Goal: Task Accomplishment & Management: Manage account settings

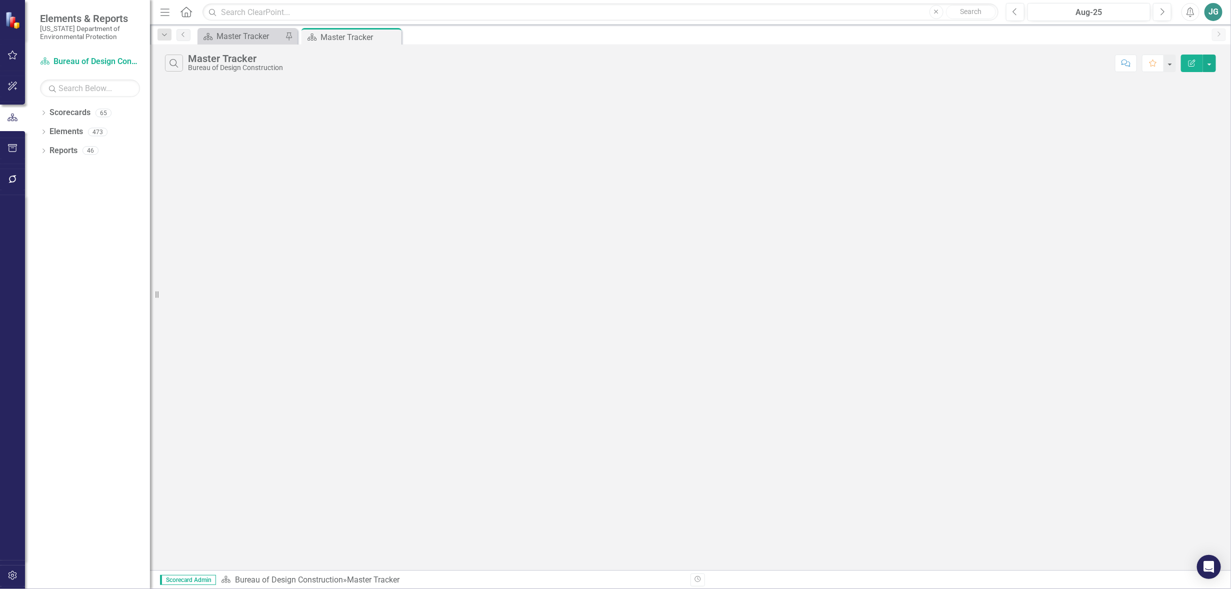
click at [332, 178] on div "Search Master Tracker Bureau of Design Construction Comment Favorite Edit Repor…" at bounding box center [690, 308] width 1081 height 526
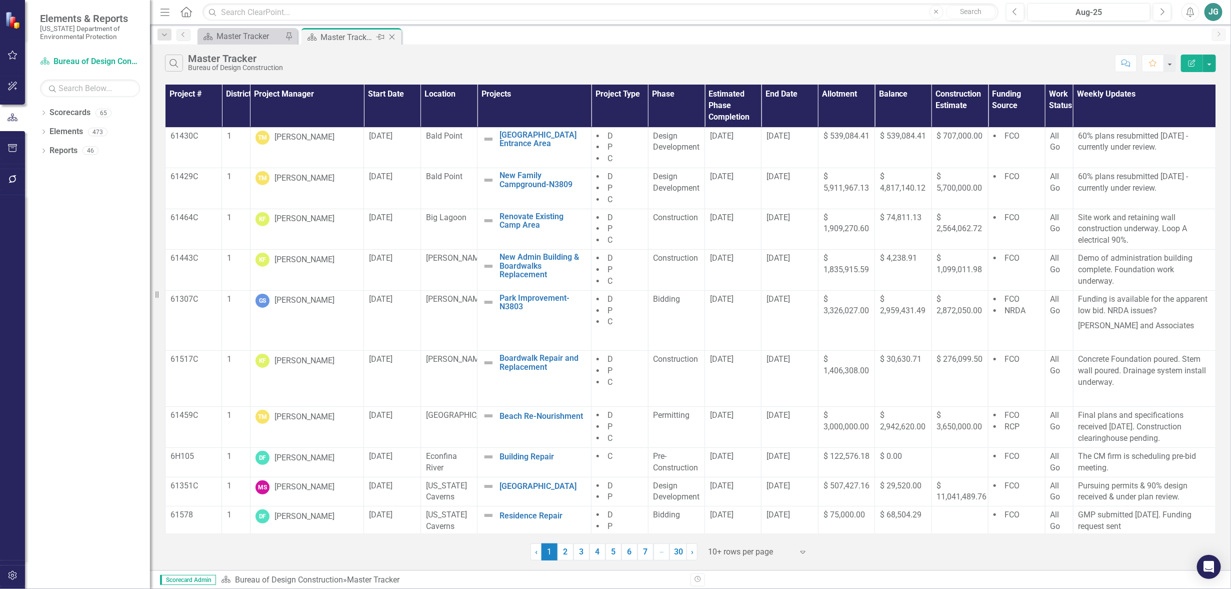
click at [352, 39] on div "Master Tracker" at bounding box center [348, 37] width 54 height 13
click at [393, 37] on icon "Close" at bounding box center [392, 37] width 10 height 8
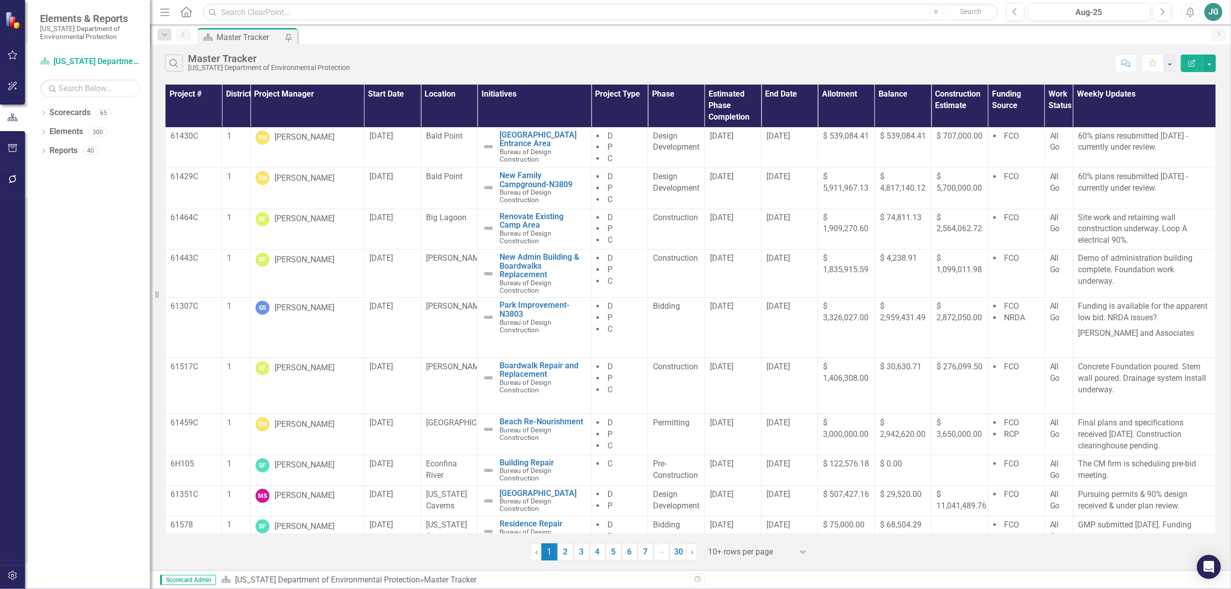
click at [11, 56] on icon "button" at bounding box center [13, 55] width 11 height 8
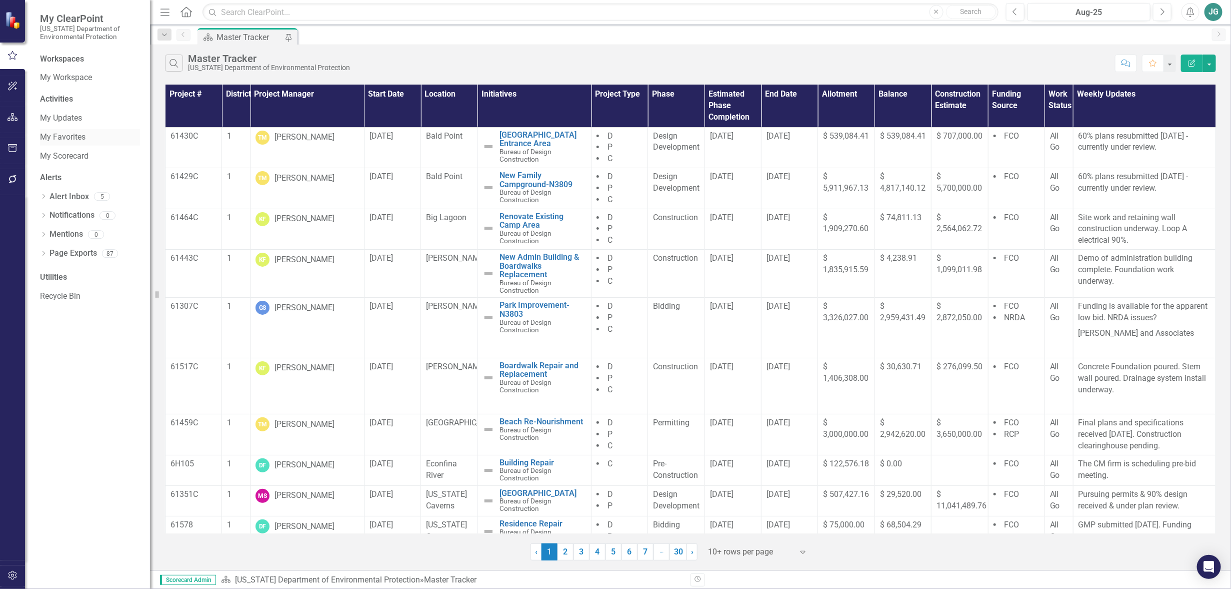
click at [77, 137] on link "My Favorites" at bounding box center [90, 138] width 100 height 12
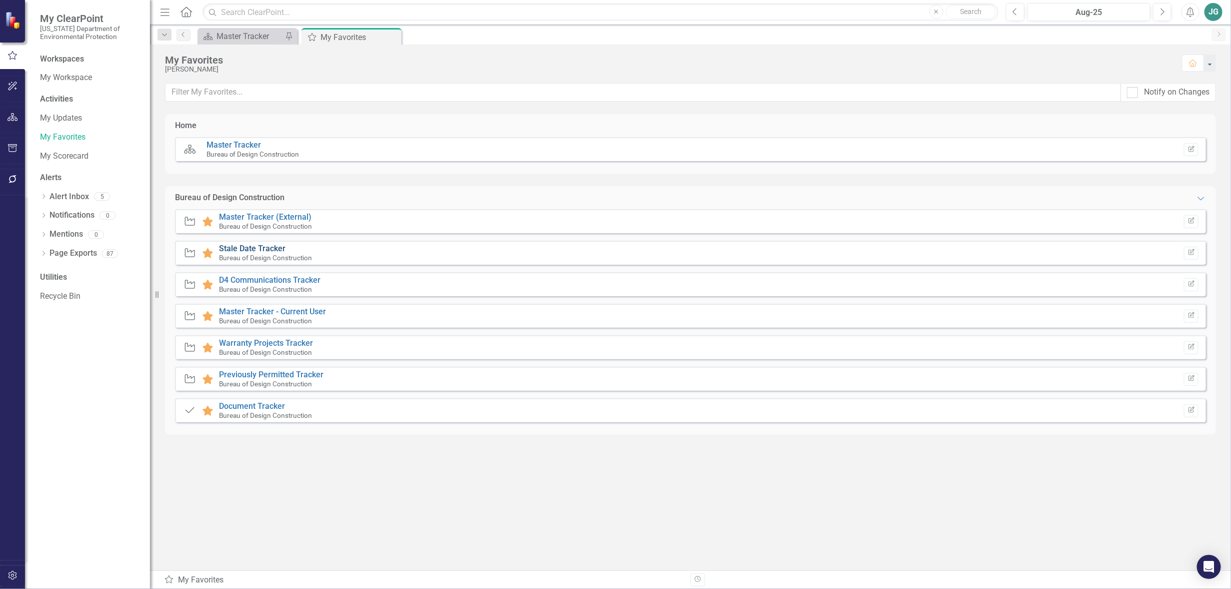
click at [274, 247] on link "Stale Date Tracker" at bounding box center [252, 249] width 67 height 10
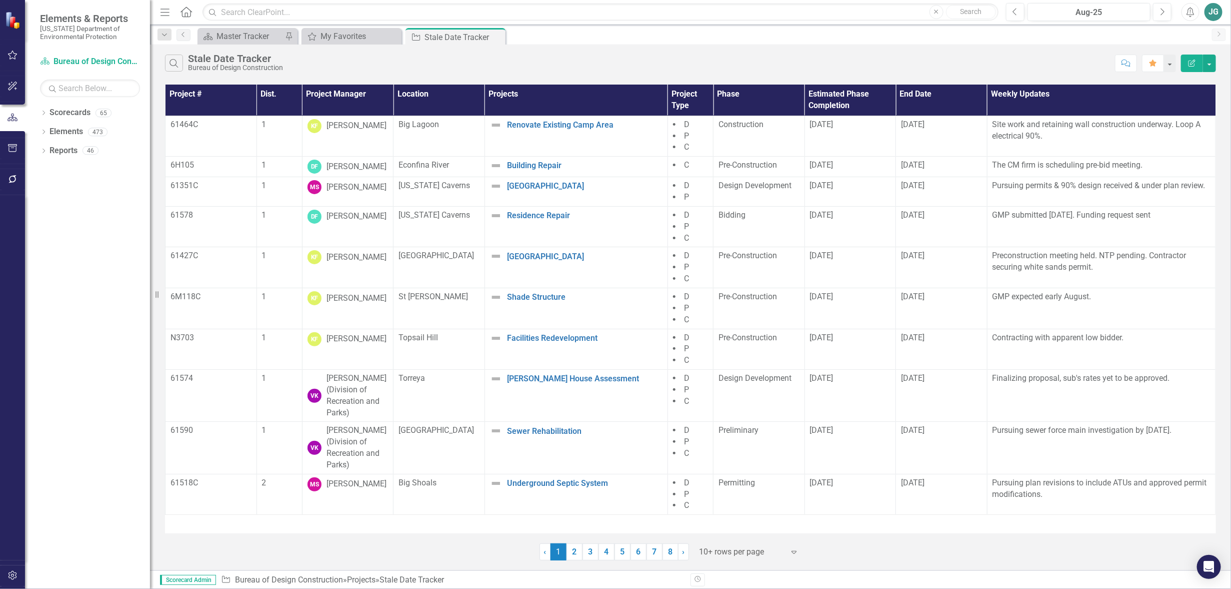
click at [347, 101] on th "Project Manager" at bounding box center [348, 100] width 92 height 31
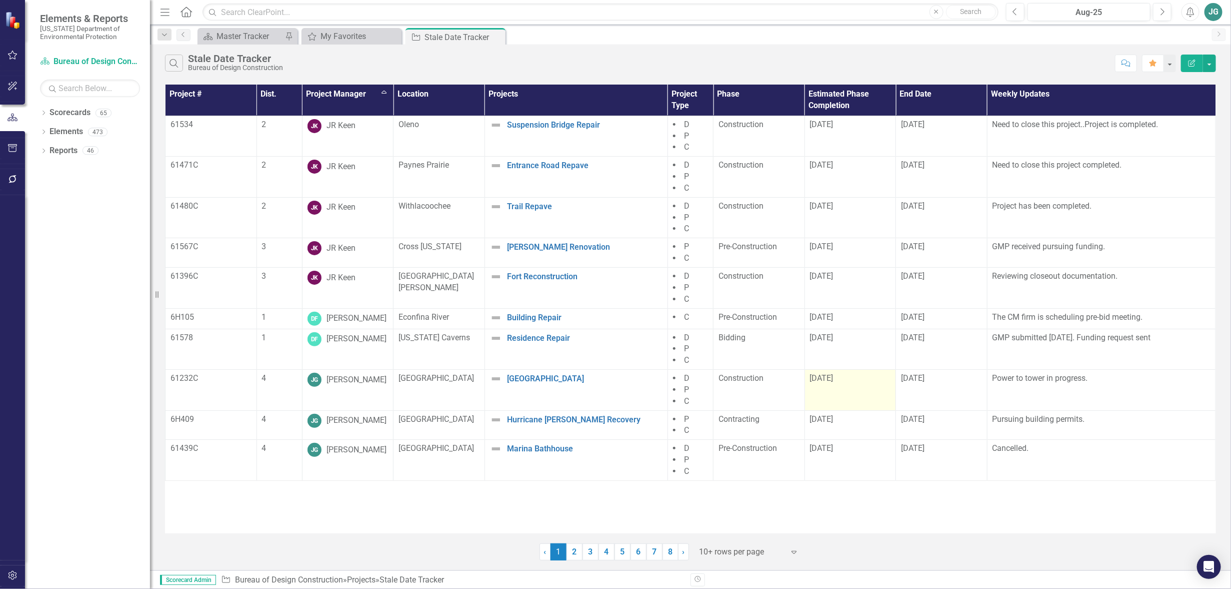
click at [863, 391] on td "[DATE]" at bounding box center [851, 390] width 92 height 41
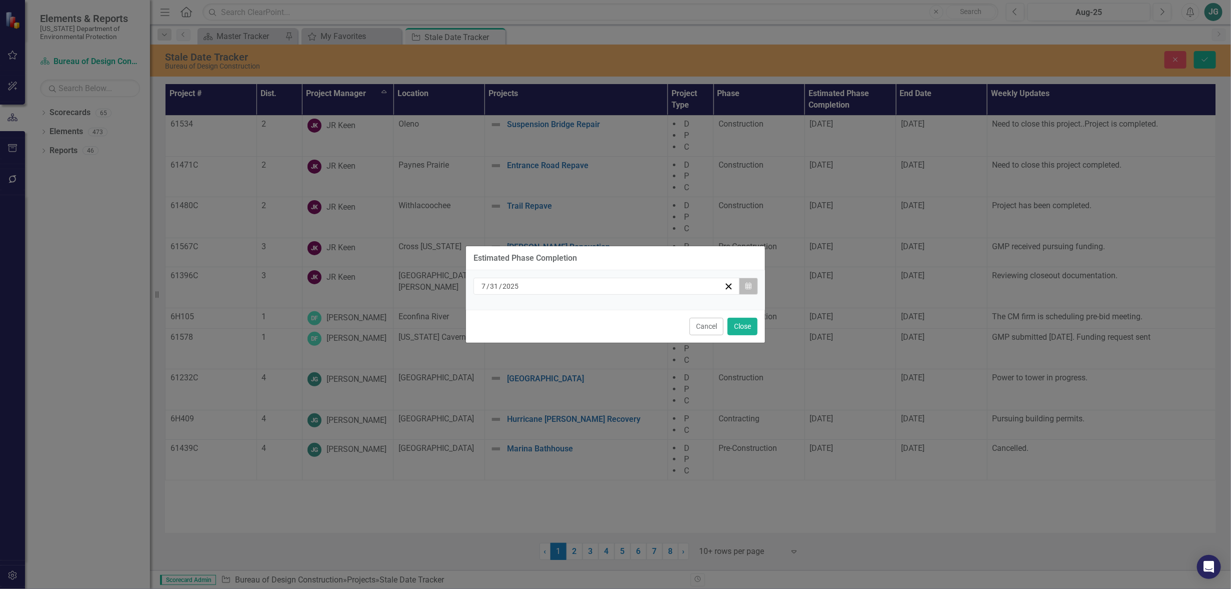
click at [744, 285] on button "Calendar" at bounding box center [748, 286] width 19 height 17
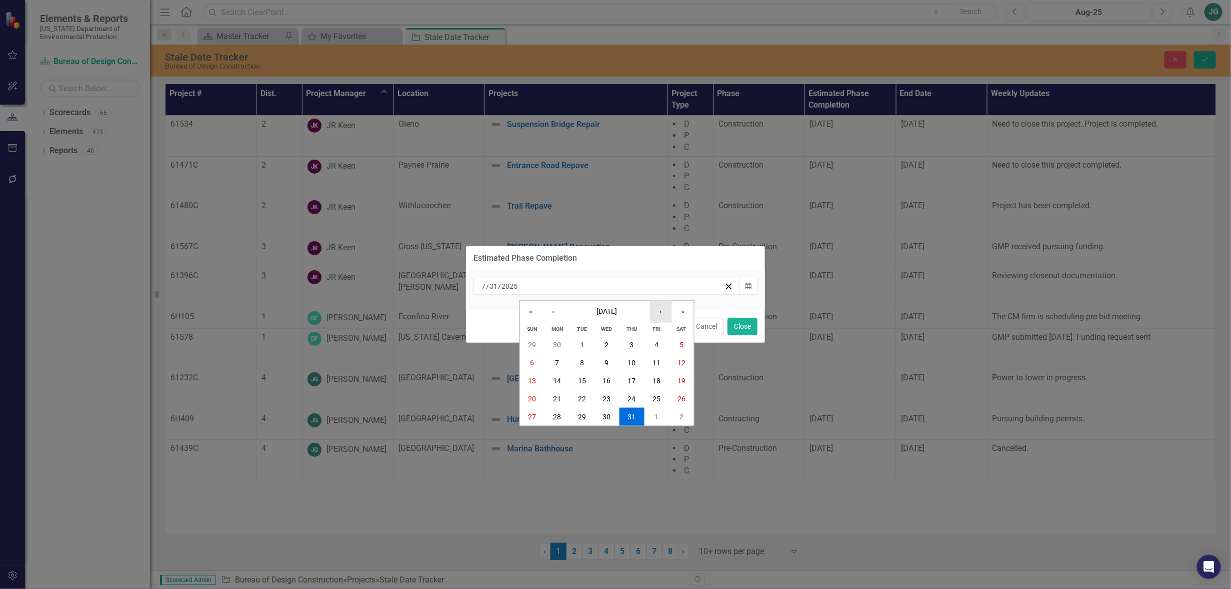
click at [663, 310] on button "›" at bounding box center [661, 311] width 22 height 22
click at [581, 418] on abbr "30" at bounding box center [582, 417] width 8 height 8
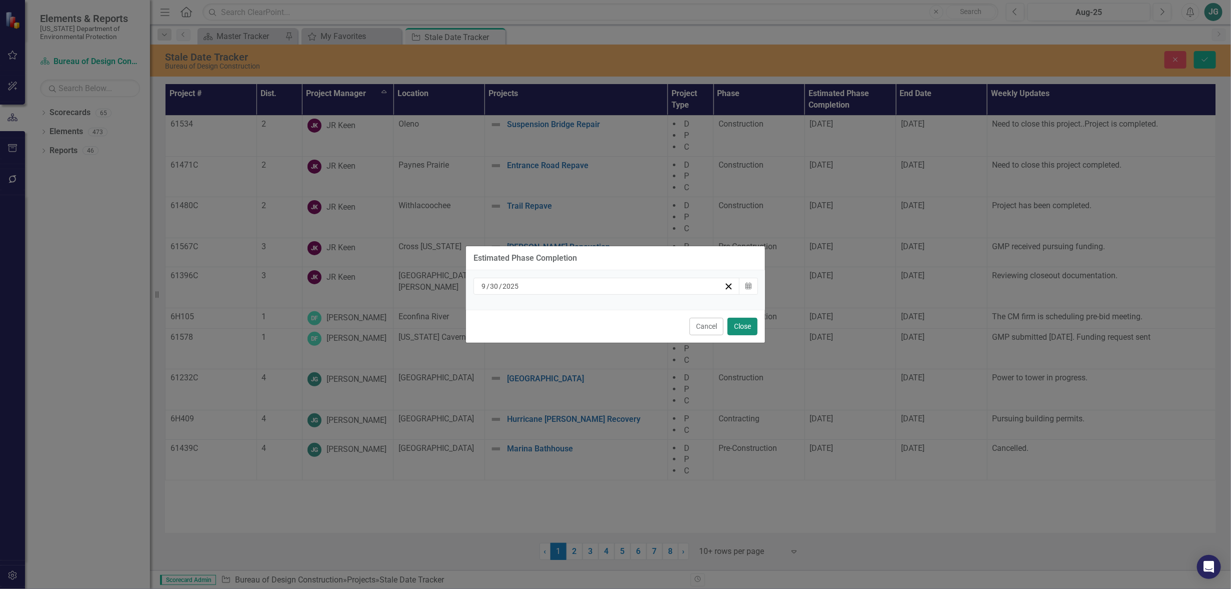
click at [745, 324] on button "Close" at bounding box center [743, 327] width 30 height 18
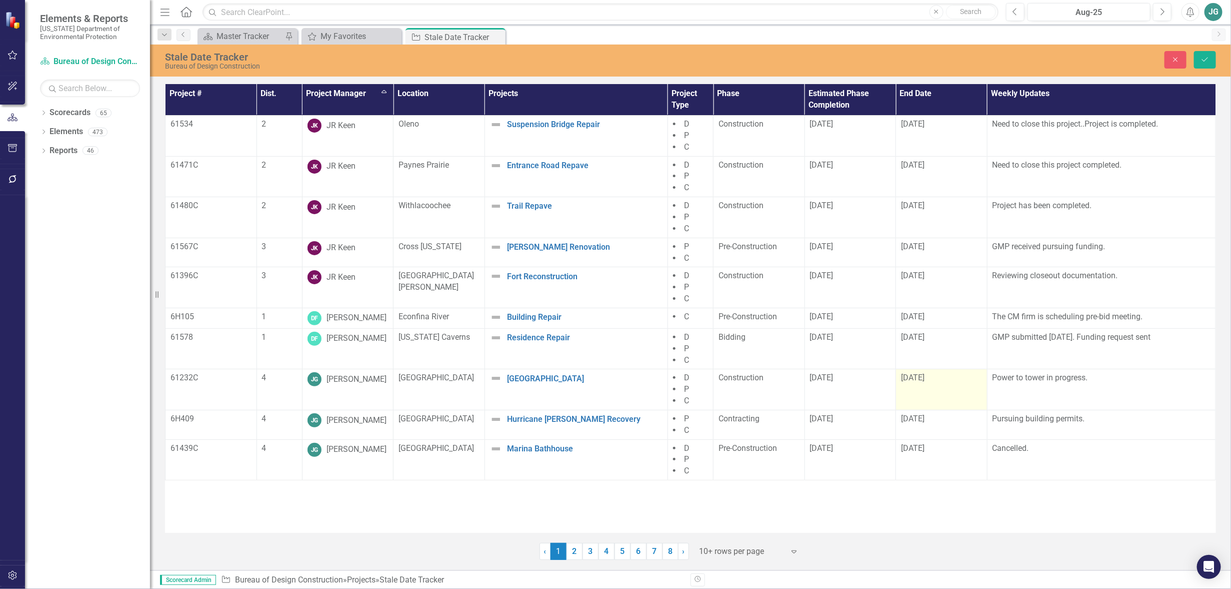
click at [930, 384] on td "[DATE]" at bounding box center [942, 389] width 92 height 41
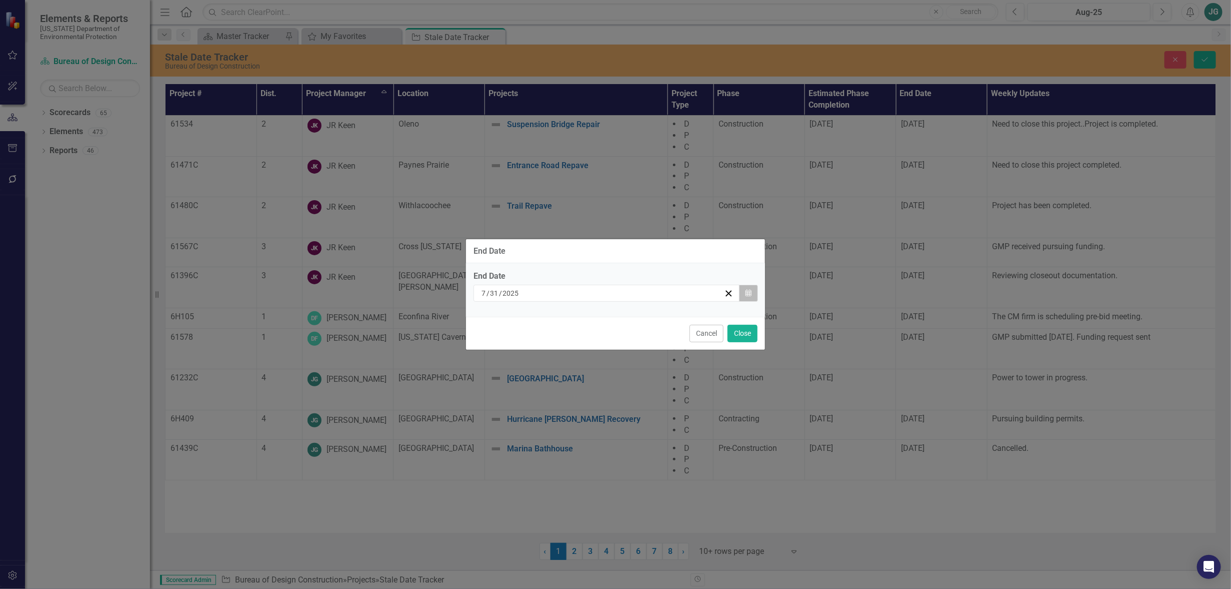
click at [747, 296] on icon "Calendar" at bounding box center [749, 293] width 6 height 7
click at [748, 298] on button "Calendar" at bounding box center [748, 293] width 19 height 17
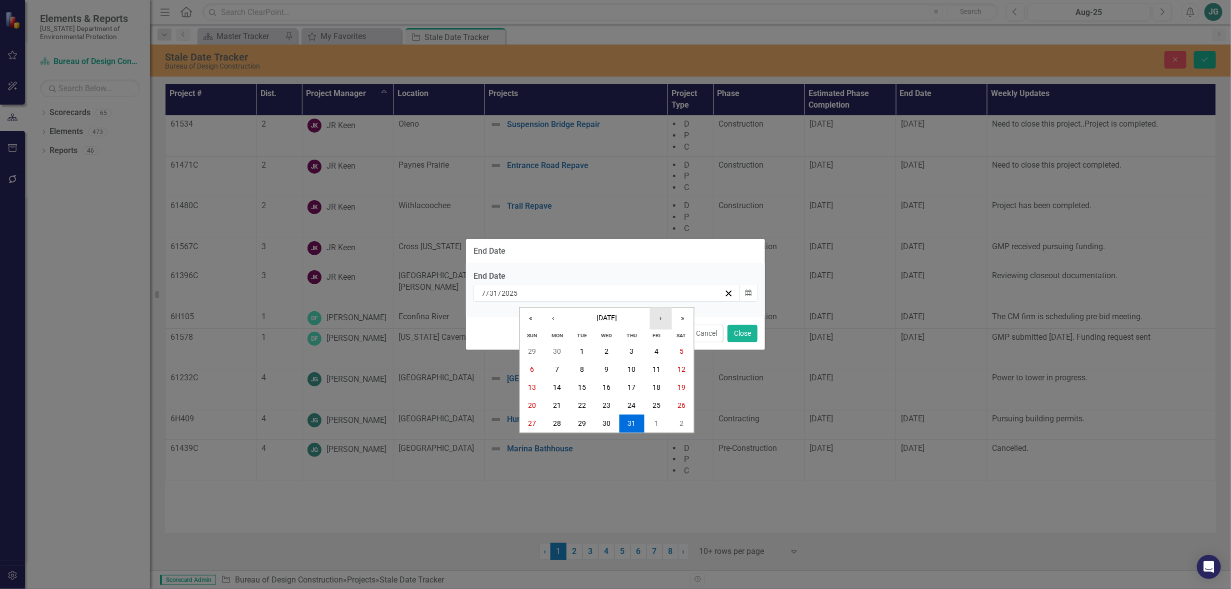
click at [658, 320] on button "›" at bounding box center [661, 318] width 22 height 22
click at [657, 320] on button "›" at bounding box center [661, 318] width 22 height 22
click at [657, 318] on button "›" at bounding box center [661, 318] width 22 height 22
click at [555, 317] on button "‹" at bounding box center [553, 318] width 22 height 22
click at [588, 426] on button "30" at bounding box center [582, 424] width 25 height 18
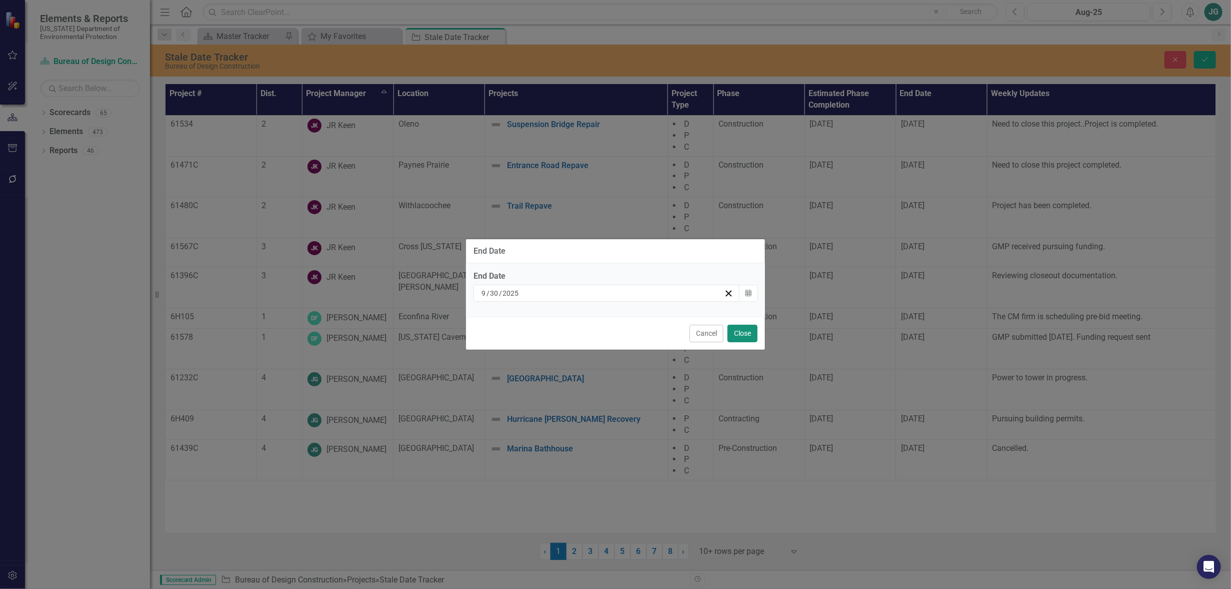
click at [745, 336] on button "Close" at bounding box center [743, 334] width 30 height 18
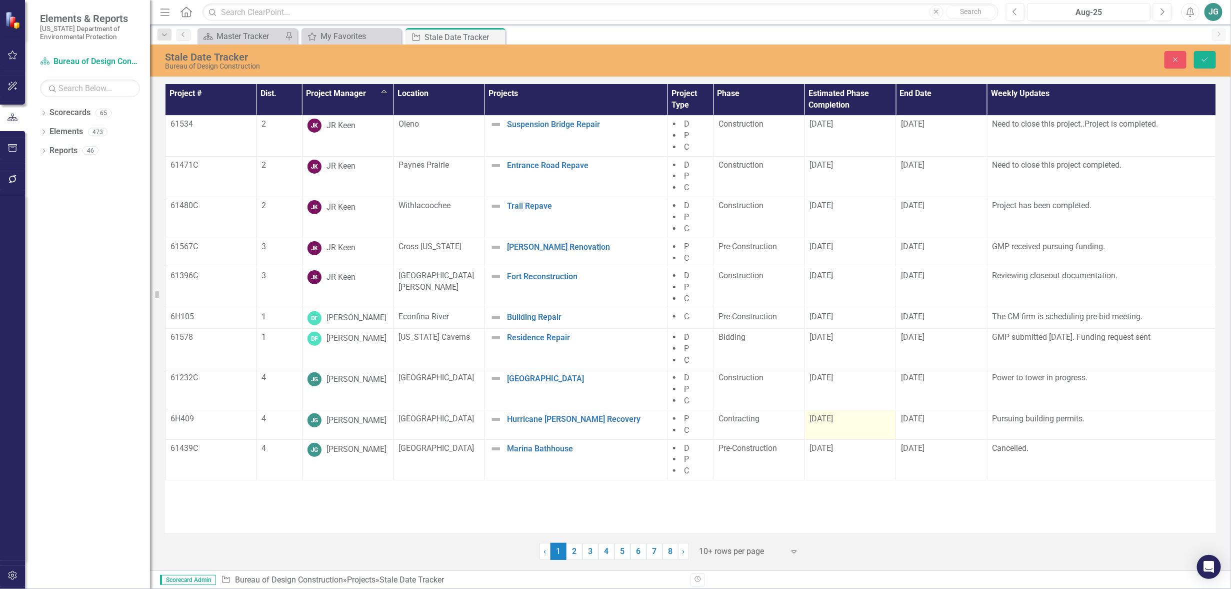
click at [852, 421] on div "[DATE]" at bounding box center [850, 419] width 81 height 12
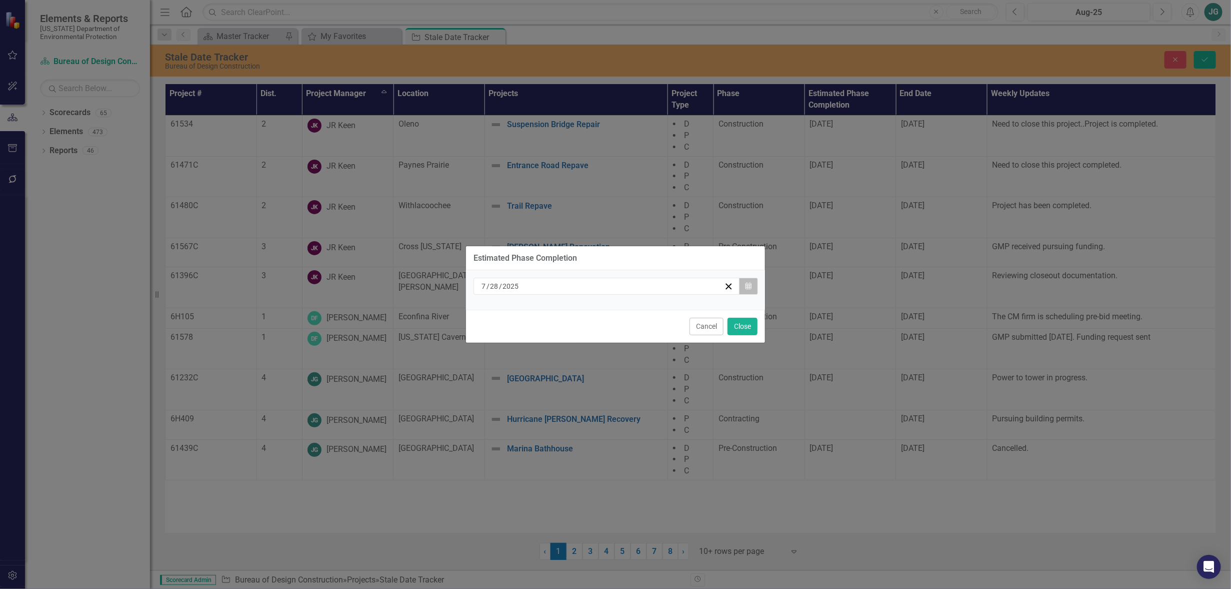
click at [744, 282] on button "Calendar" at bounding box center [748, 286] width 19 height 17
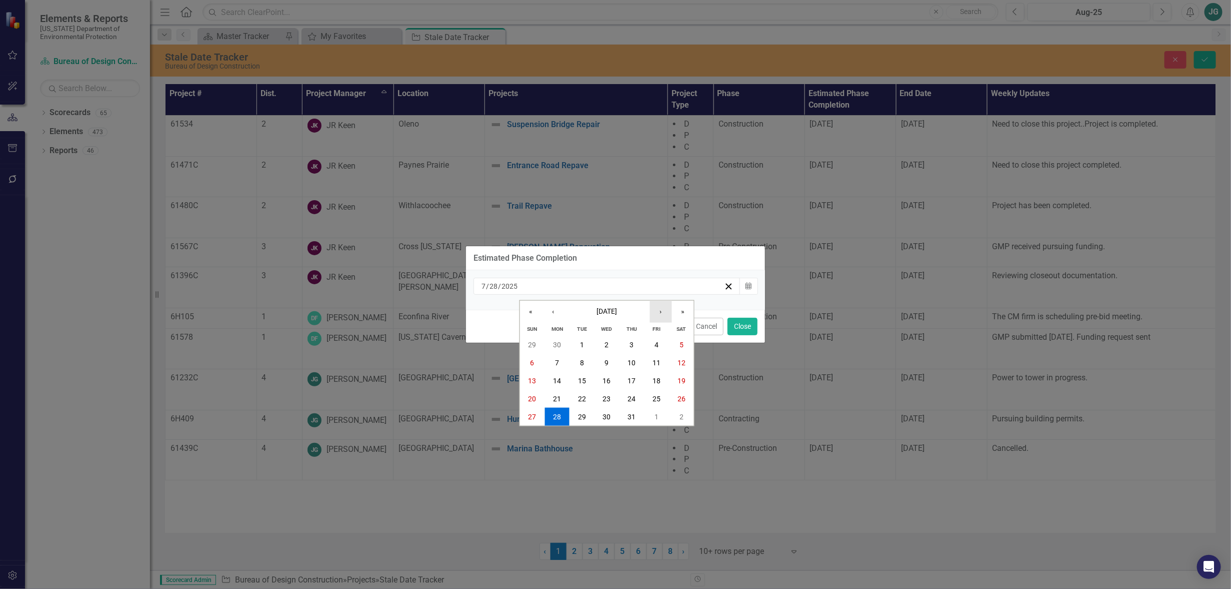
click at [667, 314] on button "›" at bounding box center [661, 311] width 22 height 22
click at [667, 313] on button "›" at bounding box center [661, 311] width 22 height 22
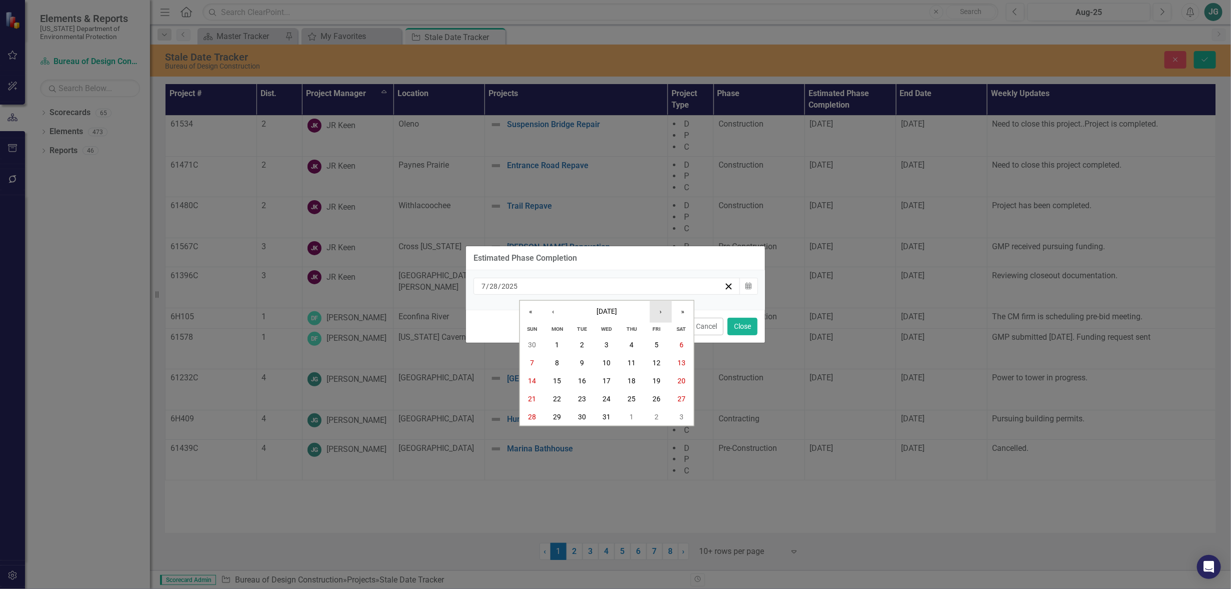
click at [667, 313] on button "›" at bounding box center [661, 311] width 22 height 22
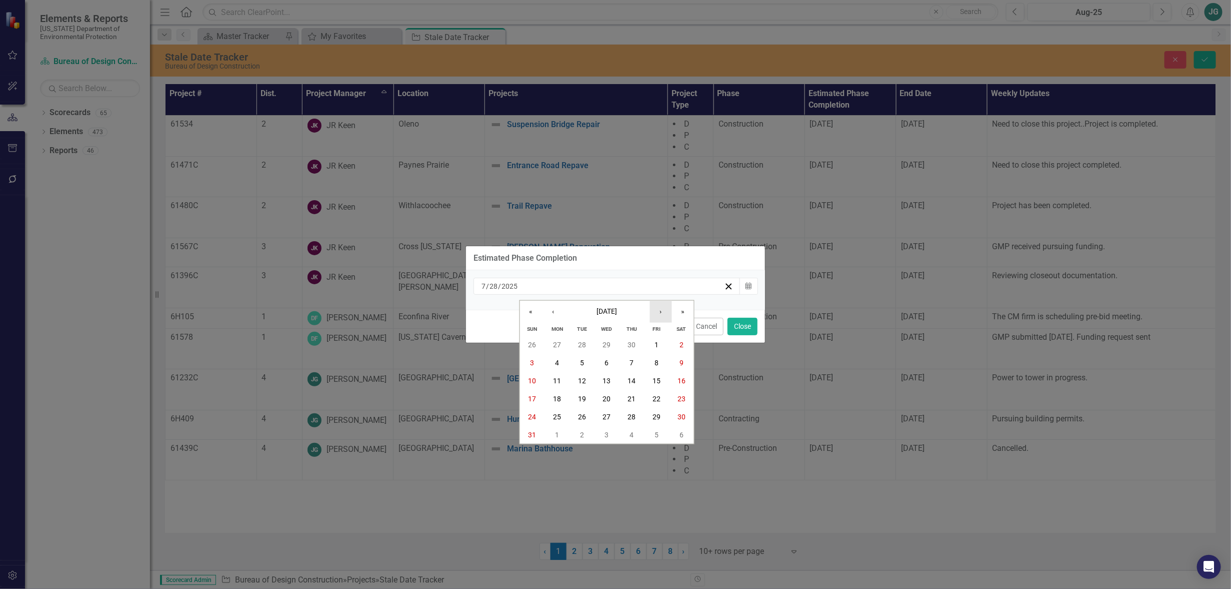
click at [667, 313] on button "›" at bounding box center [661, 311] width 22 height 22
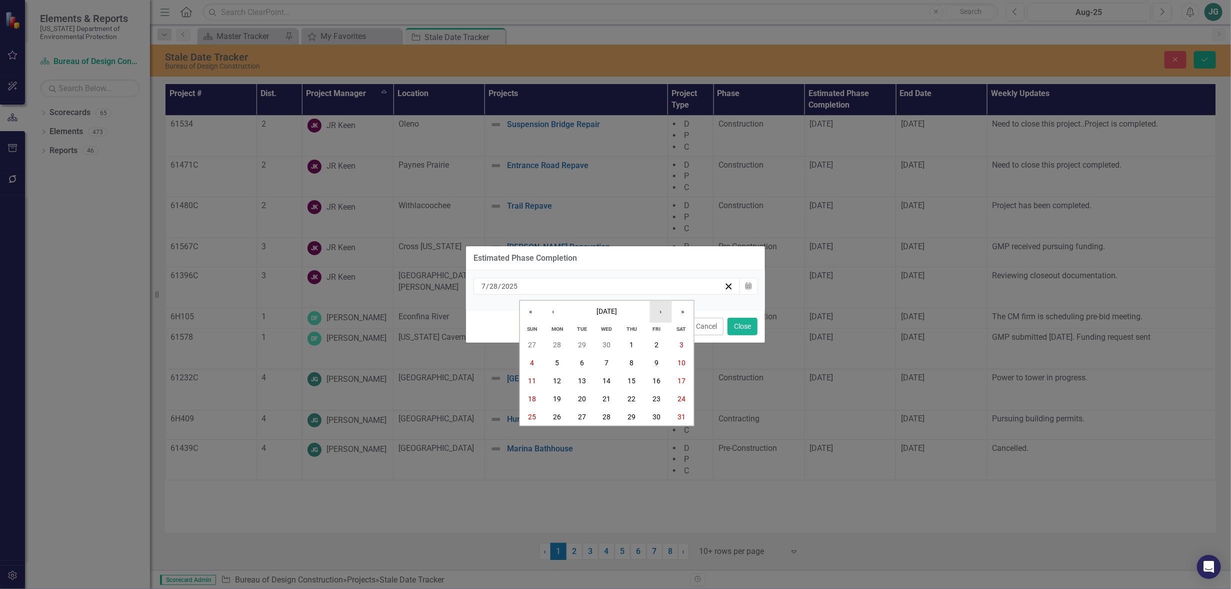
click at [667, 313] on button "›" at bounding box center [661, 311] width 22 height 22
click at [548, 396] on button "21" at bounding box center [557, 399] width 25 height 18
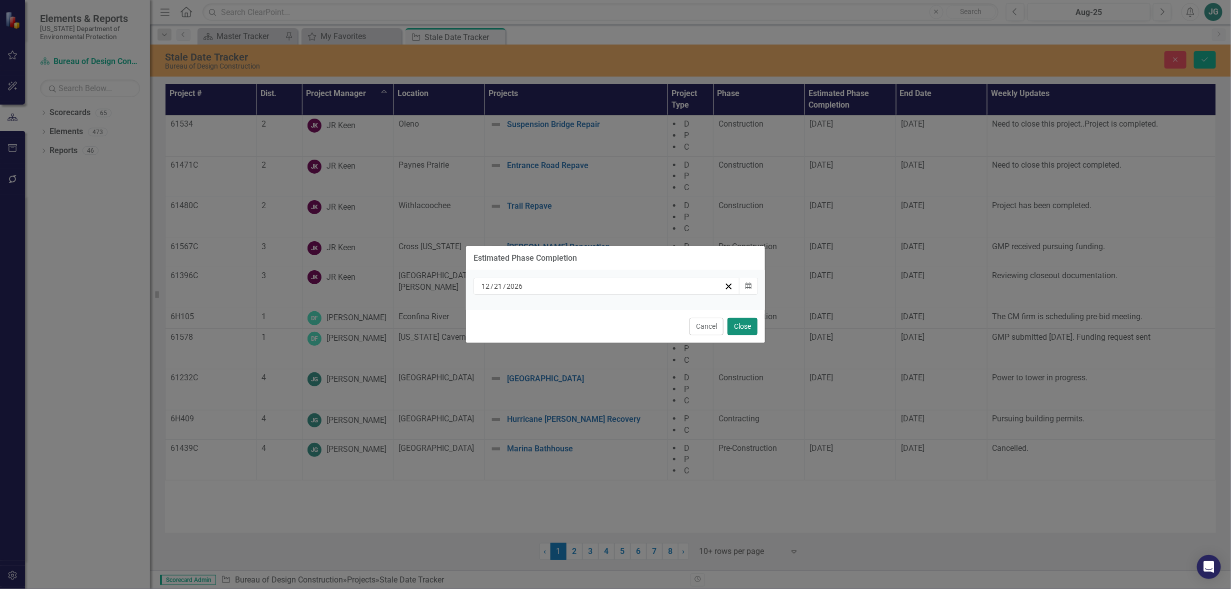
click at [745, 326] on button "Close" at bounding box center [743, 327] width 30 height 18
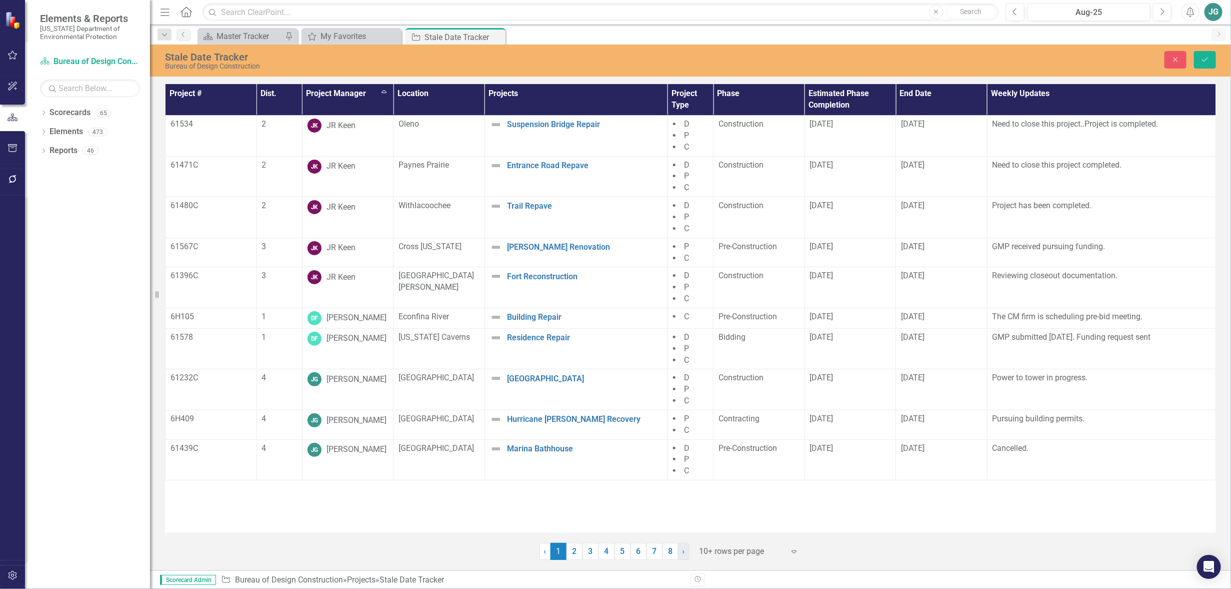
click at [684, 553] on span "›" at bounding box center [684, 551] width 3 height 10
click at [1201, 60] on button "Save" at bounding box center [1205, 60] width 22 height 18
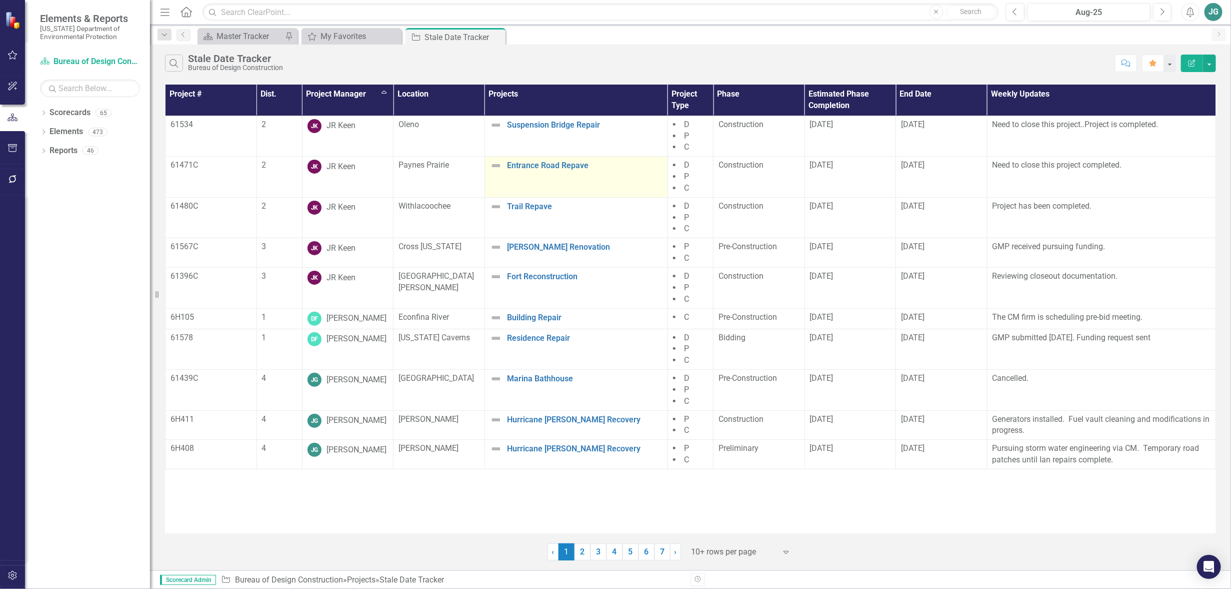
click at [558, 187] on td "Entrance Road Repave Edit Edit Project Link Open Element" at bounding box center [576, 177] width 183 height 41
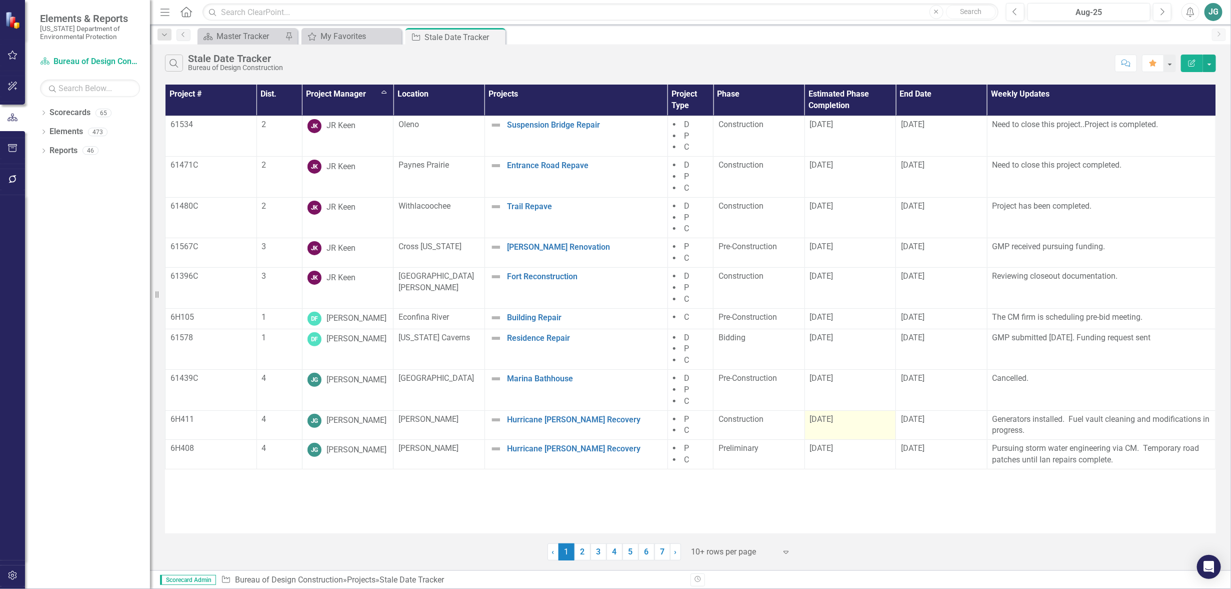
click at [857, 426] on td "[DATE]" at bounding box center [851, 425] width 92 height 30
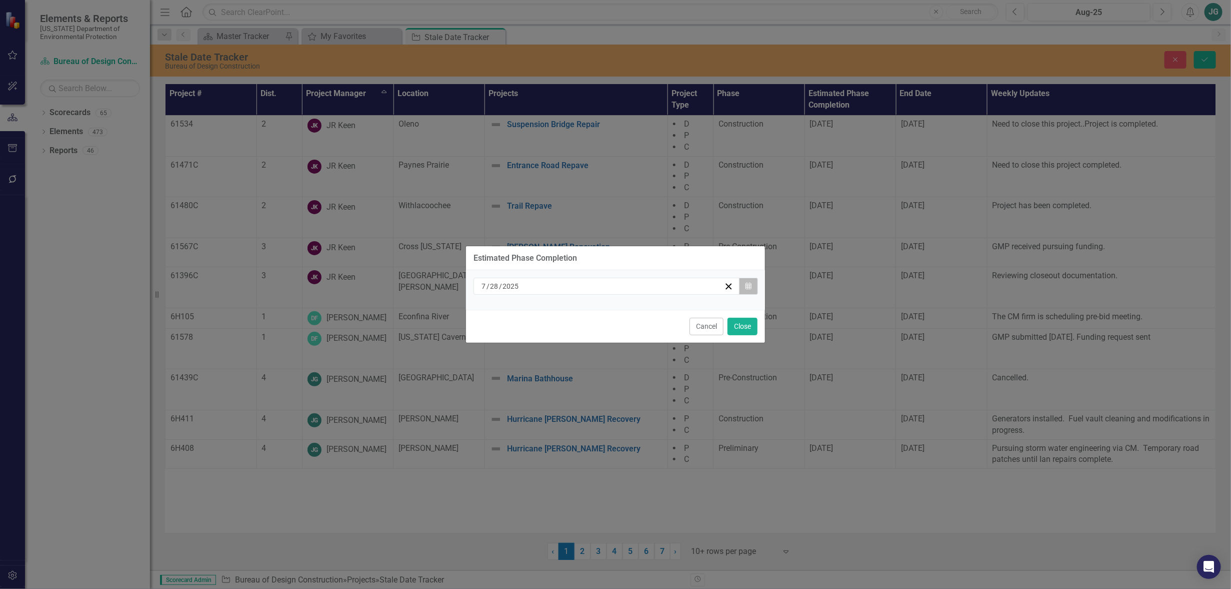
click at [750, 283] on icon "Calendar" at bounding box center [749, 286] width 6 height 7
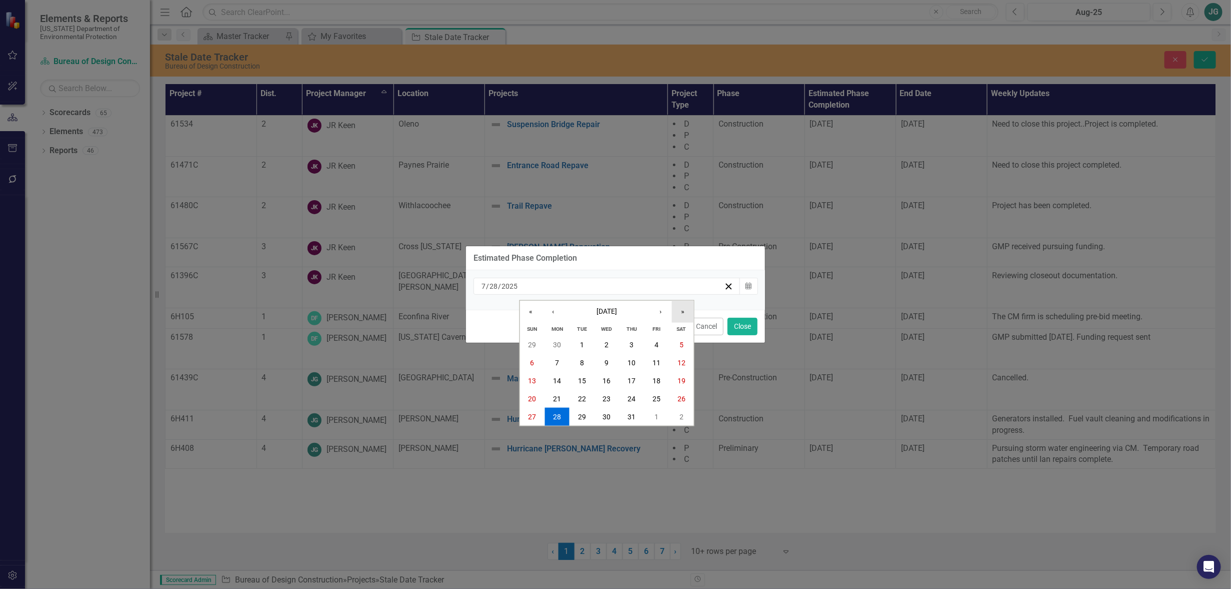
click at [681, 310] on button "»" at bounding box center [683, 311] width 22 height 22
click at [670, 310] on button "›" at bounding box center [661, 311] width 22 height 22
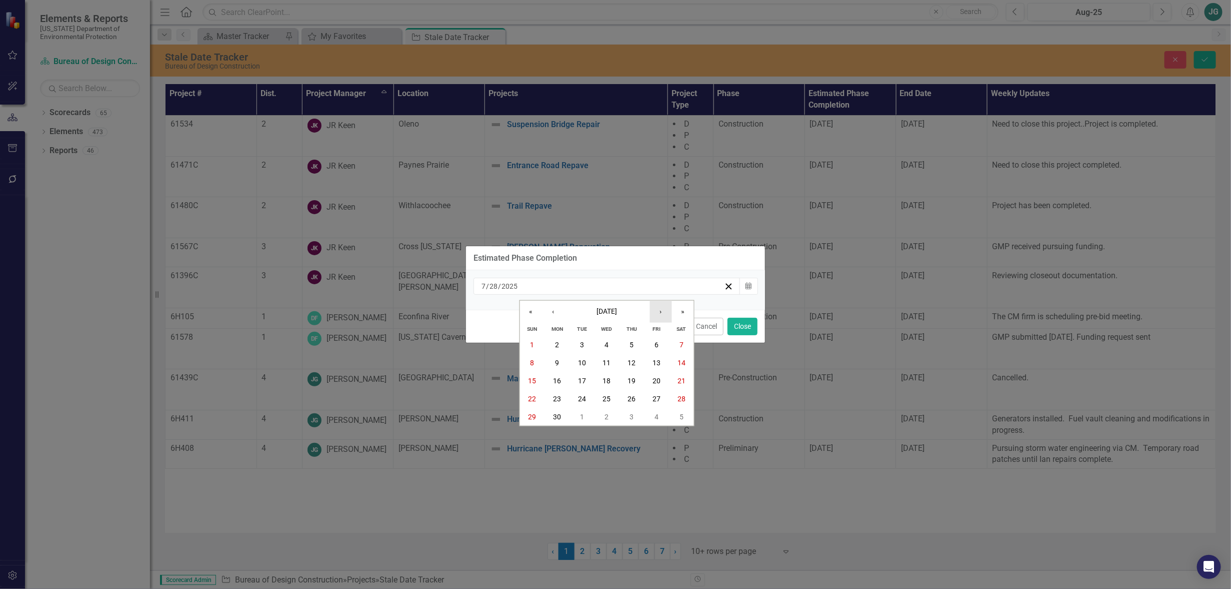
click at [670, 310] on button "›" at bounding box center [661, 311] width 22 height 22
click at [561, 398] on abbr "21" at bounding box center [557, 399] width 8 height 8
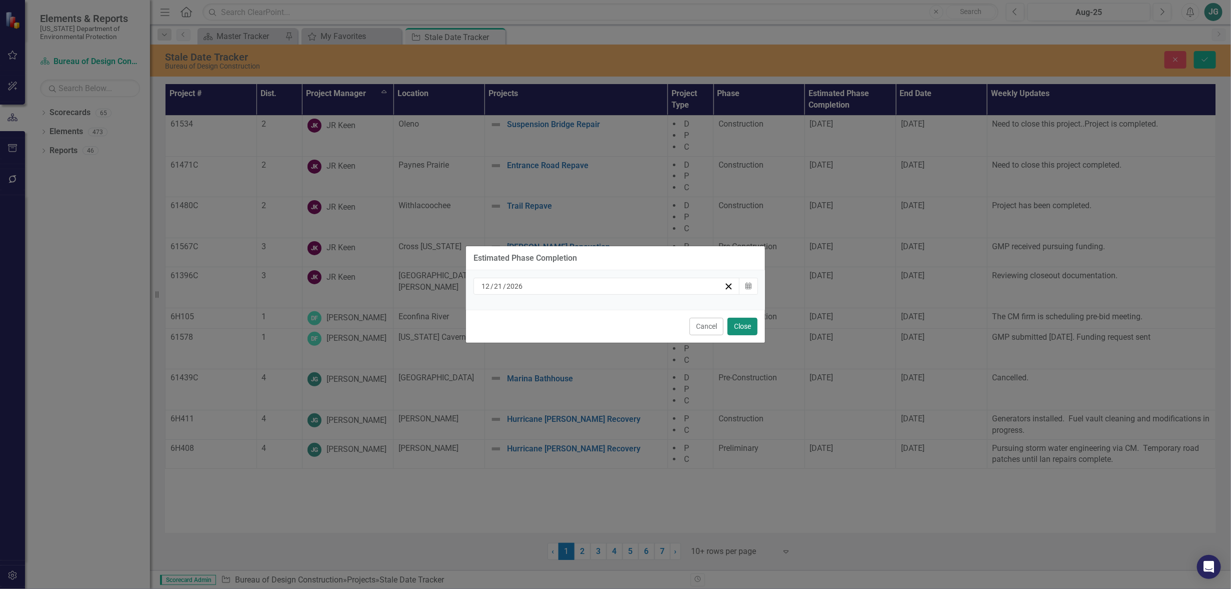
click at [743, 325] on button "Close" at bounding box center [743, 327] width 30 height 18
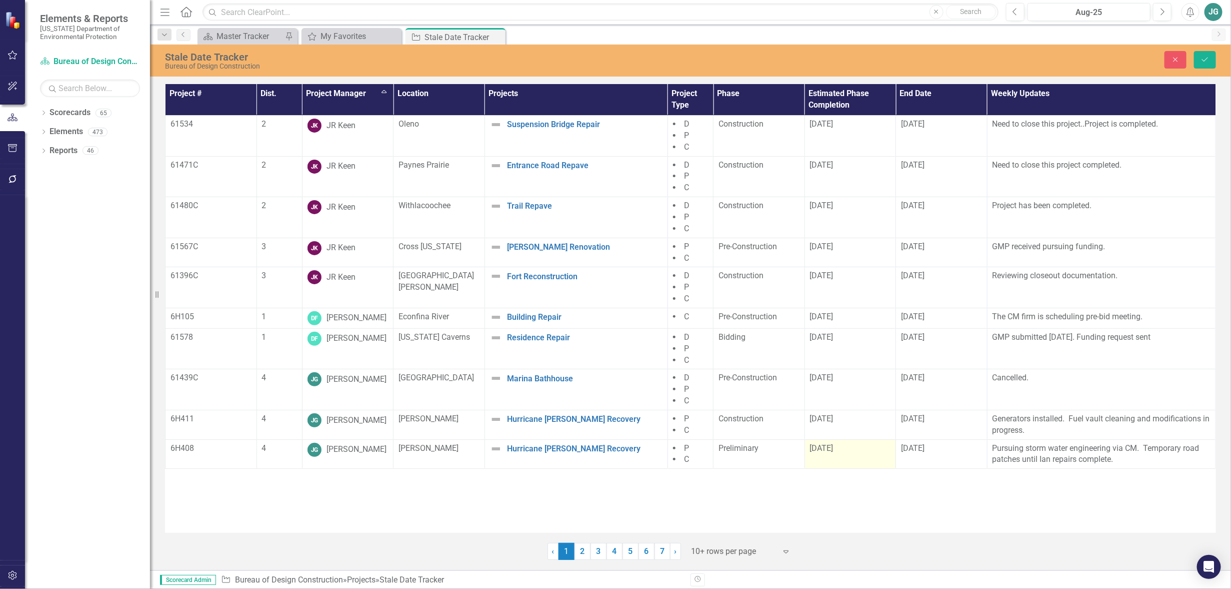
click at [873, 458] on td "[DATE]" at bounding box center [851, 454] width 92 height 30
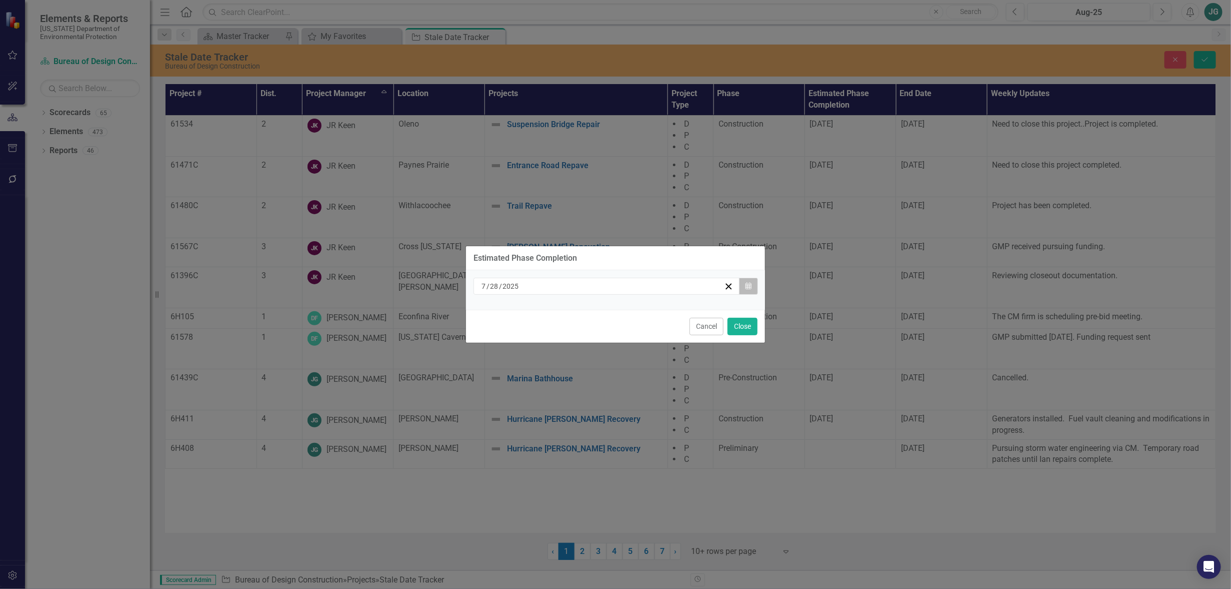
click at [750, 289] on icon "button" at bounding box center [749, 285] width 6 height 7
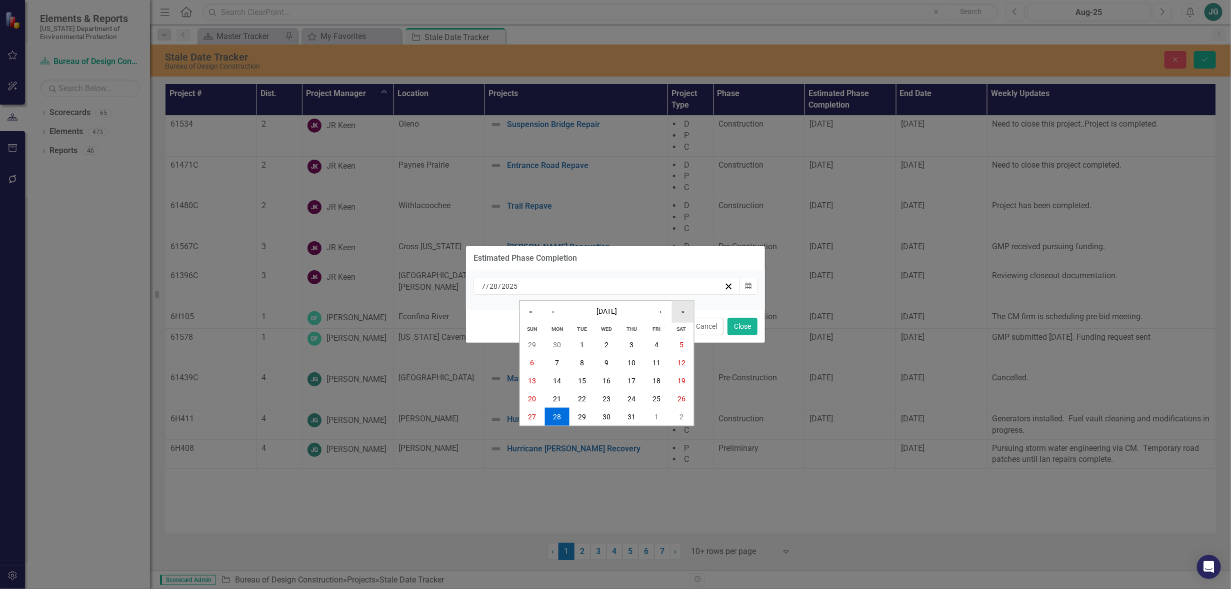
click at [679, 314] on button "»" at bounding box center [683, 311] width 22 height 22
click at [665, 309] on button "›" at bounding box center [661, 311] width 22 height 22
click at [665, 310] on button "›" at bounding box center [661, 311] width 22 height 22
click at [665, 309] on button "›" at bounding box center [661, 311] width 22 height 22
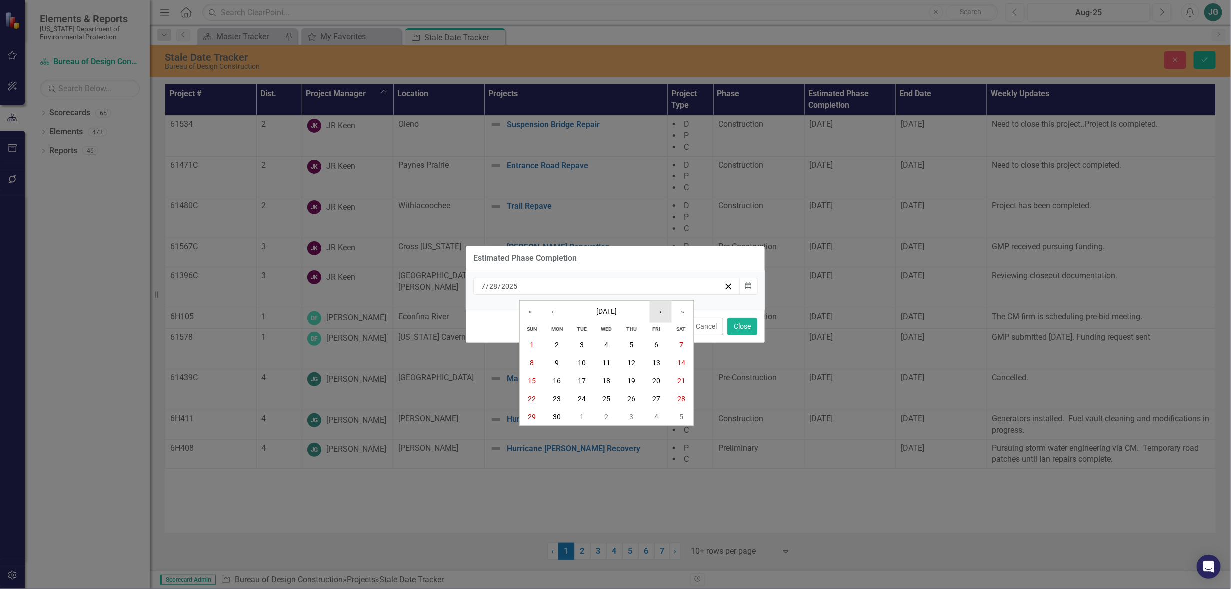
click at [664, 309] on button "›" at bounding box center [661, 311] width 22 height 22
click at [551, 399] on button "21" at bounding box center [557, 399] width 25 height 18
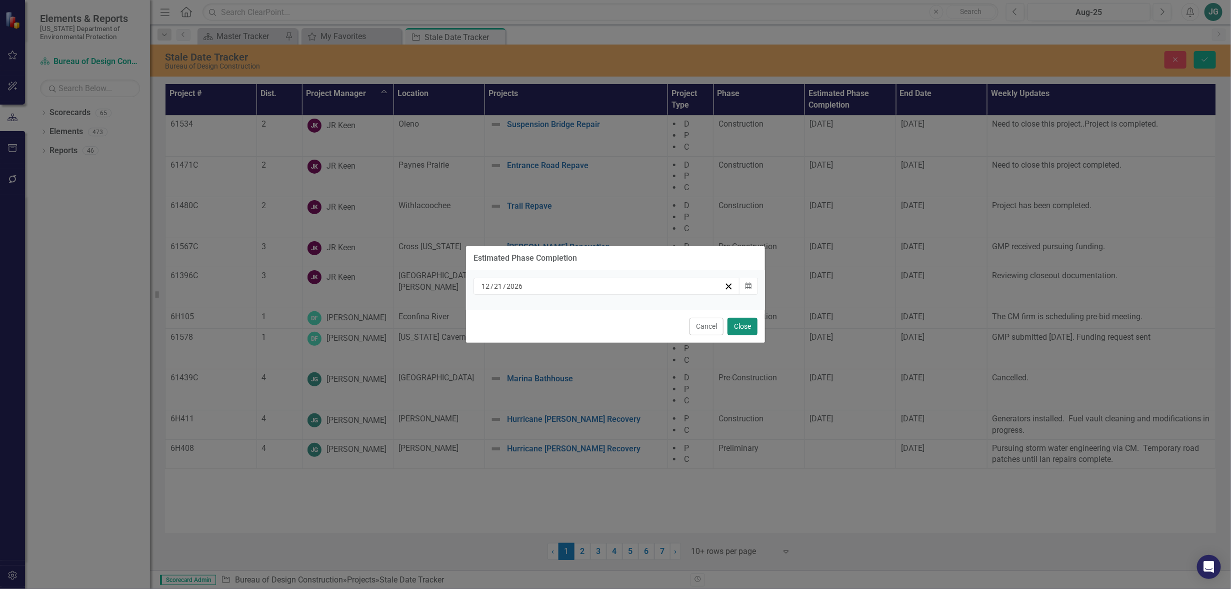
click at [745, 326] on button "Close" at bounding box center [743, 327] width 30 height 18
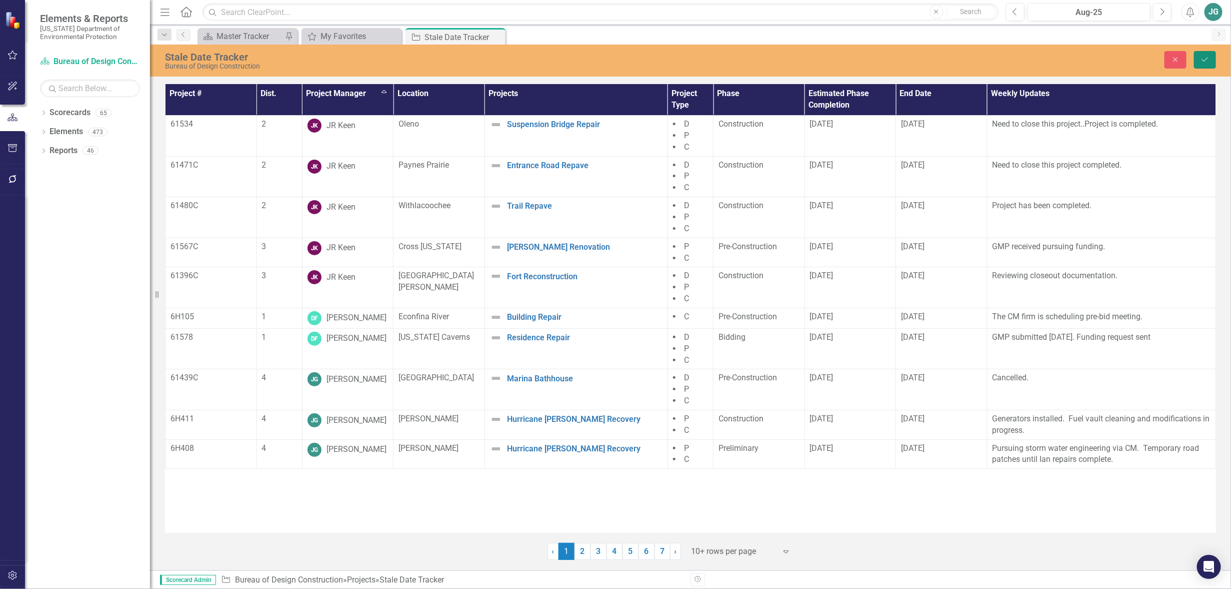
click at [1201, 60] on icon "Save" at bounding box center [1205, 59] width 9 height 7
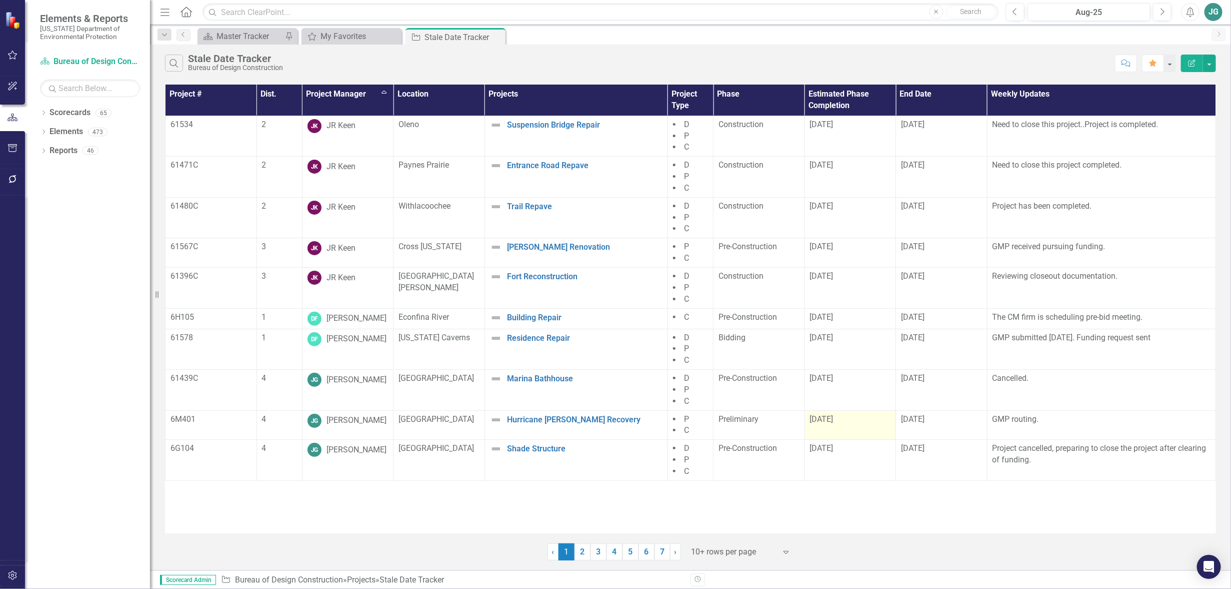
click at [808, 423] on td "[DATE]" at bounding box center [851, 425] width 92 height 30
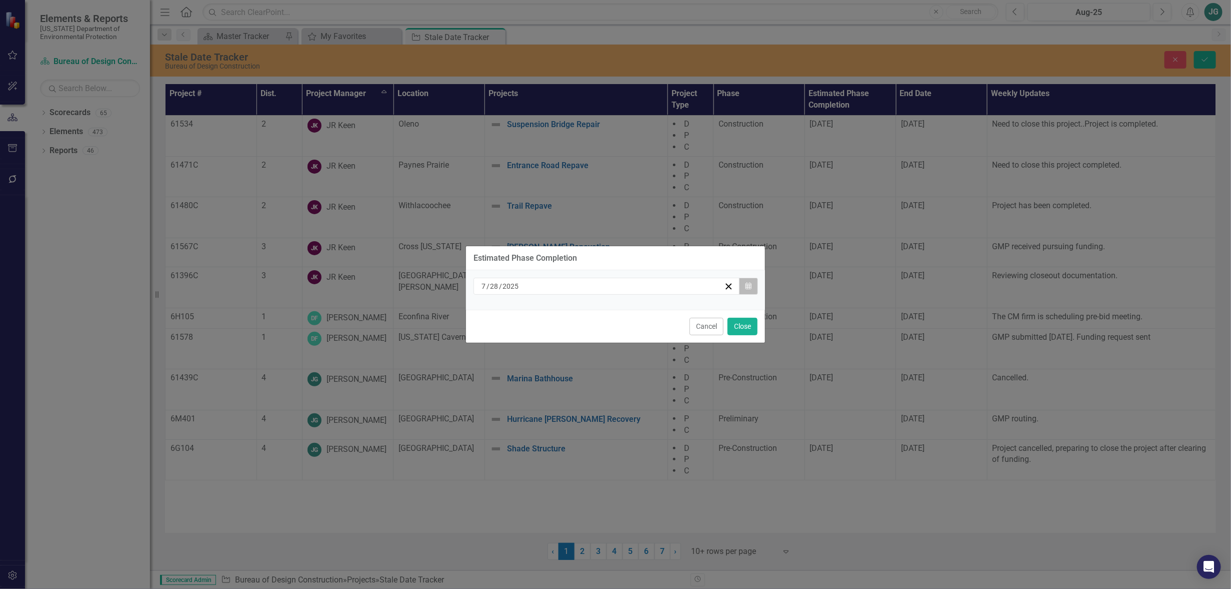
click at [752, 288] on button "Calendar" at bounding box center [748, 286] width 19 height 17
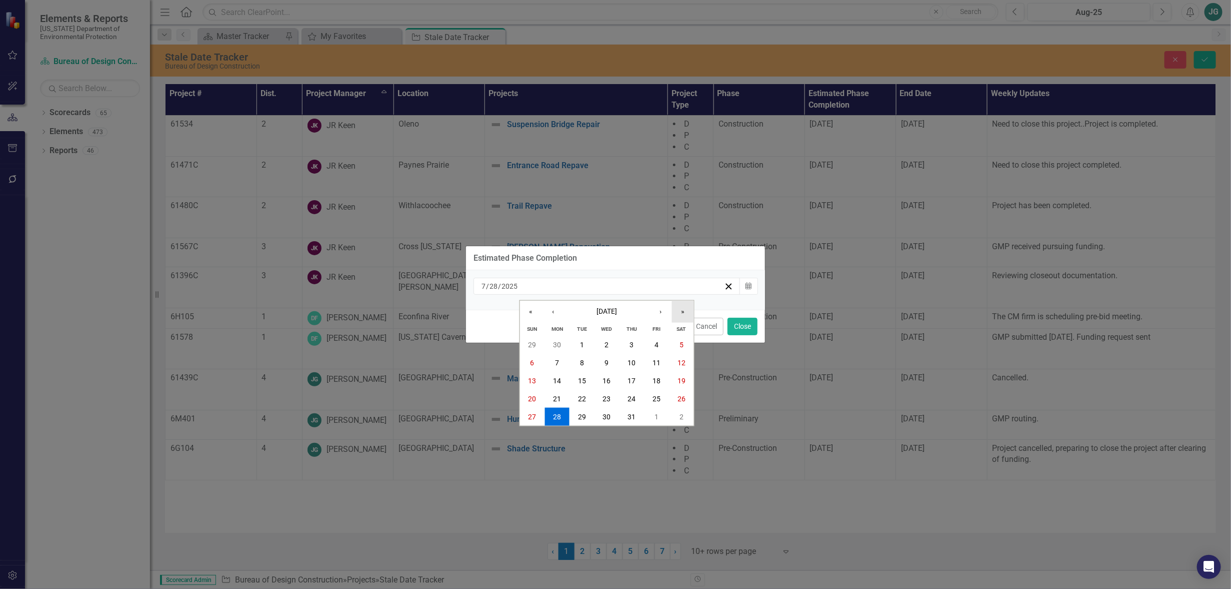
click at [681, 314] on button "»" at bounding box center [683, 311] width 22 height 22
click at [681, 315] on button "»" at bounding box center [683, 311] width 22 height 22
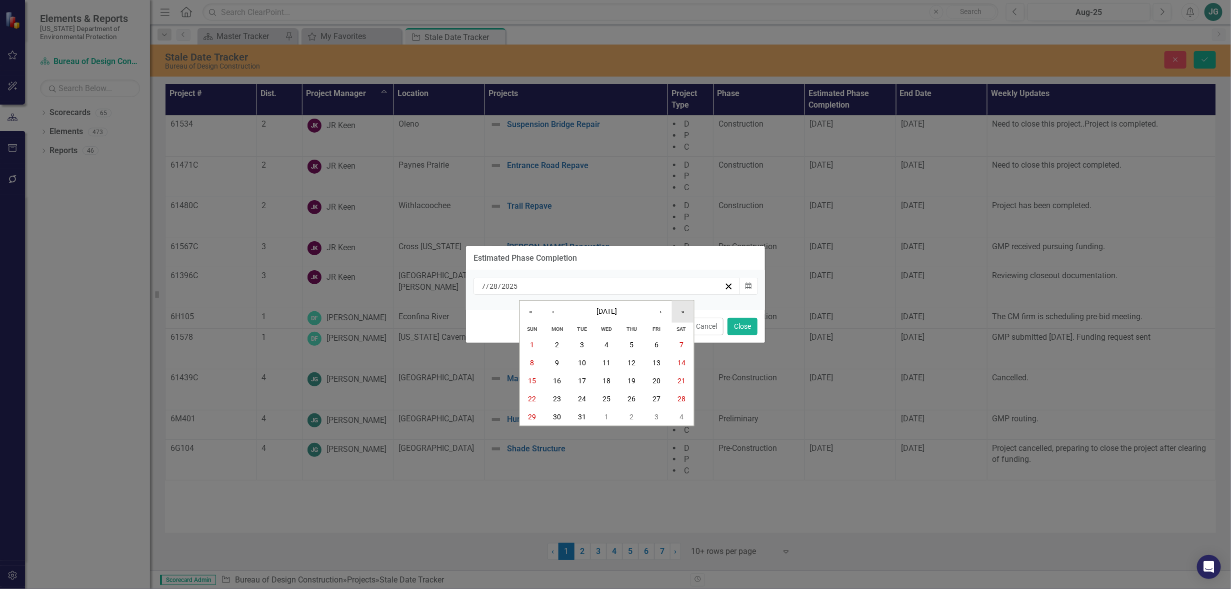
click at [681, 315] on button "»" at bounding box center [683, 311] width 22 height 22
click at [681, 314] on button "»" at bounding box center [683, 311] width 22 height 22
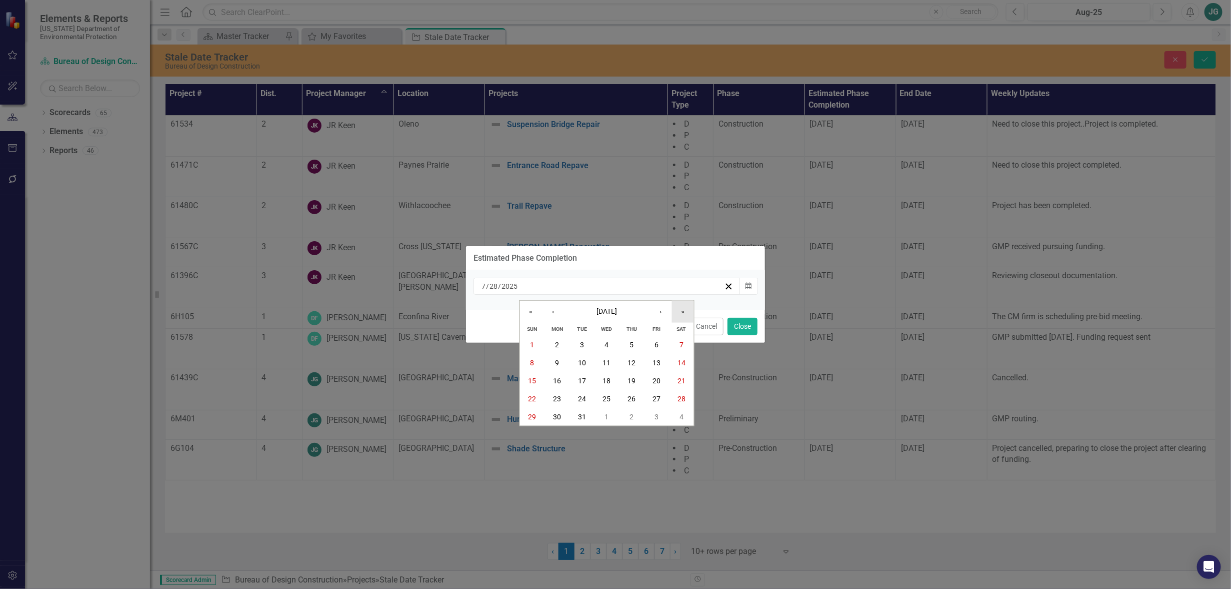
click at [681, 313] on button "»" at bounding box center [683, 311] width 22 height 22
click at [682, 313] on button "»" at bounding box center [683, 311] width 22 height 22
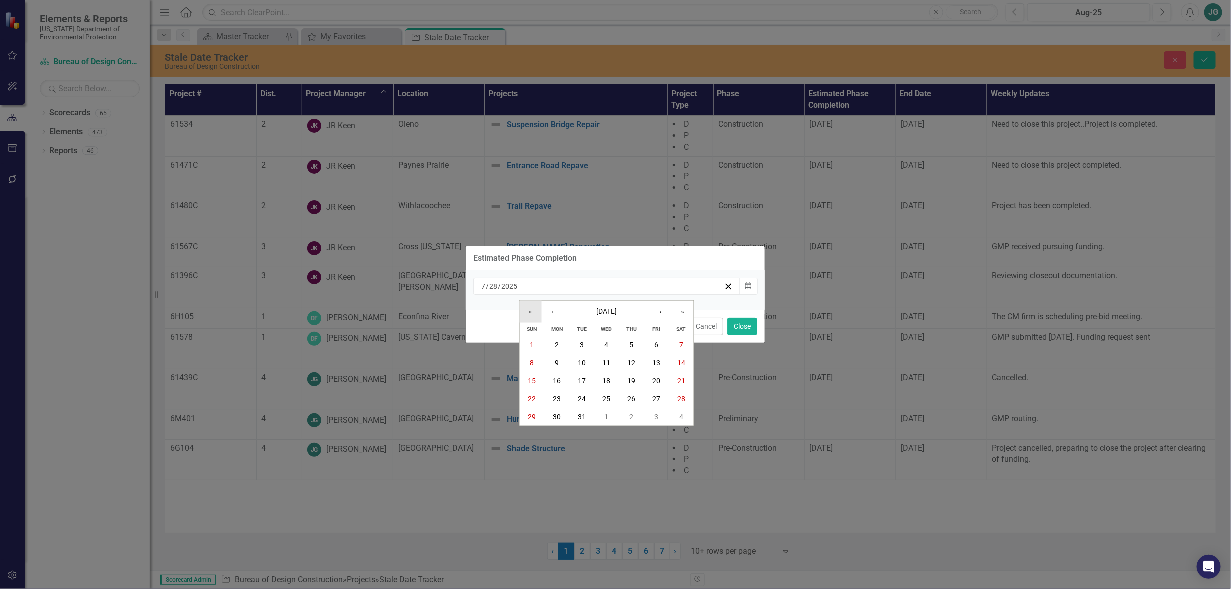
click at [526, 311] on button "«" at bounding box center [531, 311] width 22 height 22
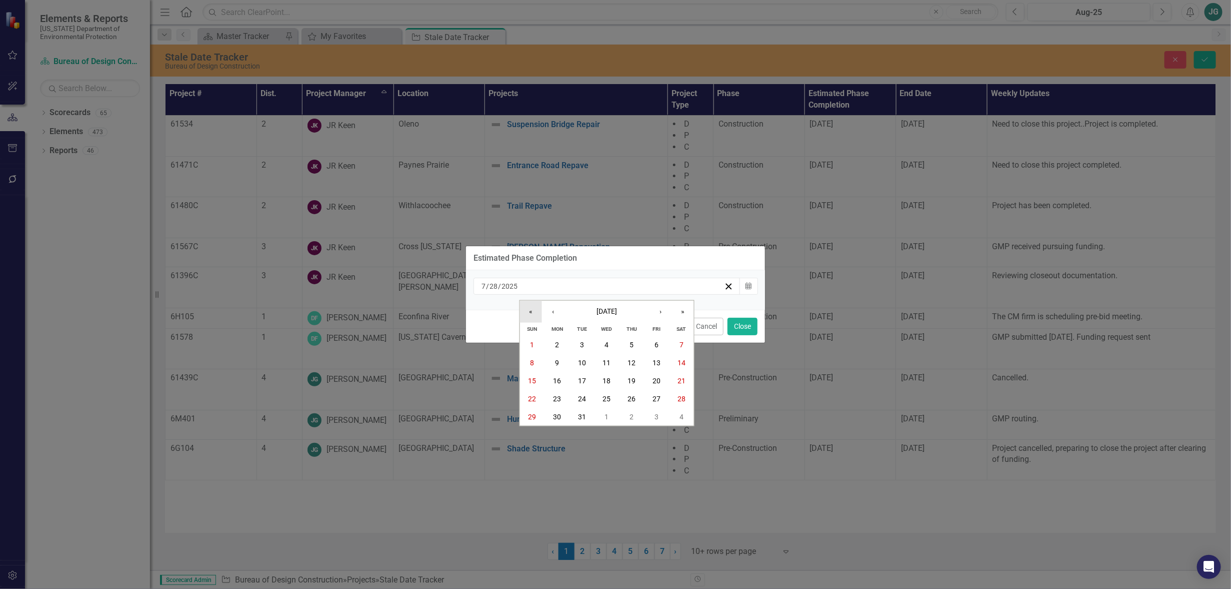
click at [526, 311] on button "«" at bounding box center [531, 311] width 22 height 22
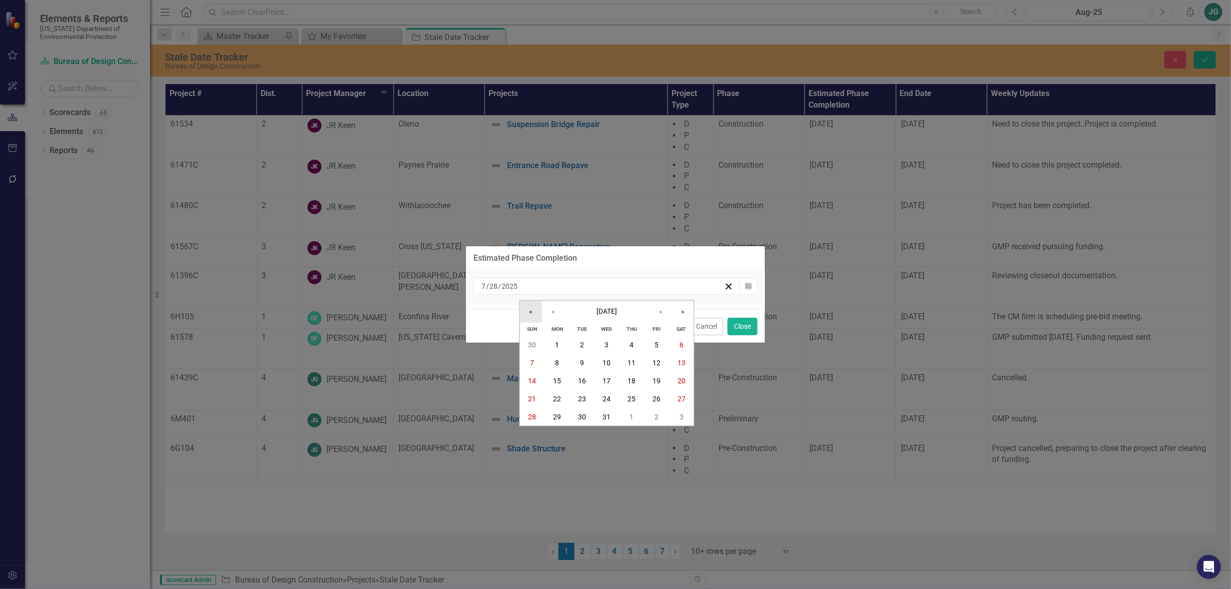
click at [526, 311] on button "«" at bounding box center [531, 311] width 22 height 22
click at [526, 306] on button "«" at bounding box center [531, 311] width 22 height 22
click at [527, 307] on button "«" at bounding box center [531, 311] width 22 height 22
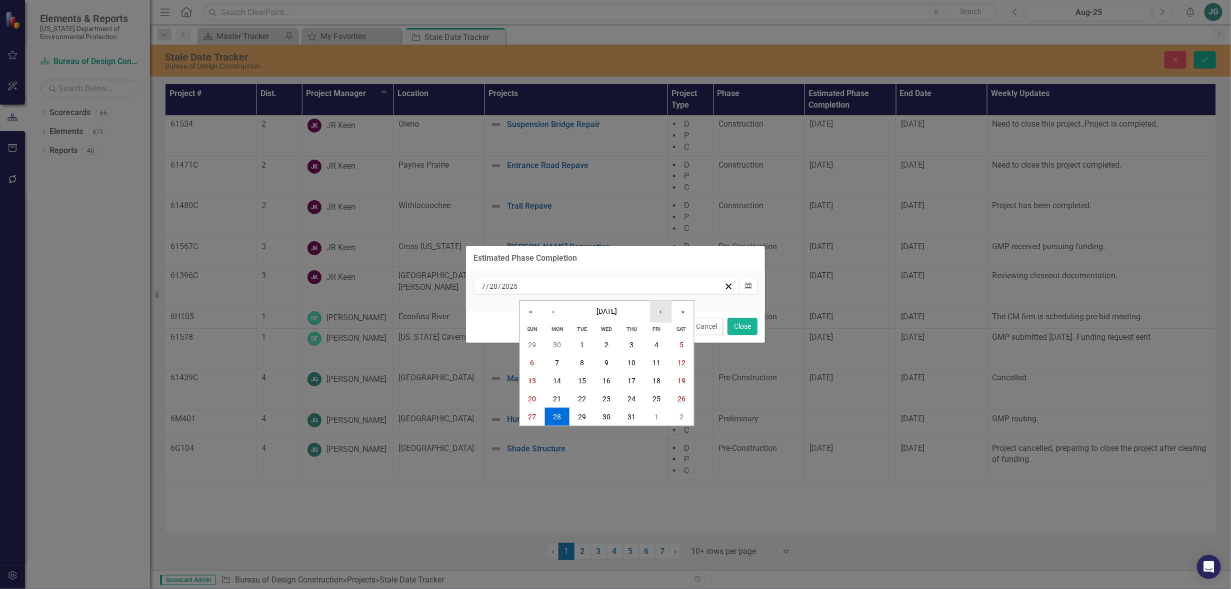
click at [665, 311] on button "›" at bounding box center [661, 311] width 22 height 22
click at [664, 416] on button "31" at bounding box center [656, 417] width 25 height 18
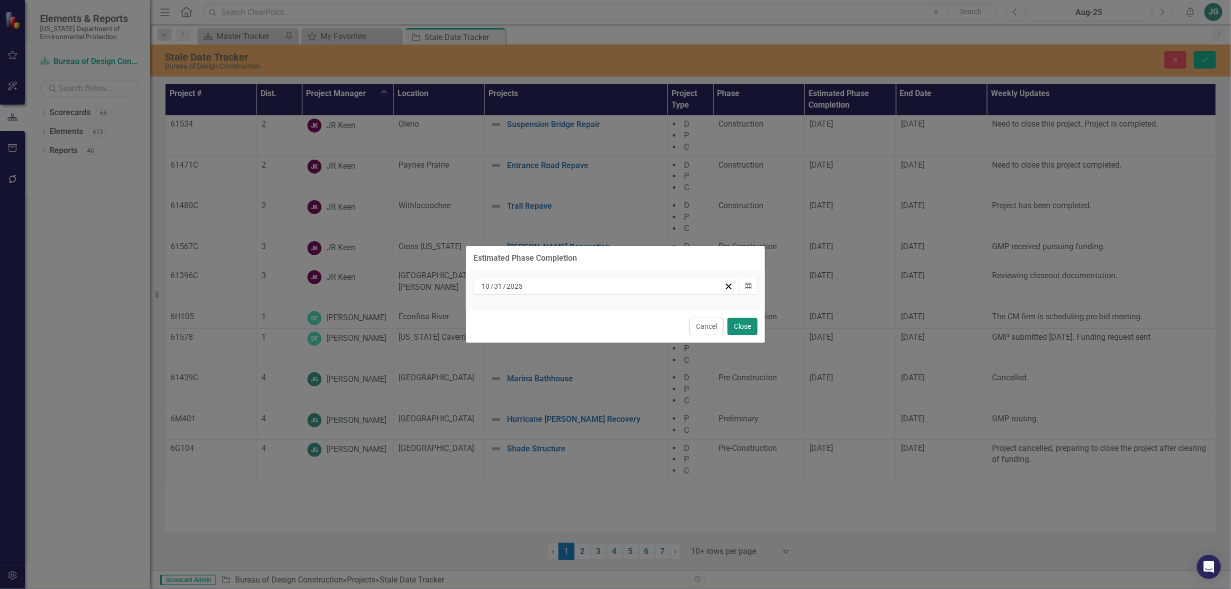
click at [744, 328] on button "Close" at bounding box center [743, 327] width 30 height 18
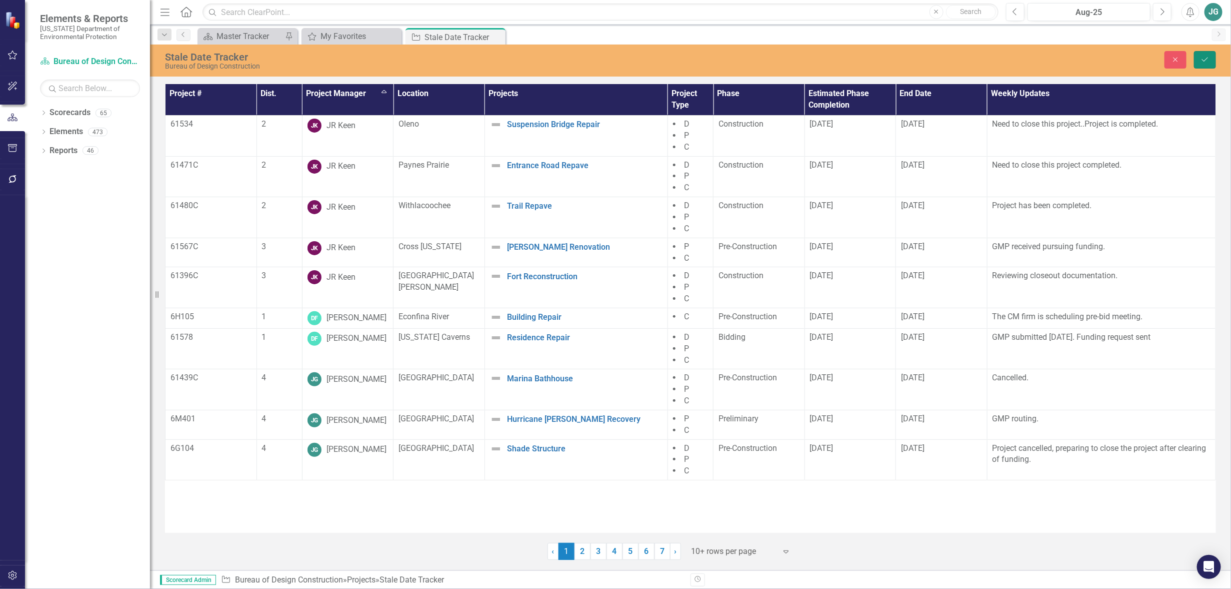
click at [1211, 60] on button "Save" at bounding box center [1205, 60] width 22 height 18
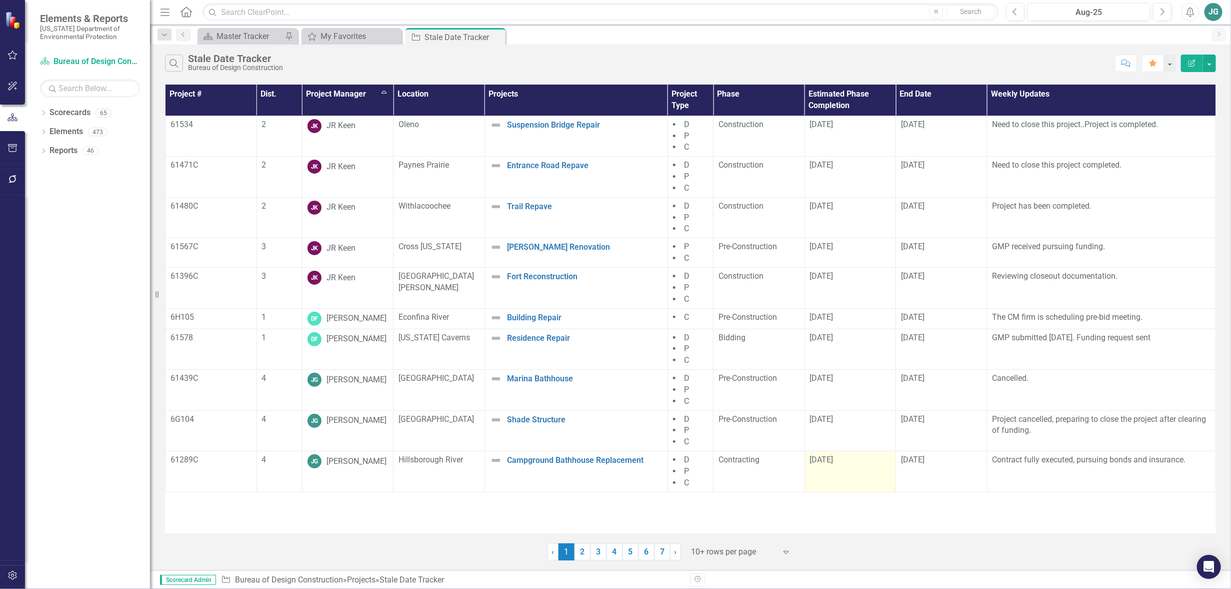
click at [858, 474] on td "[DATE]" at bounding box center [851, 471] width 92 height 41
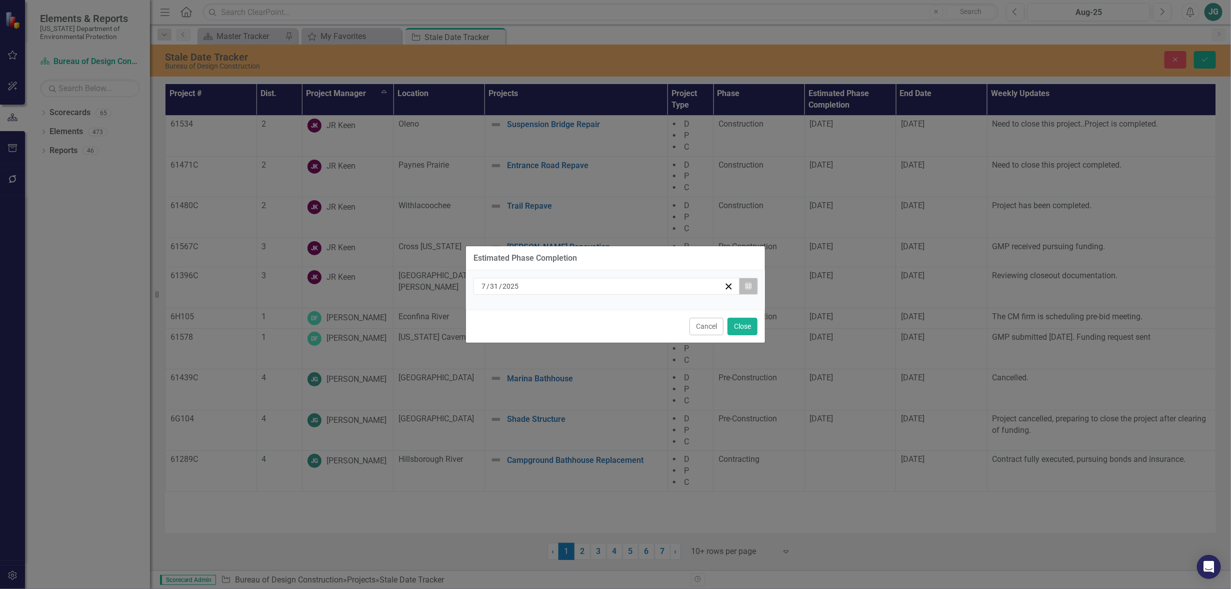
click at [745, 280] on button "Calendar" at bounding box center [748, 286] width 19 height 17
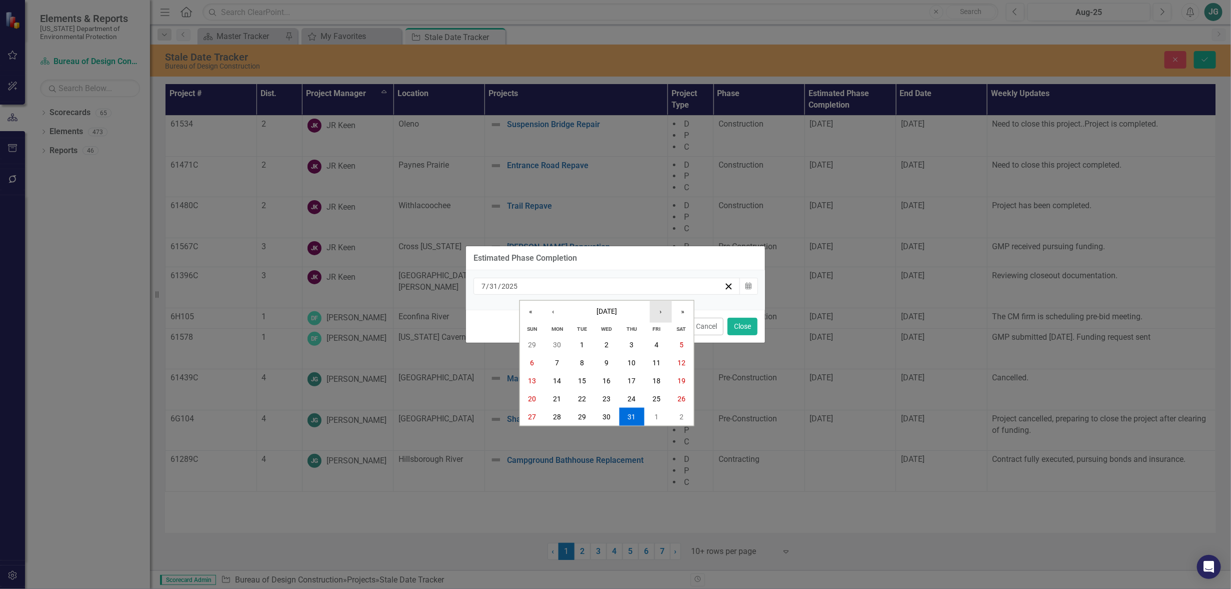
click at [664, 312] on button "›" at bounding box center [661, 311] width 22 height 22
click at [533, 432] on abbr "31" at bounding box center [533, 435] width 8 height 8
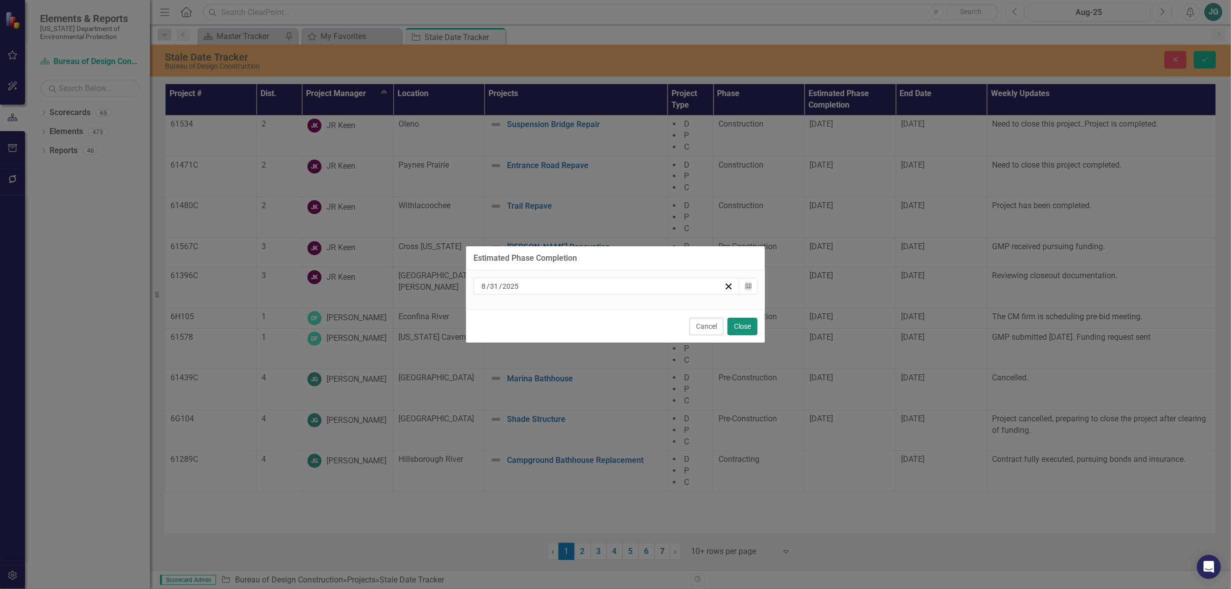
click at [740, 327] on button "Close" at bounding box center [743, 327] width 30 height 18
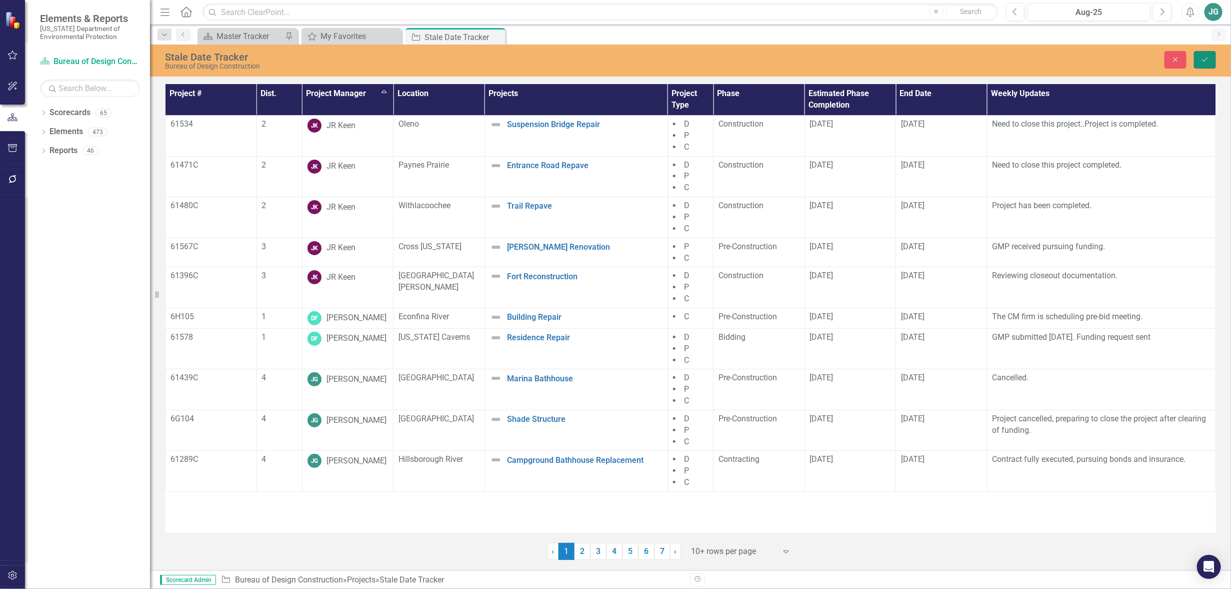
click at [1207, 58] on icon "Save" at bounding box center [1205, 59] width 9 height 7
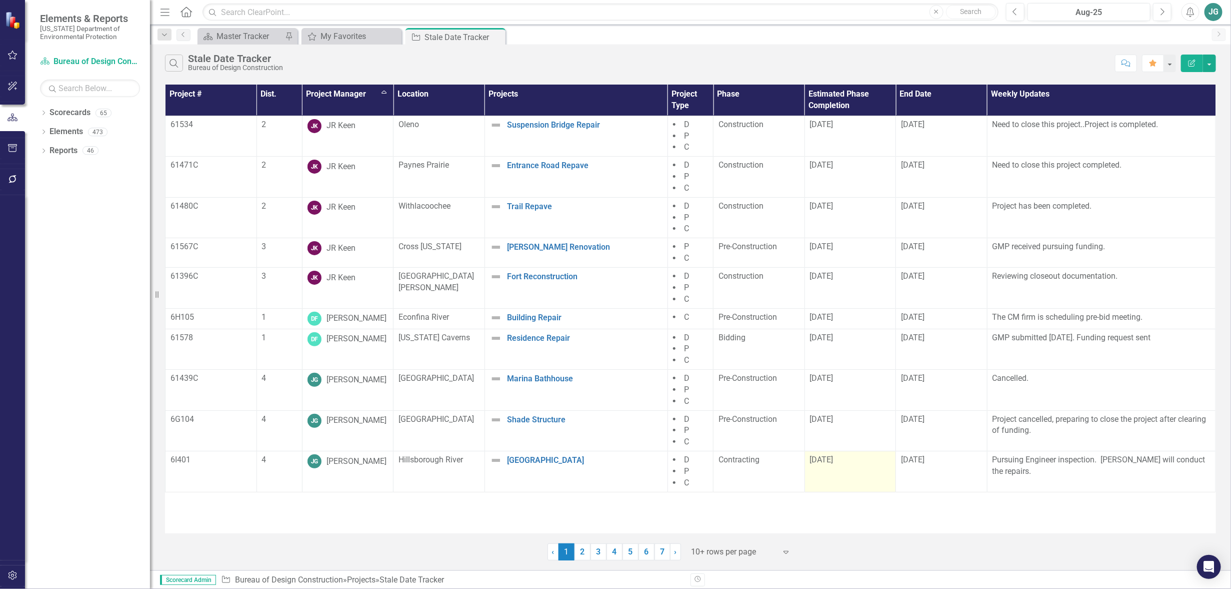
click at [872, 471] on td "[DATE]" at bounding box center [851, 471] width 92 height 41
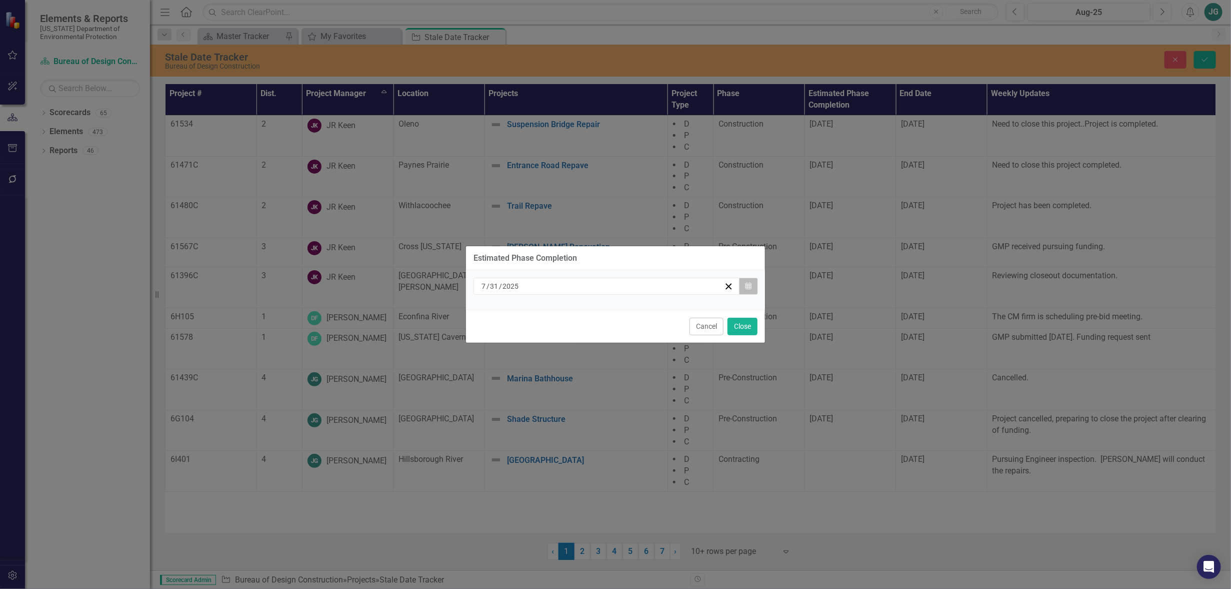
click at [755, 288] on button "Calendar" at bounding box center [748, 286] width 19 height 17
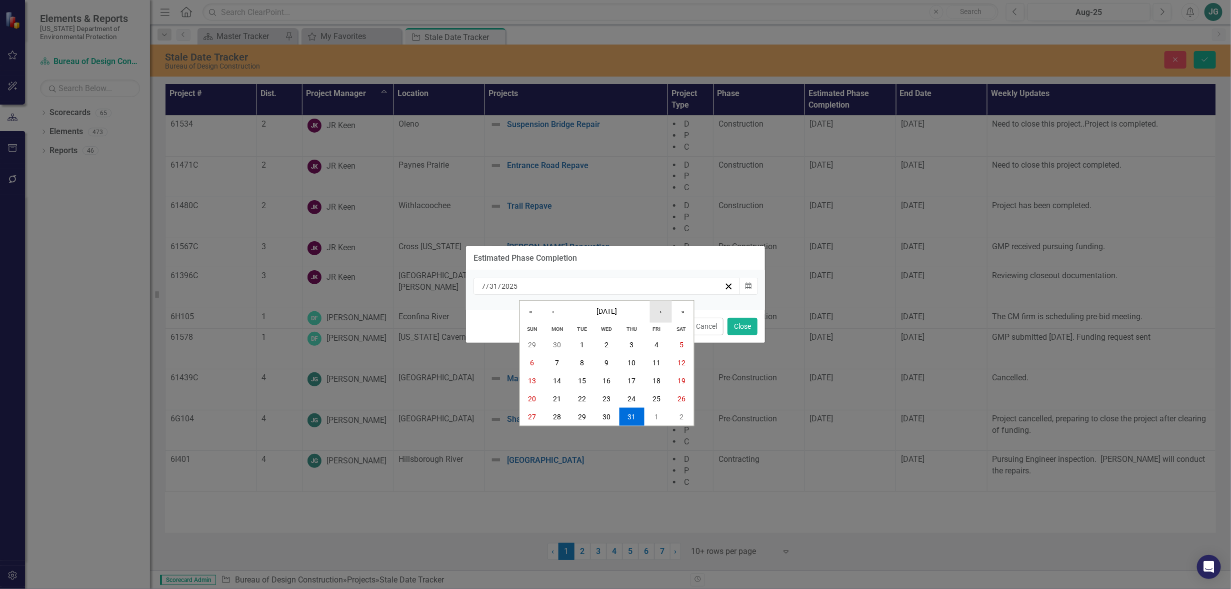
click at [664, 313] on button "›" at bounding box center [661, 311] width 22 height 22
click at [660, 309] on button "›" at bounding box center [661, 311] width 22 height 22
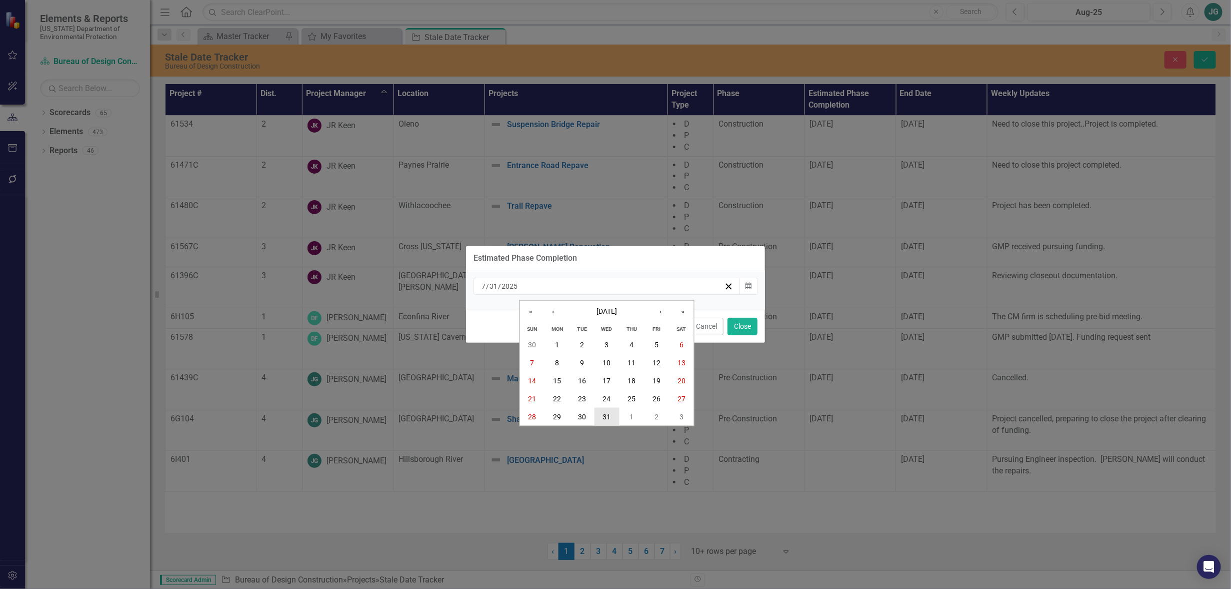
click at [608, 421] on button "31" at bounding box center [607, 417] width 25 height 18
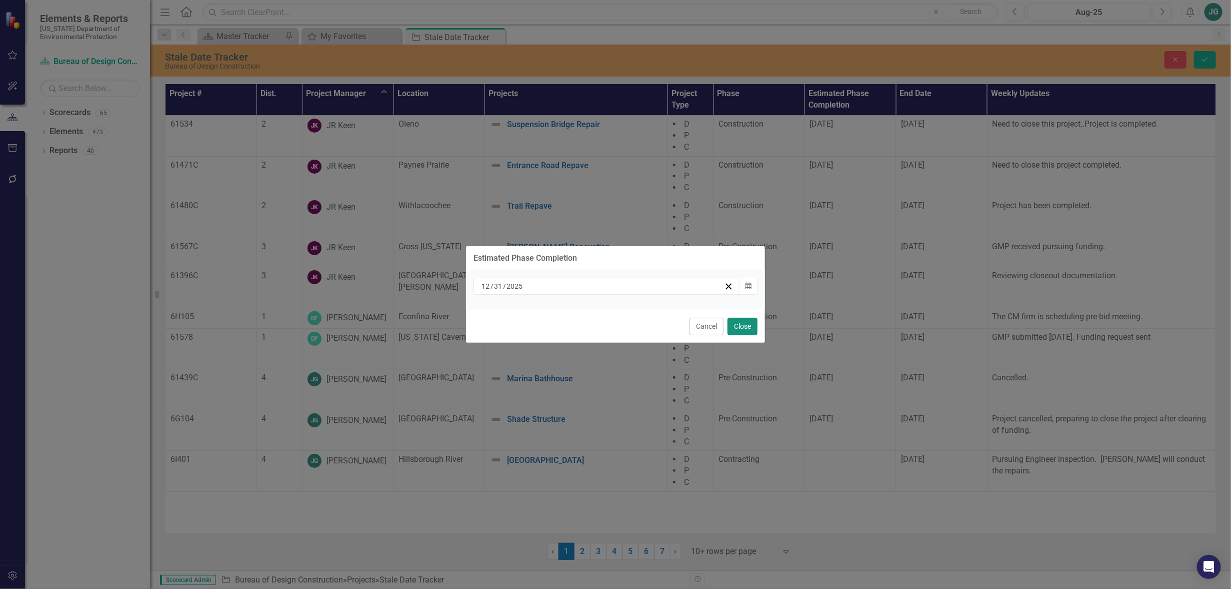
click at [750, 325] on button "Close" at bounding box center [743, 327] width 30 height 18
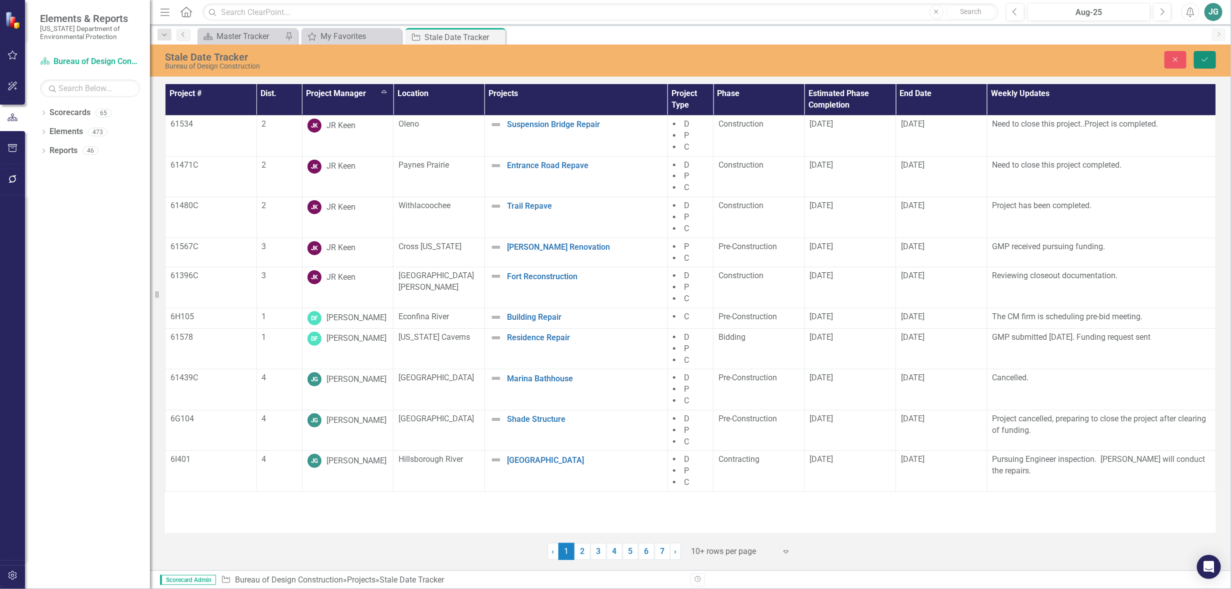
click at [1206, 61] on icon "Save" at bounding box center [1205, 59] width 9 height 7
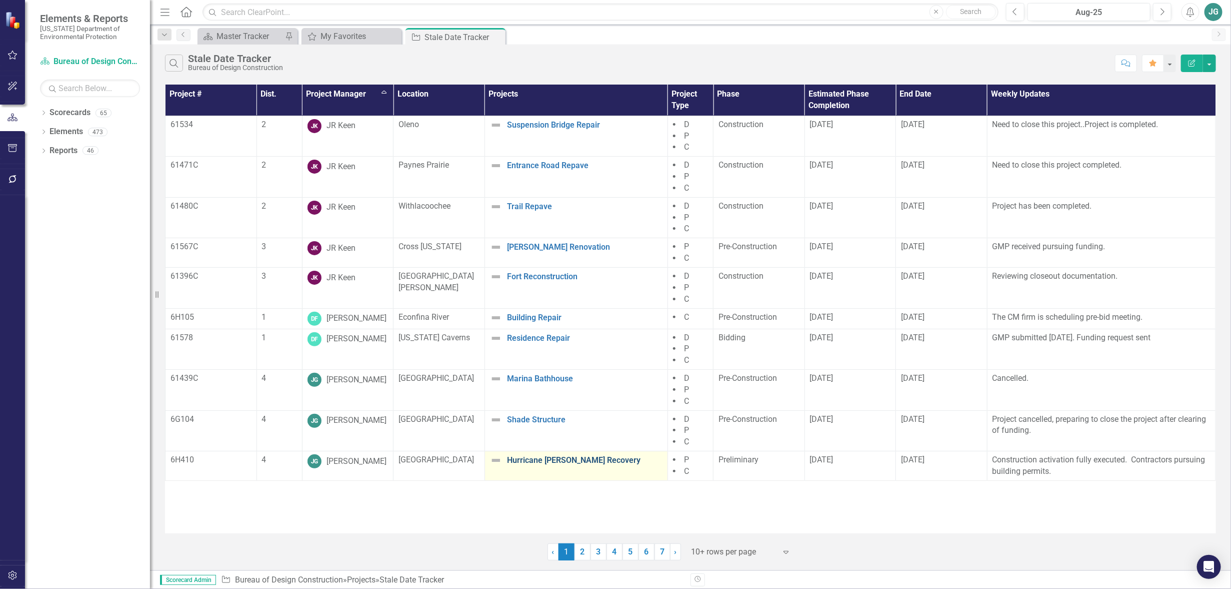
click at [571, 462] on link "Hurricane [PERSON_NAME] Recovery" at bounding box center [585, 460] width 156 height 9
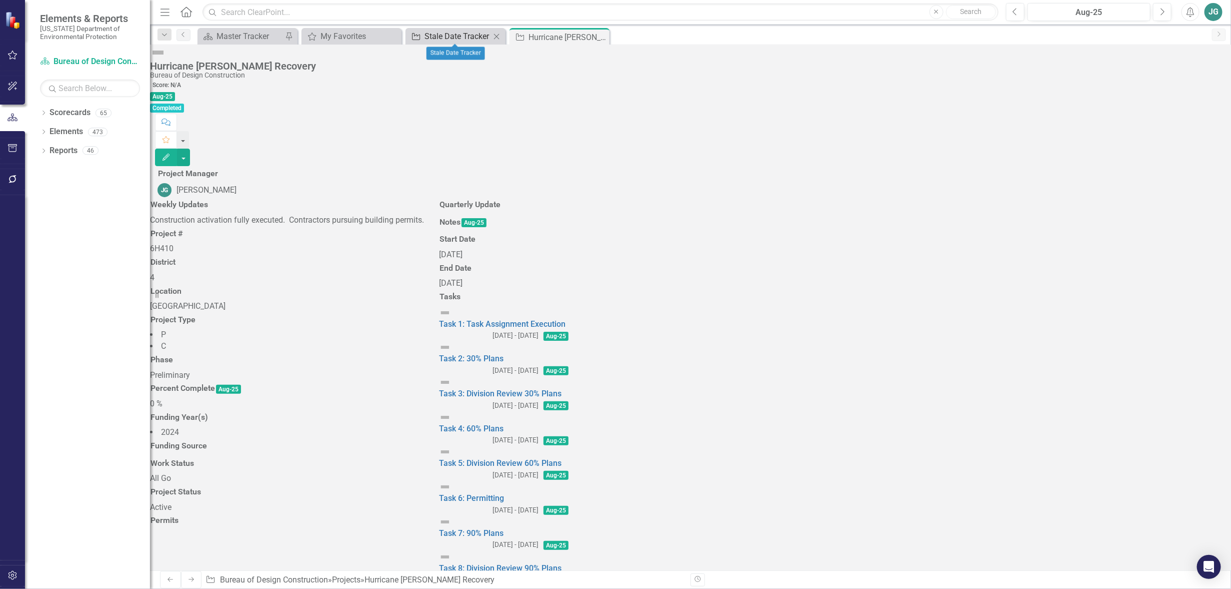
click at [471, 32] on div "Stale Date Tracker" at bounding box center [458, 36] width 66 height 13
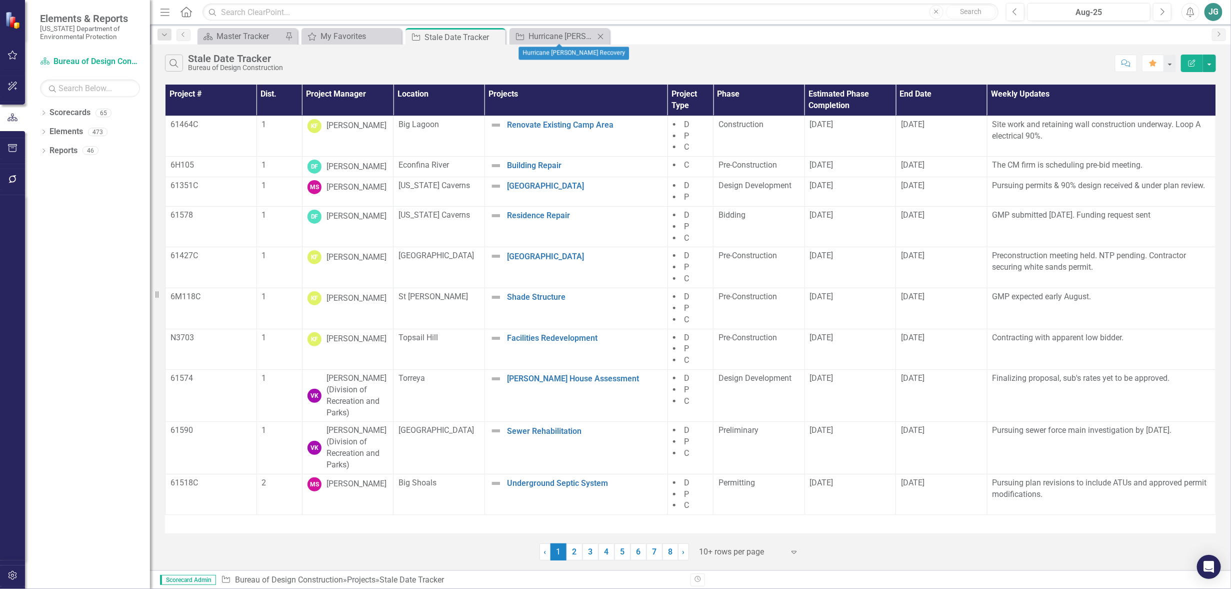
click at [602, 39] on icon "Close" at bounding box center [601, 37] width 10 height 8
click at [340, 97] on th "Project Manager" at bounding box center [348, 100] width 92 height 31
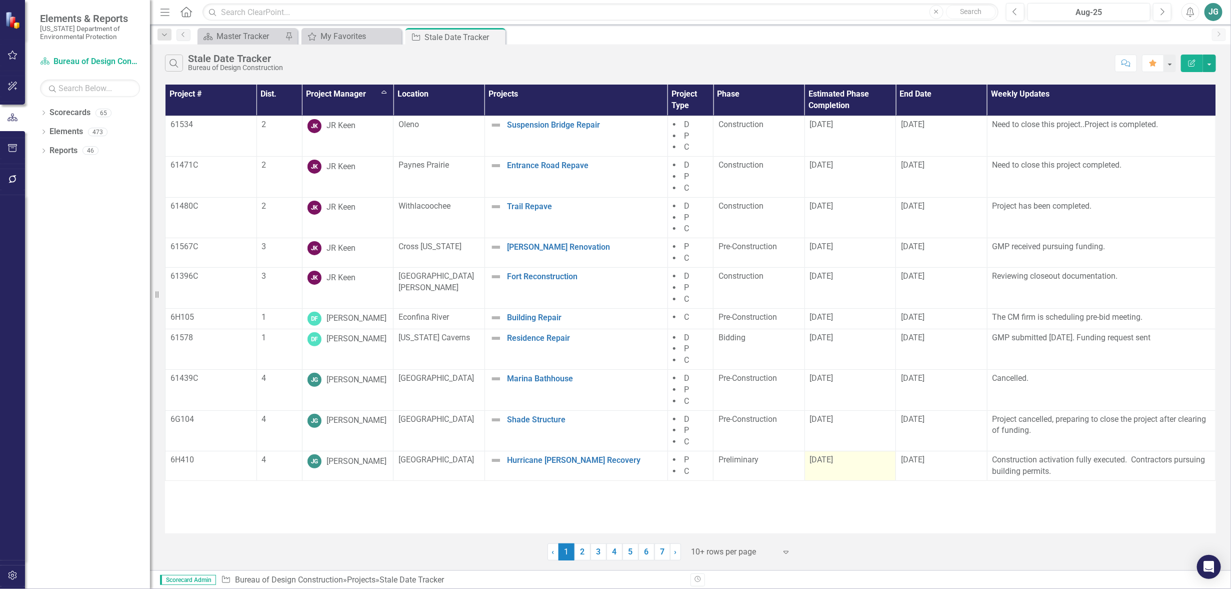
click at [857, 464] on div "[DATE]" at bounding box center [850, 460] width 81 height 12
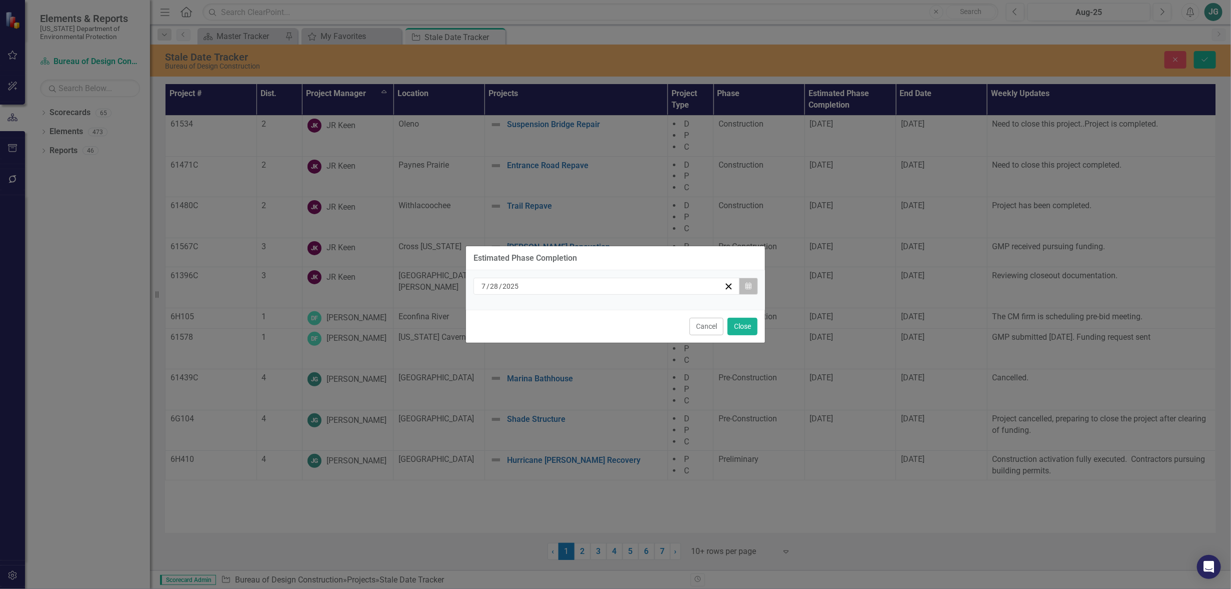
click at [746, 284] on icon "button" at bounding box center [749, 285] width 6 height 7
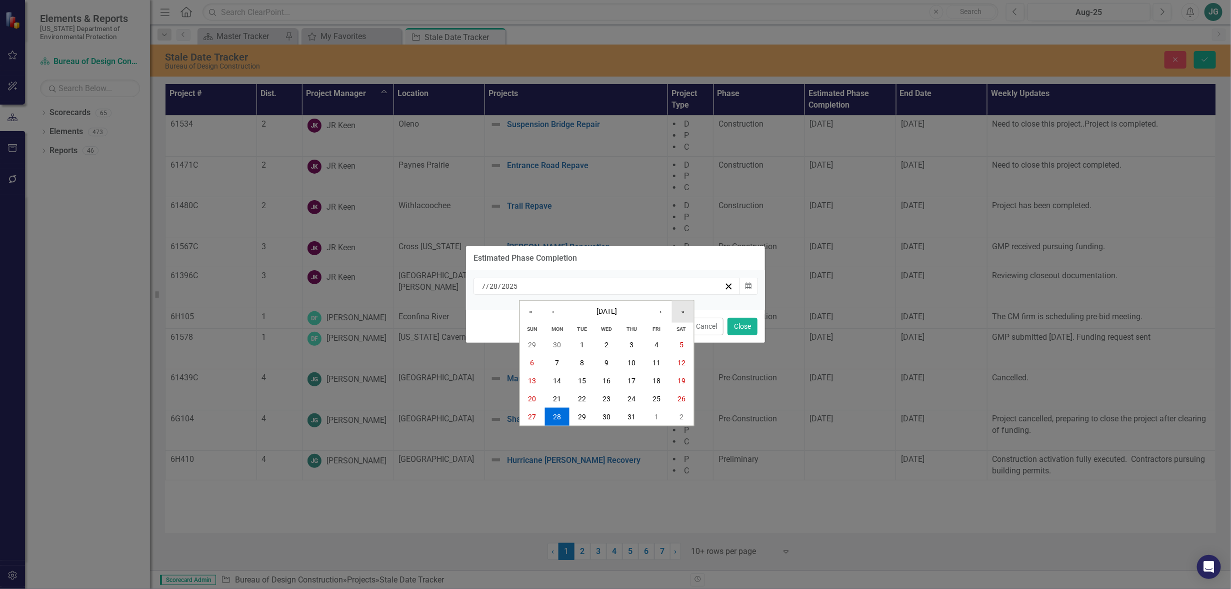
click at [680, 310] on button "»" at bounding box center [683, 311] width 22 height 22
click at [659, 310] on button "›" at bounding box center [661, 311] width 22 height 22
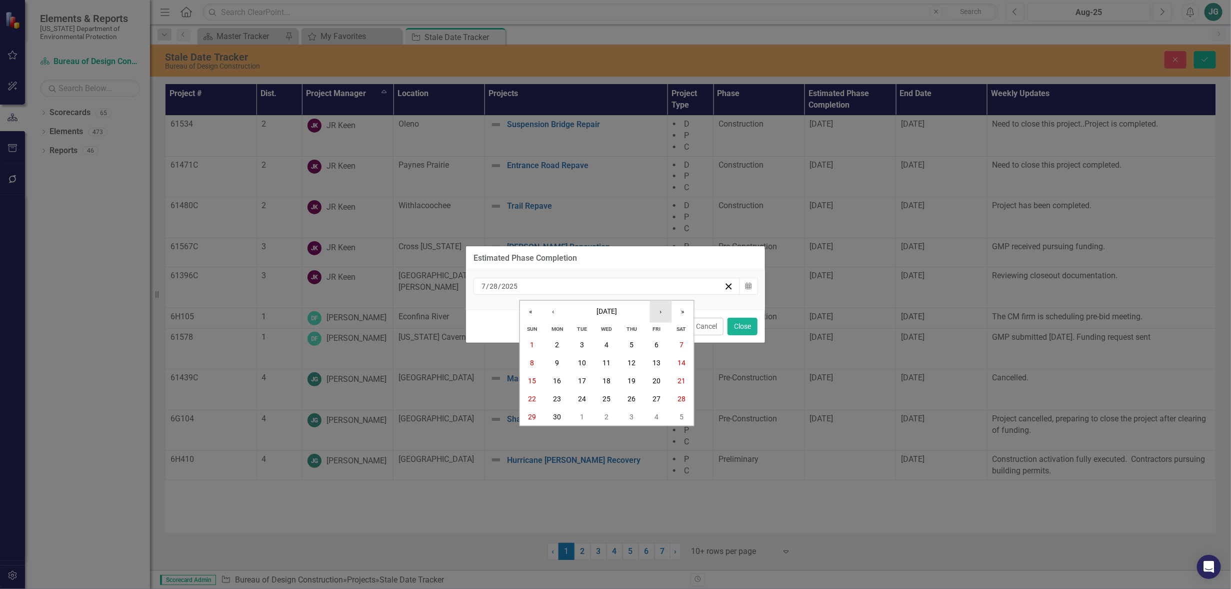
click at [659, 310] on button "›" at bounding box center [661, 311] width 22 height 22
click at [558, 397] on abbr "21" at bounding box center [557, 399] width 8 height 8
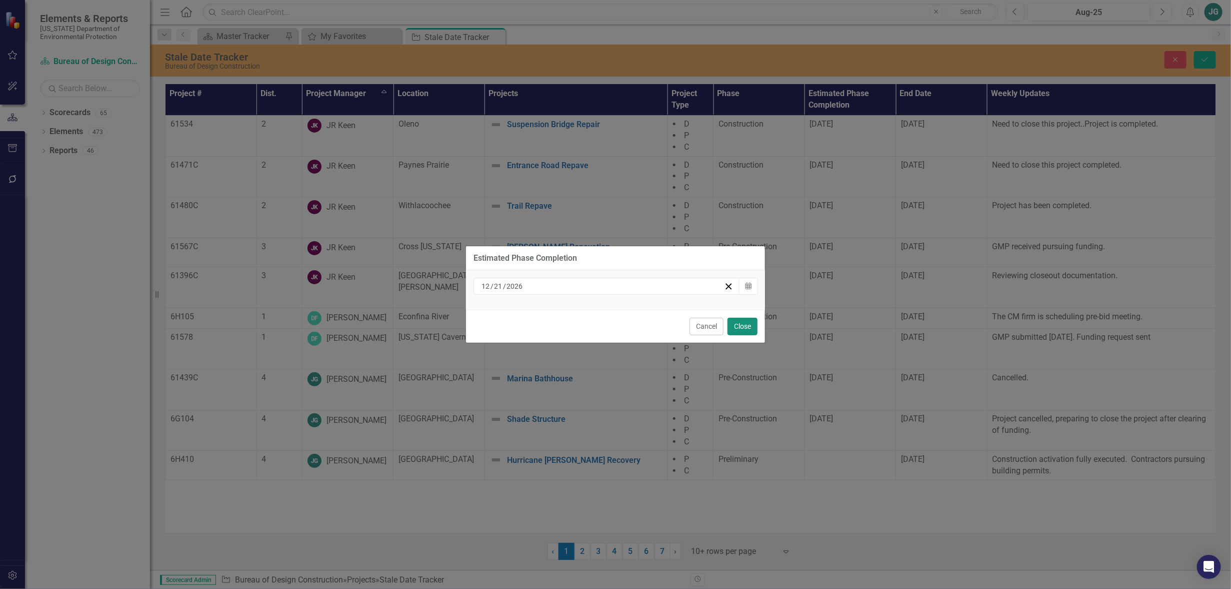
click at [742, 328] on button "Close" at bounding box center [743, 327] width 30 height 18
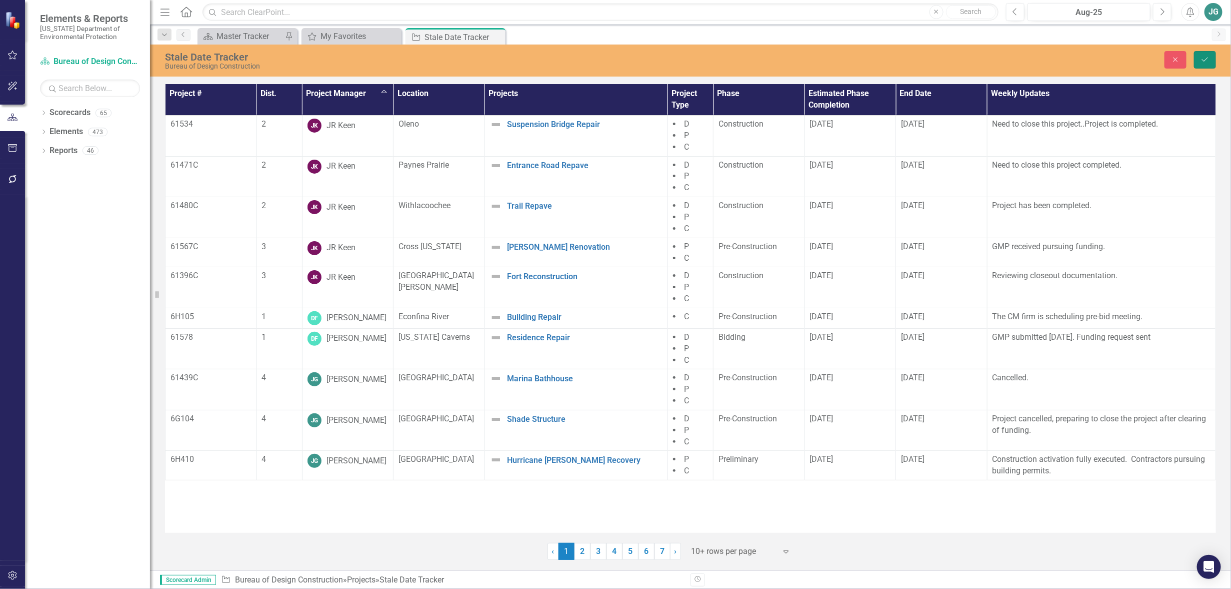
click at [1213, 55] on button "Save" at bounding box center [1205, 60] width 22 height 18
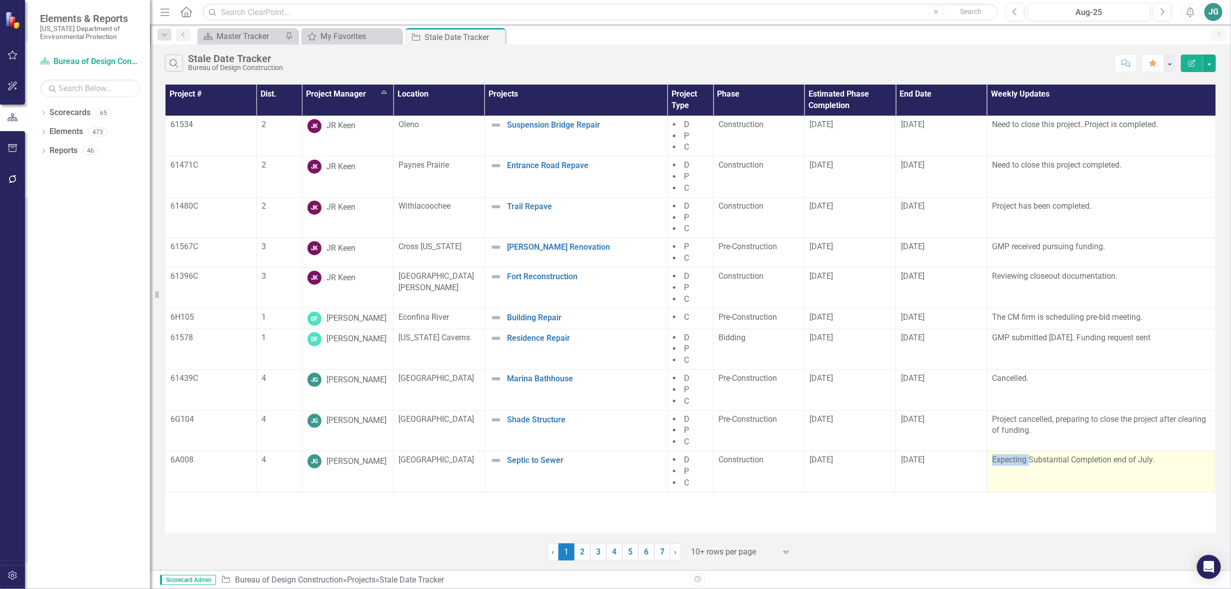
drag, startPoint x: 992, startPoint y: 458, endPoint x: 1030, endPoint y: 456, distance: 38.1
click at [1030, 456] on td "Expecting Substantial Completion end of July." at bounding box center [1101, 471] width 229 height 41
click at [1087, 463] on p "Expecting Substantial Completion end of July." at bounding box center [1102, 460] width 218 height 12
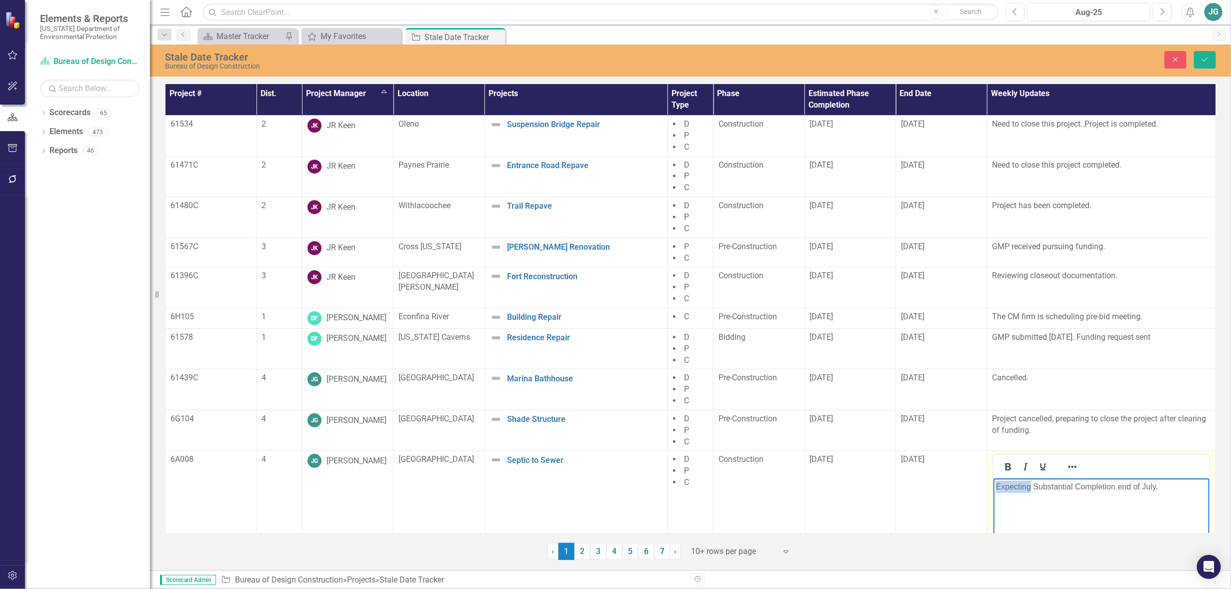
drag, startPoint x: 994, startPoint y: 485, endPoint x: 1031, endPoint y: 487, distance: 36.6
click at [1031, 487] on body "Expecting Substantial Completion end of July." at bounding box center [1101, 553] width 216 height 150
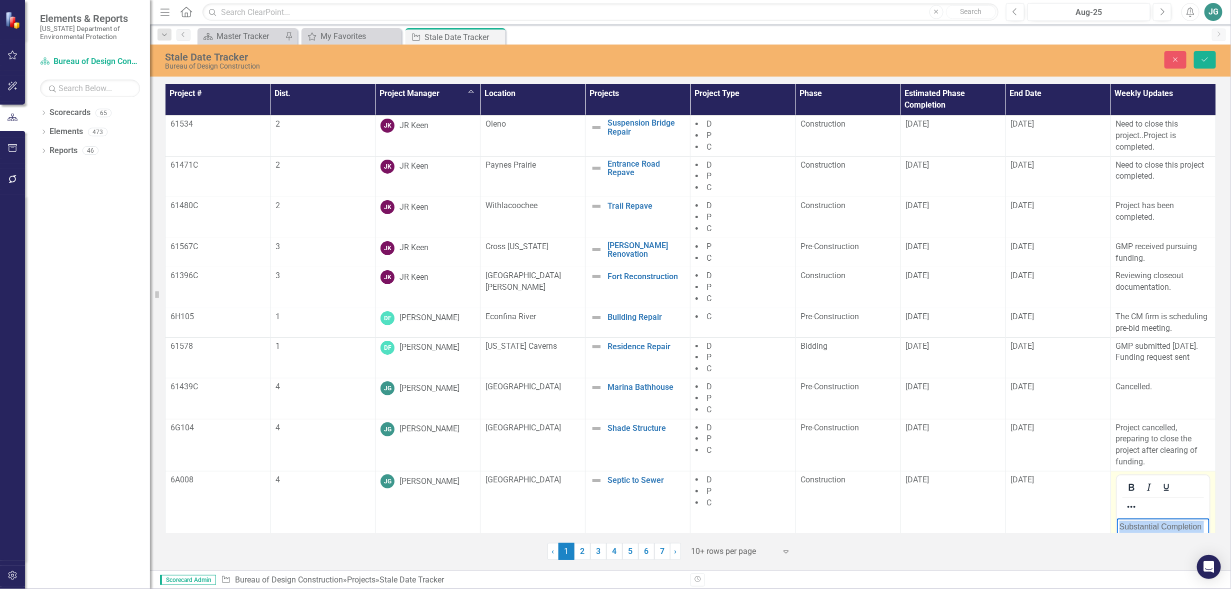
drag, startPoint x: 1257, startPoint y: 525, endPoint x: 1103, endPoint y: 523, distance: 154.1
click at [1117, 523] on html "Substantial Completion end of July." at bounding box center [1163, 593] width 93 height 150
click at [1129, 524] on p "In closeout." at bounding box center [1163, 526] width 88 height 12
drag, startPoint x: 1129, startPoint y: 525, endPoint x: 2095, endPoint y: 1005, distance: 1078.4
click at [1117, 525] on html "In warranty and closeout." at bounding box center [1163, 593] width 93 height 150
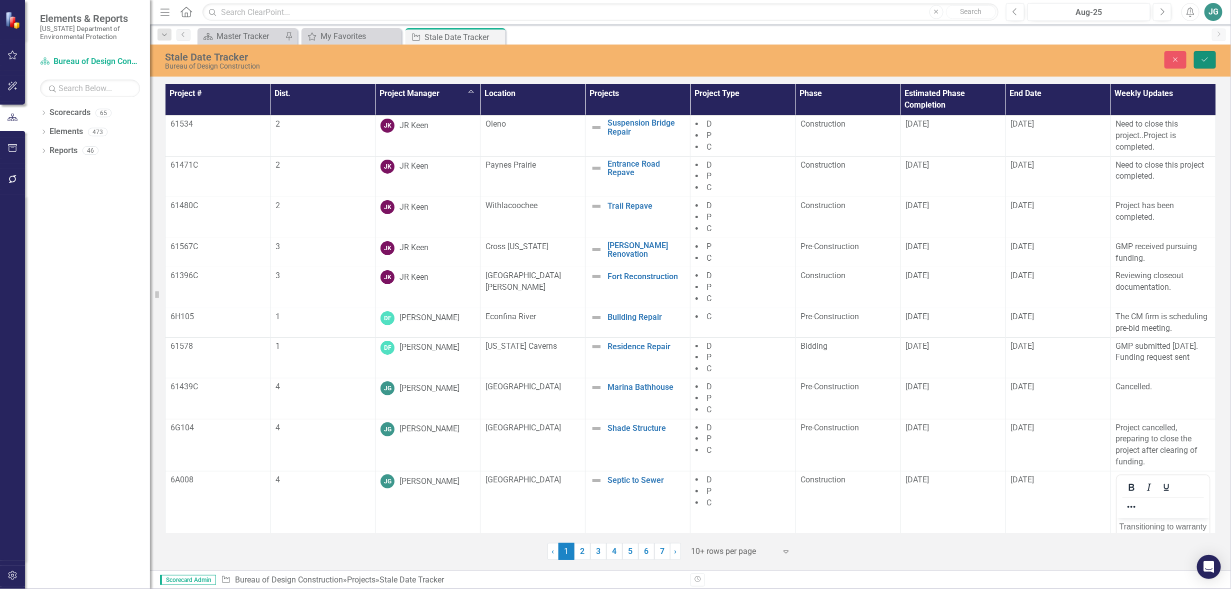
click at [1202, 59] on icon "Save" at bounding box center [1205, 59] width 9 height 7
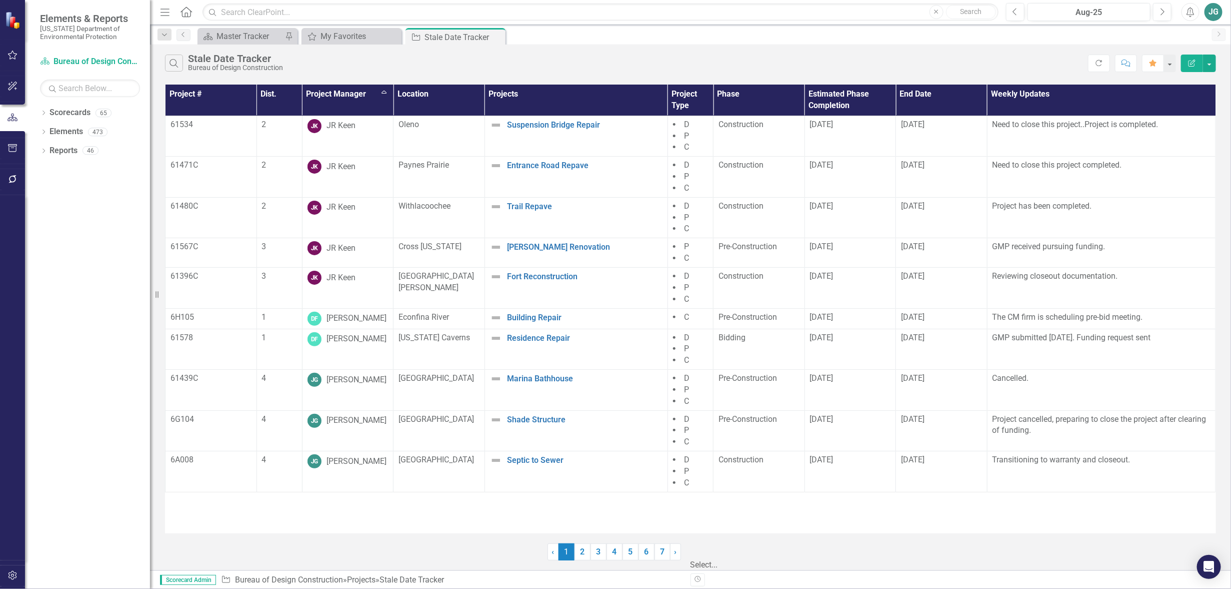
click at [697, 578] on icon "Expand" at bounding box center [692, 582] width 10 height 8
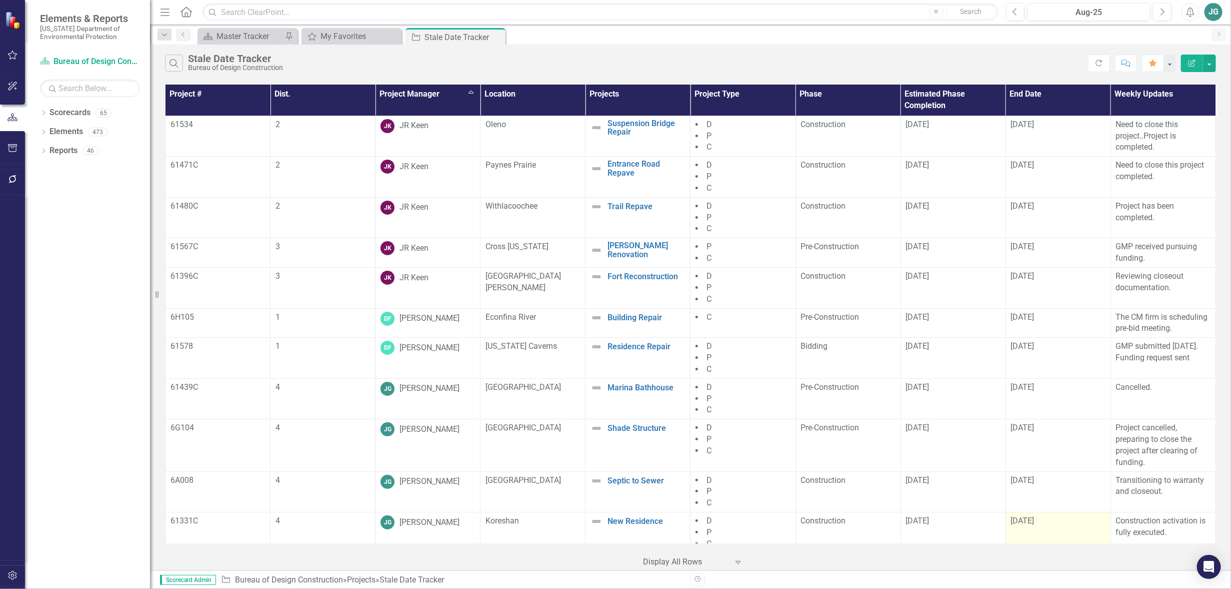
click at [1006, 512] on td "[DATE]" at bounding box center [1058, 532] width 105 height 41
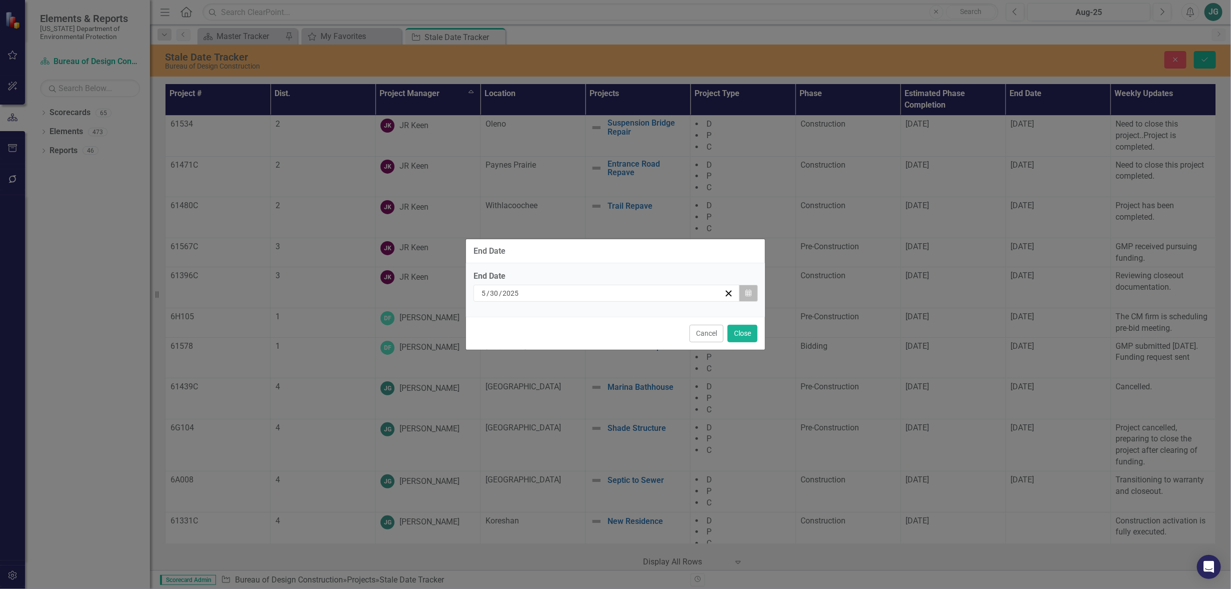
click at [746, 292] on icon "button" at bounding box center [749, 292] width 6 height 7
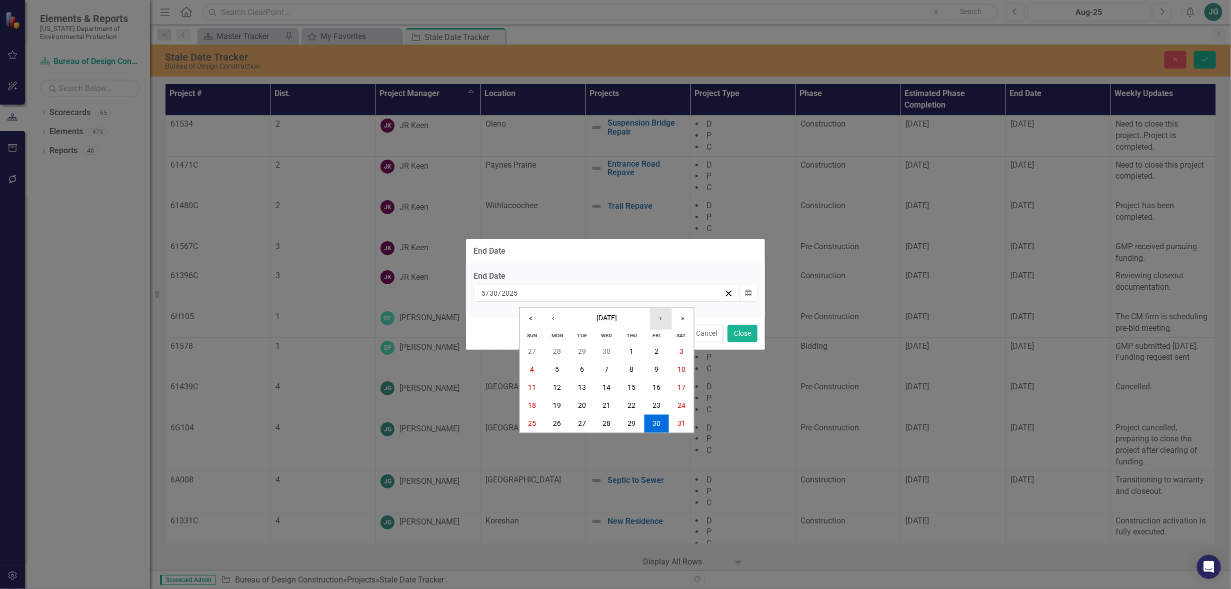
click at [659, 318] on button "›" at bounding box center [661, 318] width 22 height 22
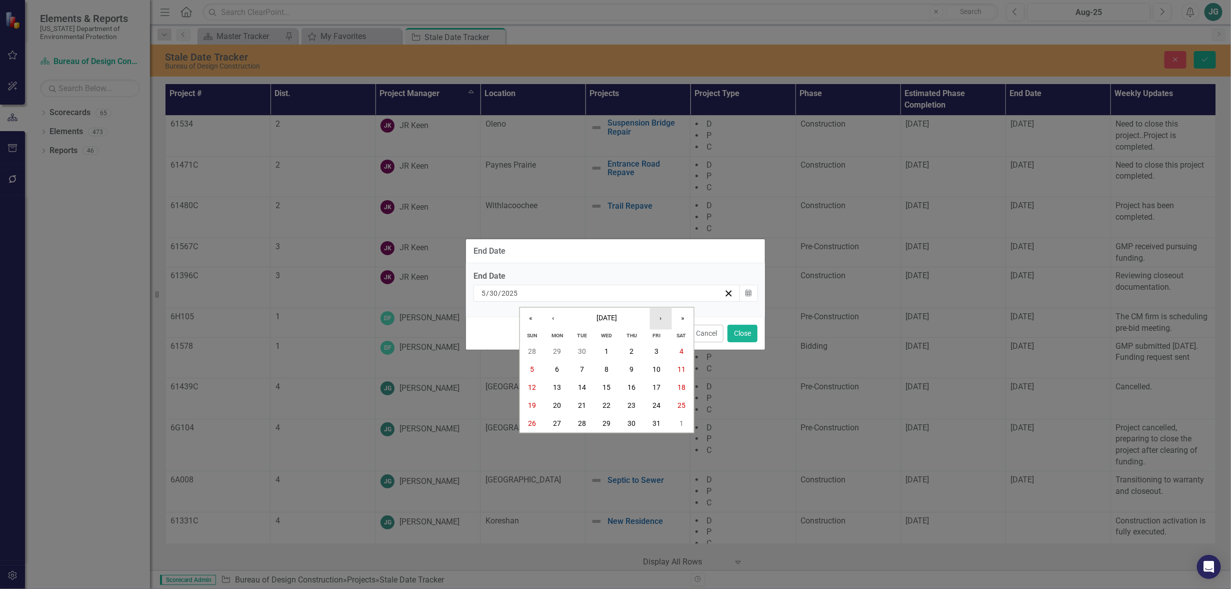
click at [659, 318] on button "›" at bounding box center [661, 318] width 22 height 22
click at [600, 423] on button "31" at bounding box center [607, 424] width 25 height 18
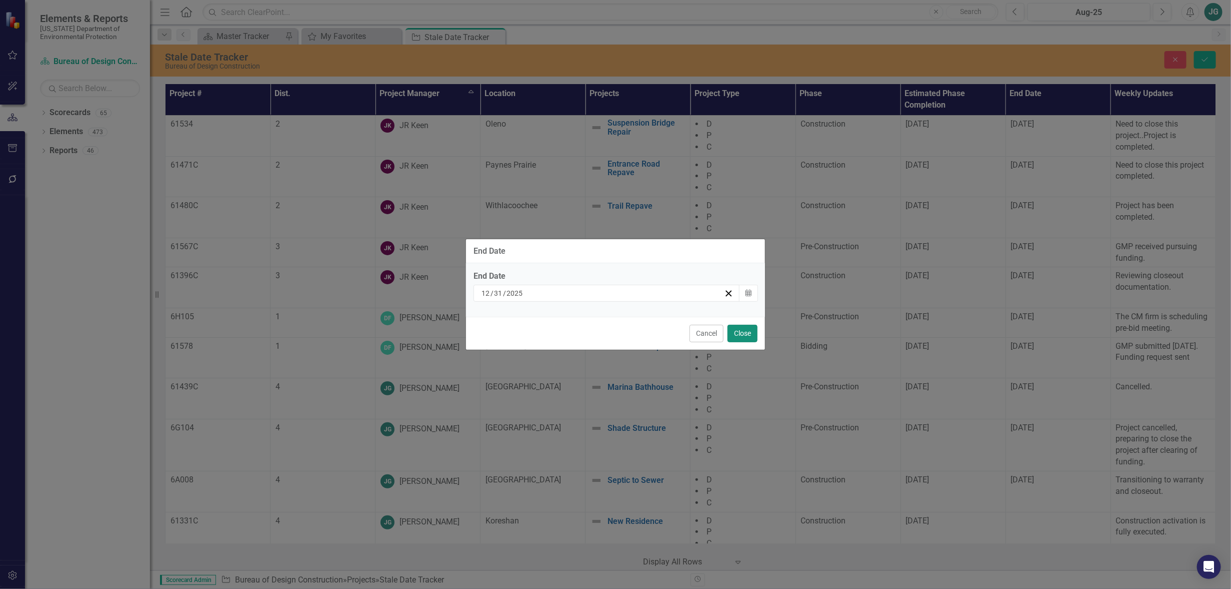
click at [752, 335] on button "Close" at bounding box center [743, 334] width 30 height 18
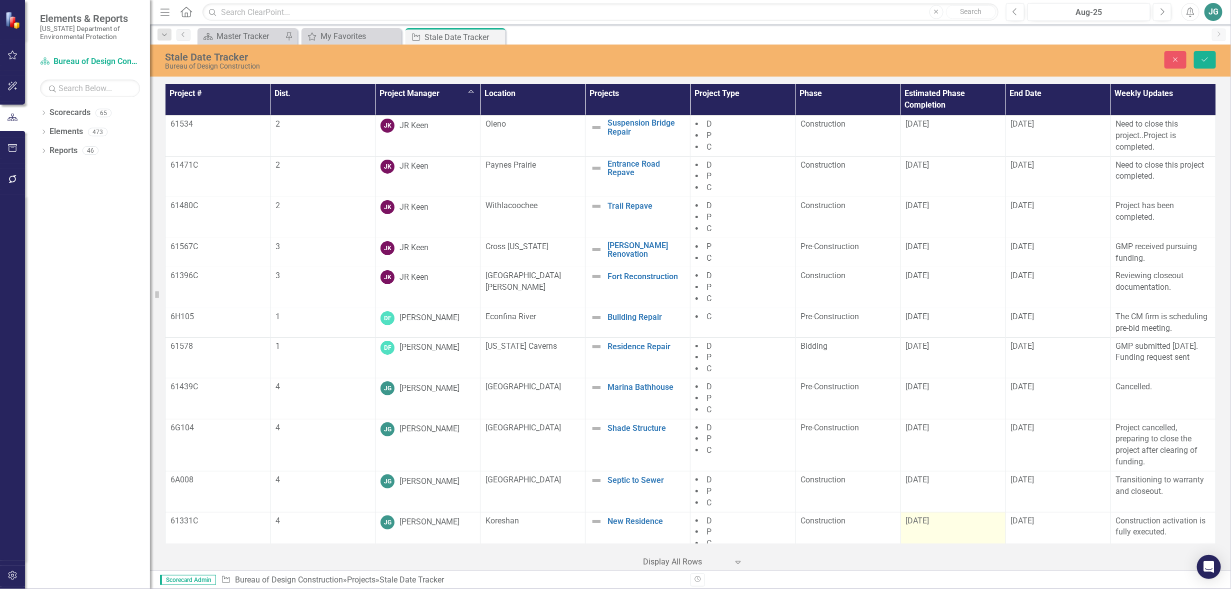
click at [901, 512] on td "[DATE]" at bounding box center [953, 532] width 105 height 41
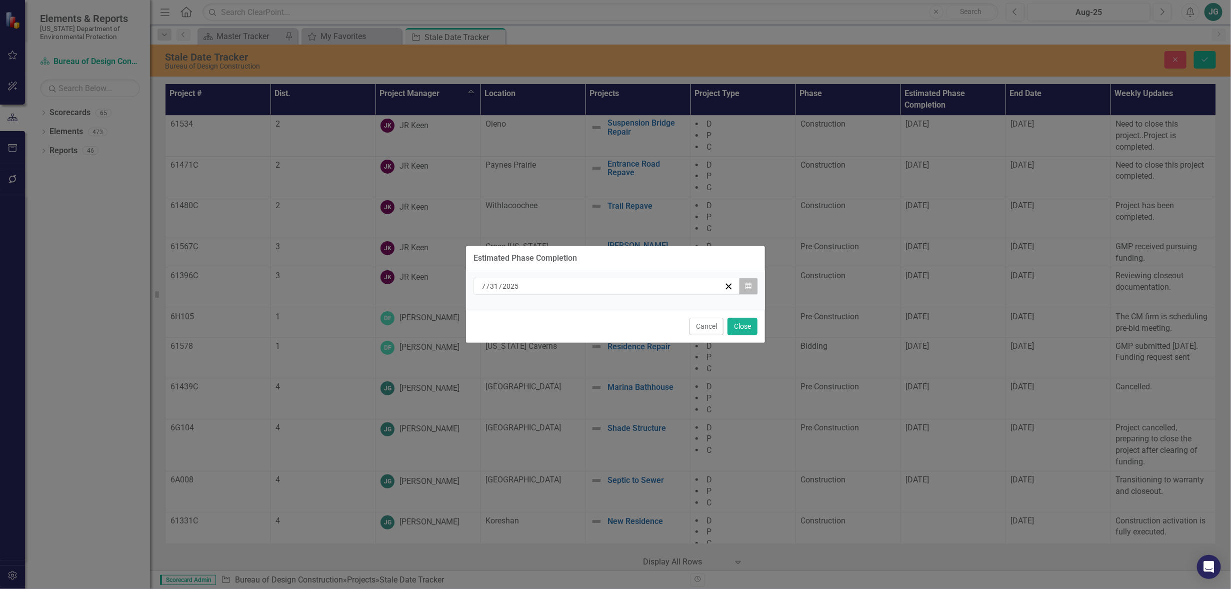
click at [753, 290] on button "Calendar" at bounding box center [748, 286] width 19 height 17
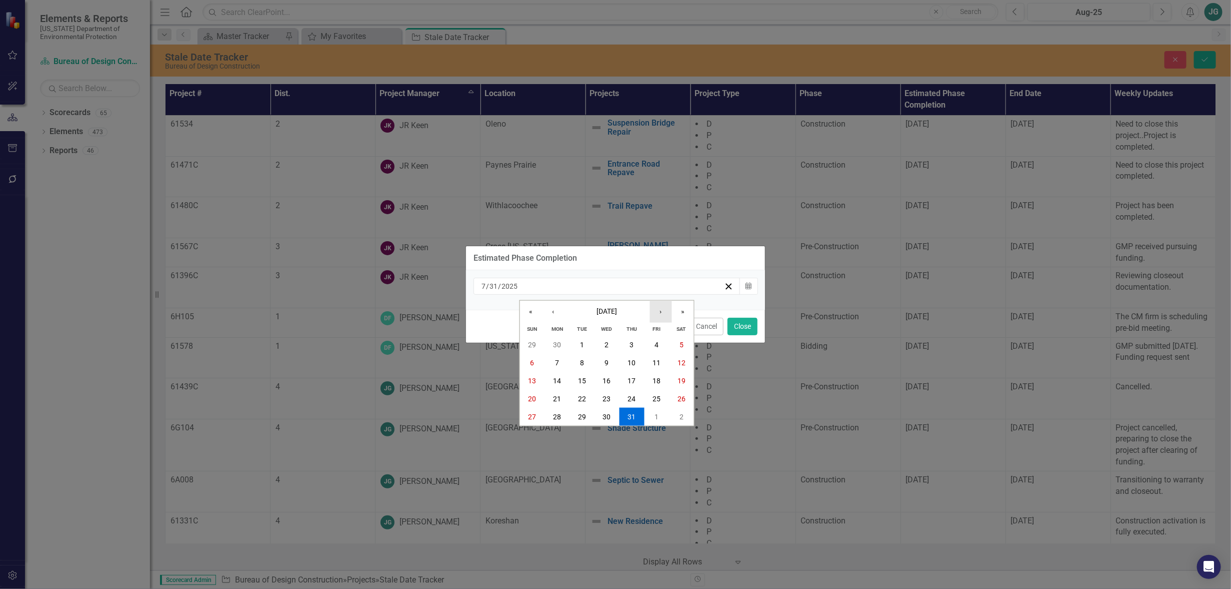
click at [666, 311] on button "›" at bounding box center [661, 311] width 22 height 22
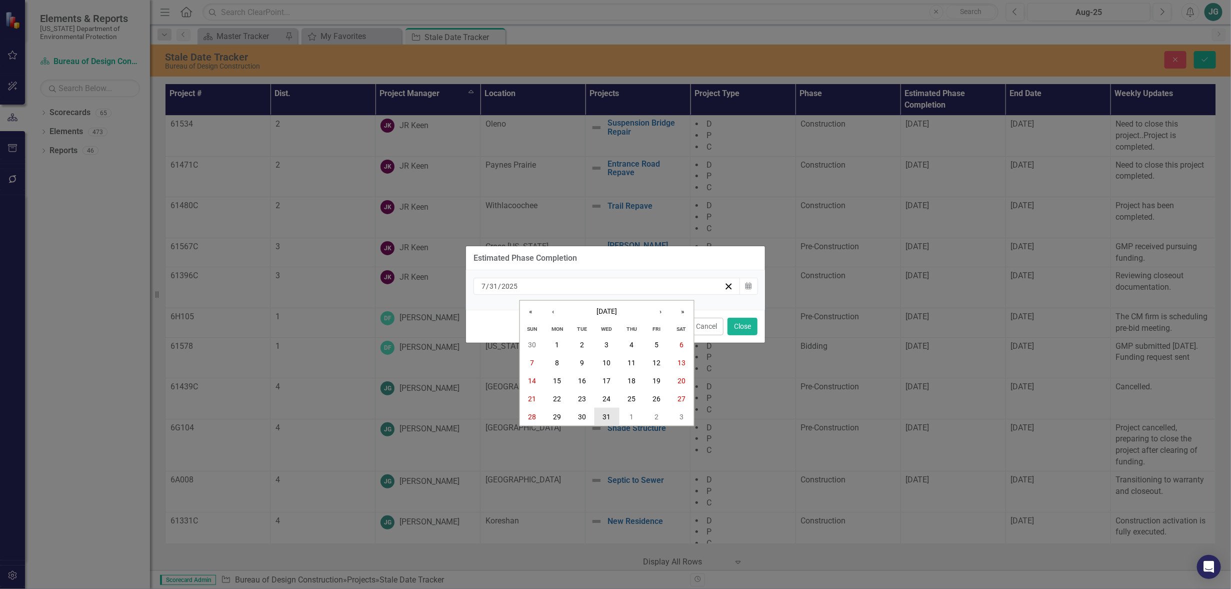
click at [606, 414] on abbr "31" at bounding box center [607, 417] width 8 height 8
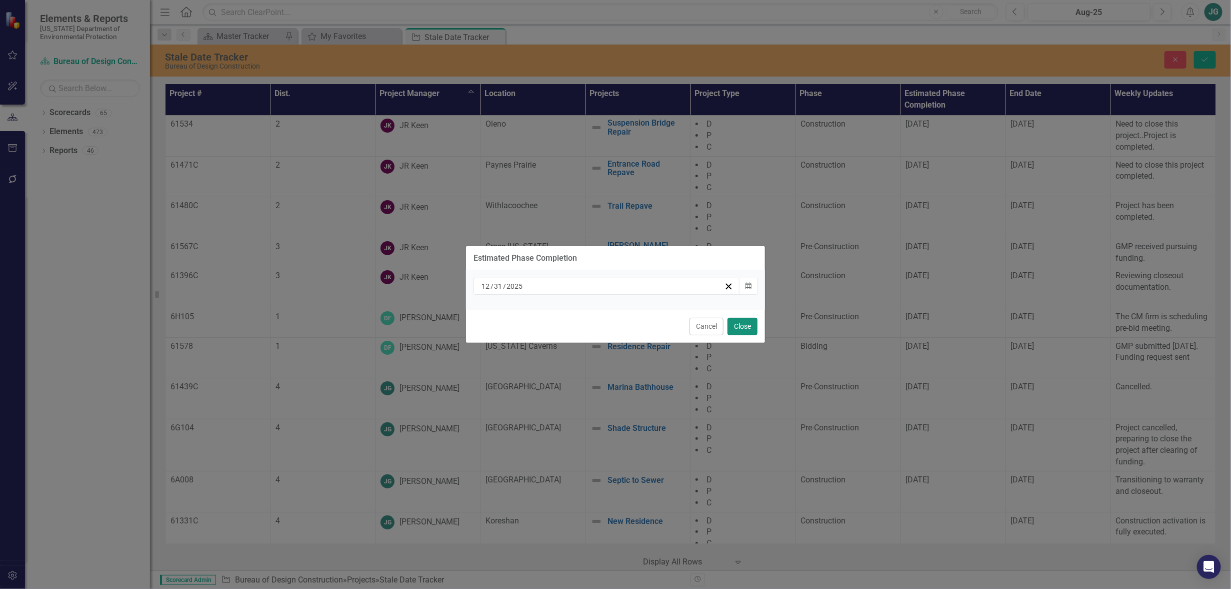
click at [738, 326] on button "Close" at bounding box center [743, 327] width 30 height 18
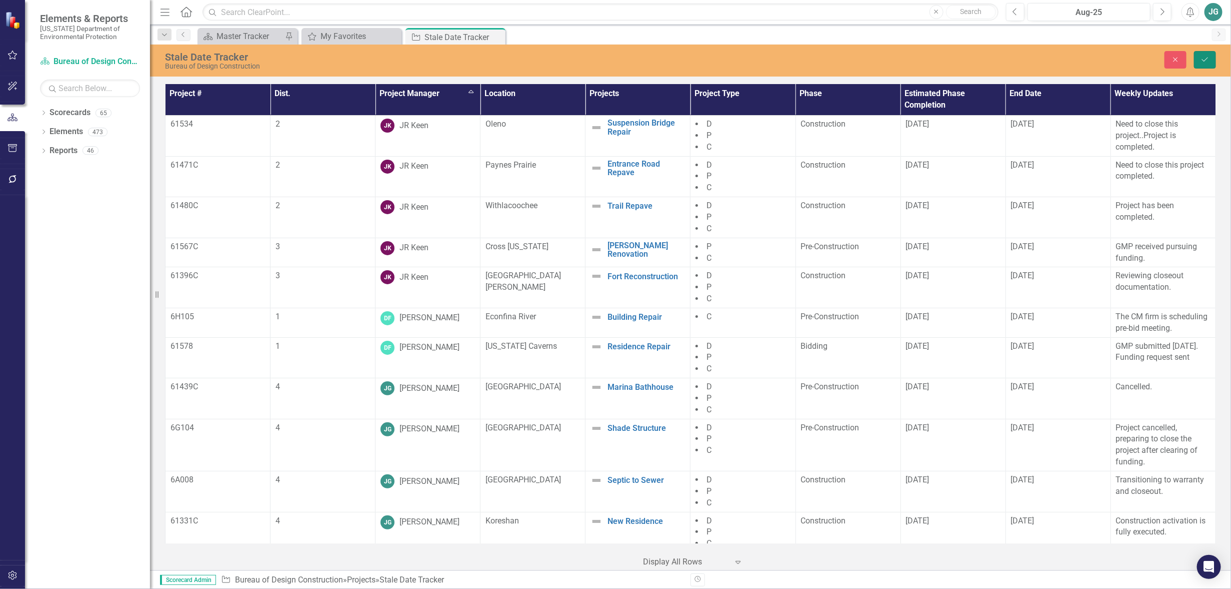
click at [1204, 59] on icon "Save" at bounding box center [1205, 59] width 9 height 7
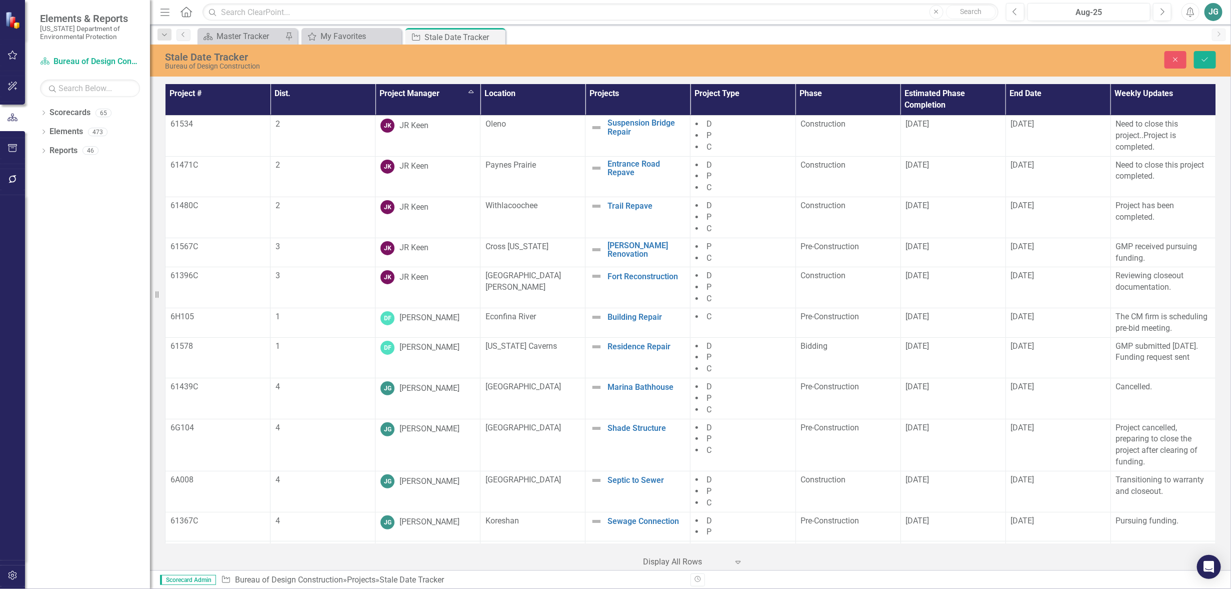
scroll to position [375, 0]
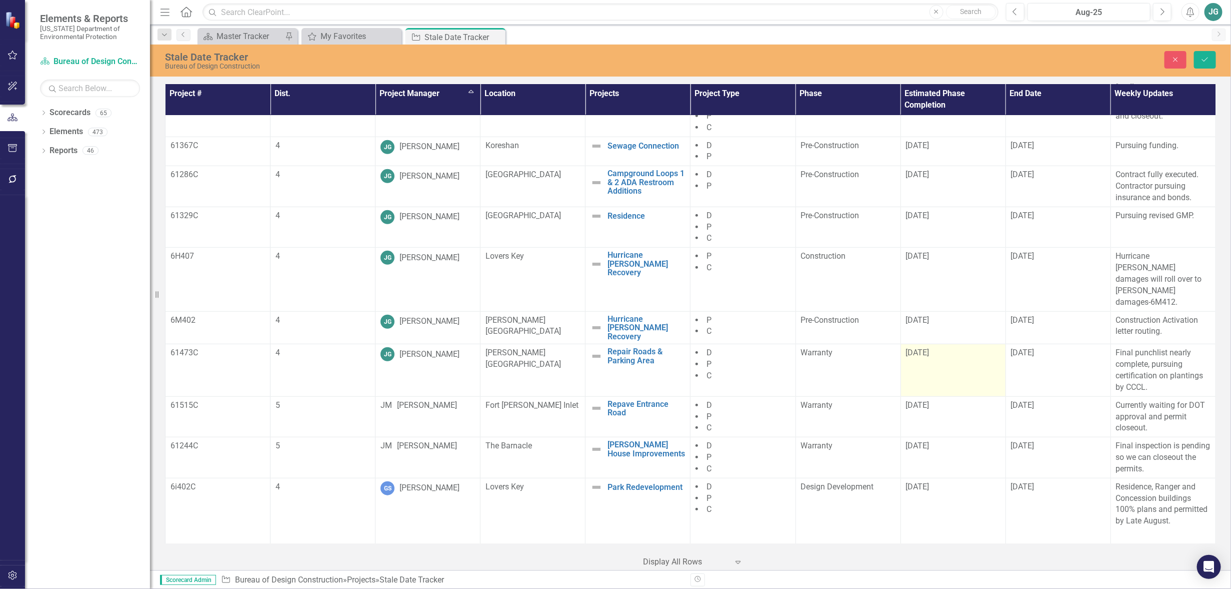
click at [906, 347] on div "[DATE]" at bounding box center [953, 353] width 95 height 12
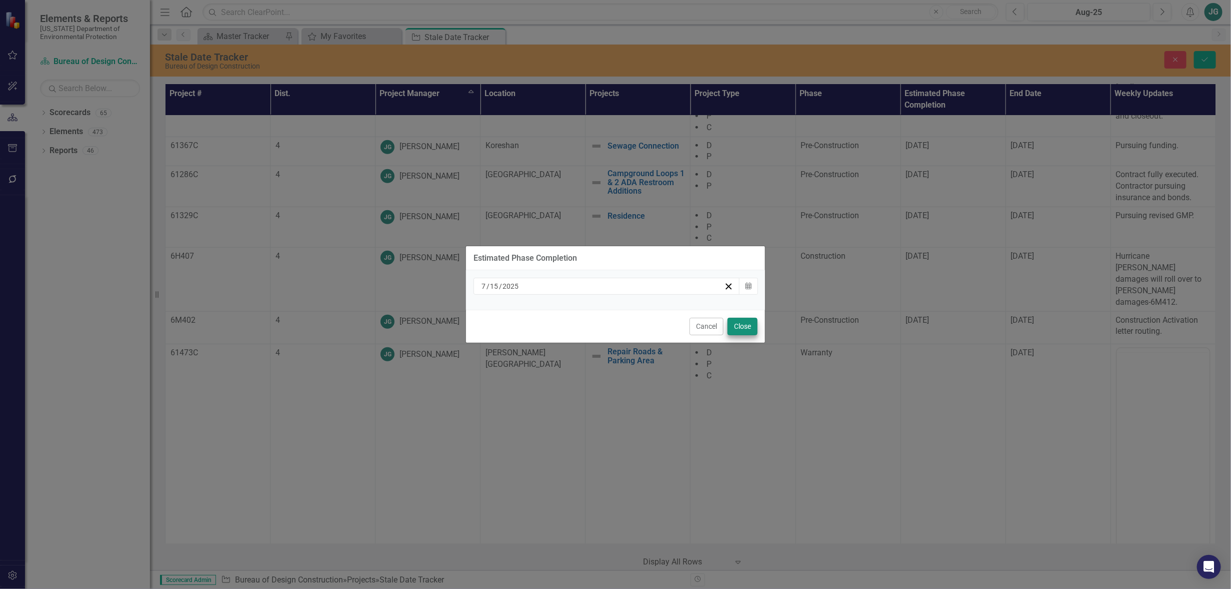
click at [746, 333] on div "Cancel Close" at bounding box center [615, 326] width 299 height 33
click at [745, 324] on button "Close" at bounding box center [743, 327] width 30 height 18
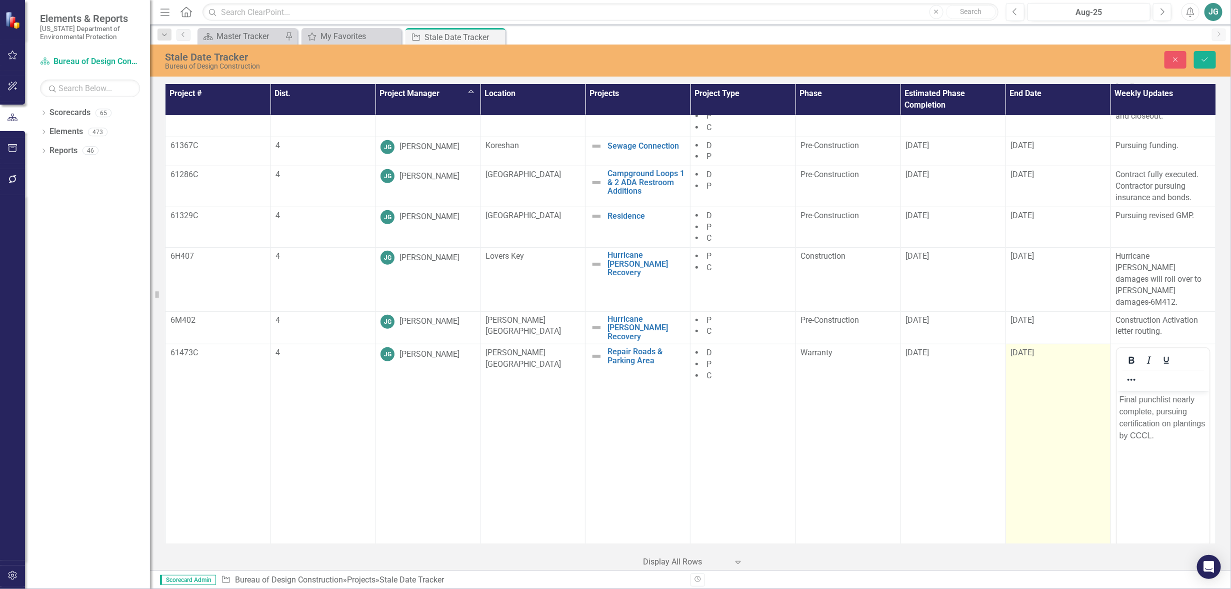
click at [1006, 367] on td "[DATE]" at bounding box center [1058, 460] width 105 height 232
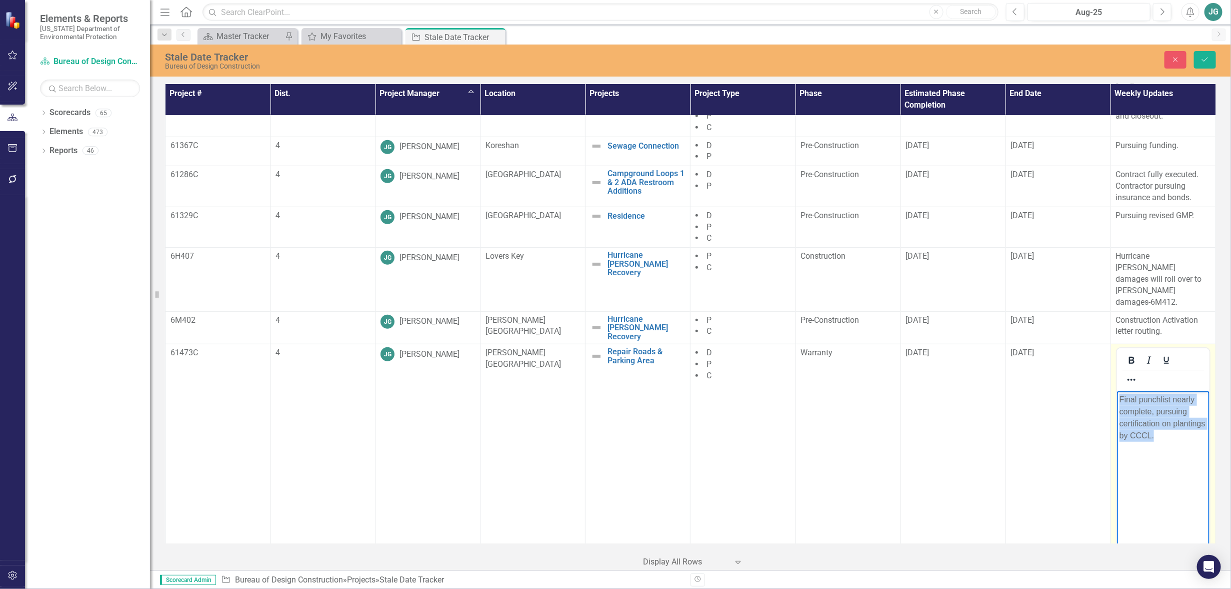
drag, startPoint x: 1194, startPoint y: 411, endPoint x: 1088, endPoint y: 404, distance: 106.7
click at [1117, 404] on html "Final punchlist nearly complete, pursuing certification on plantings by CCCL." at bounding box center [1163, 466] width 93 height 150
click at [1185, 396] on p "Transitioning to Warranty and closeout." at bounding box center [1163, 406] width 88 height 24
click at [1203, 57] on icon "Save" at bounding box center [1205, 59] width 9 height 7
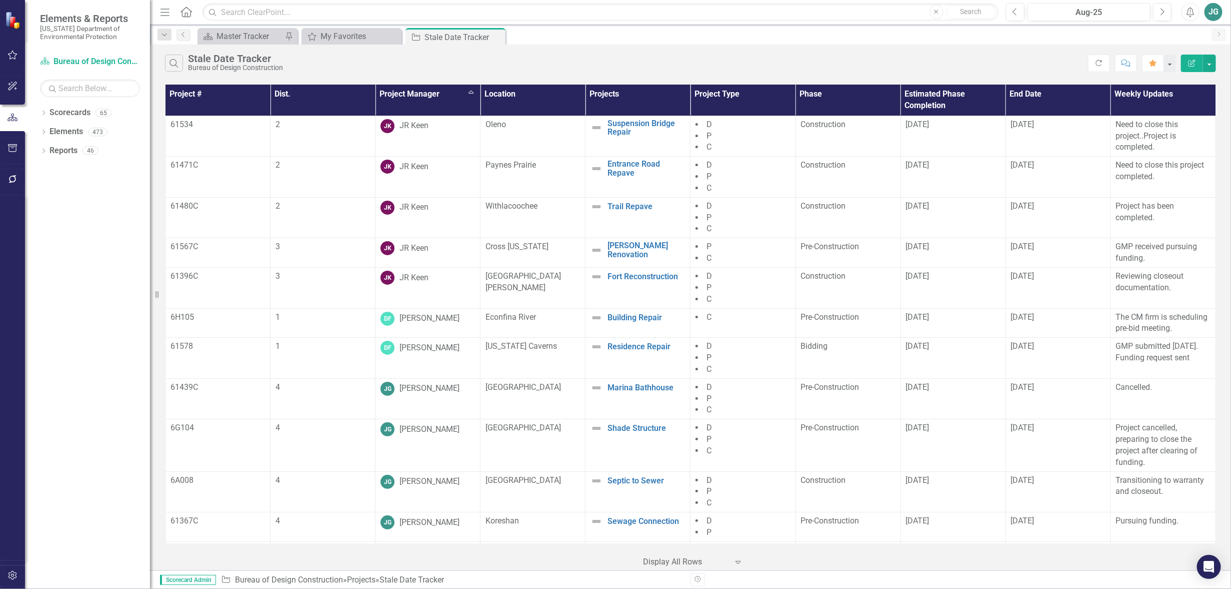
scroll to position [250, 0]
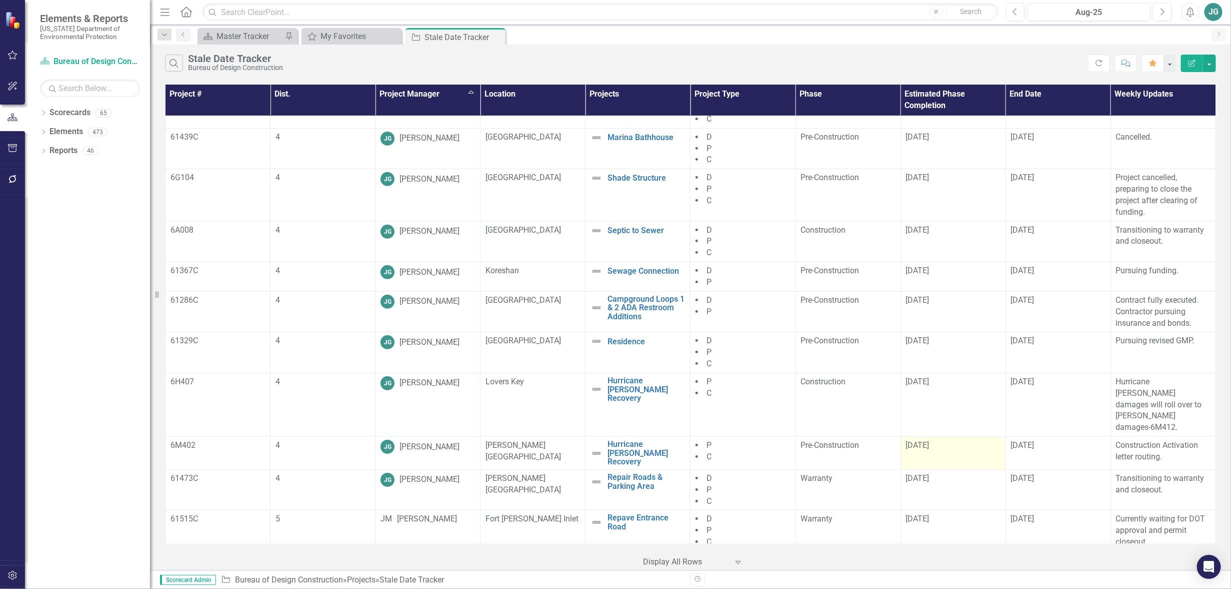
click at [901, 437] on td "[DATE]" at bounding box center [953, 453] width 105 height 33
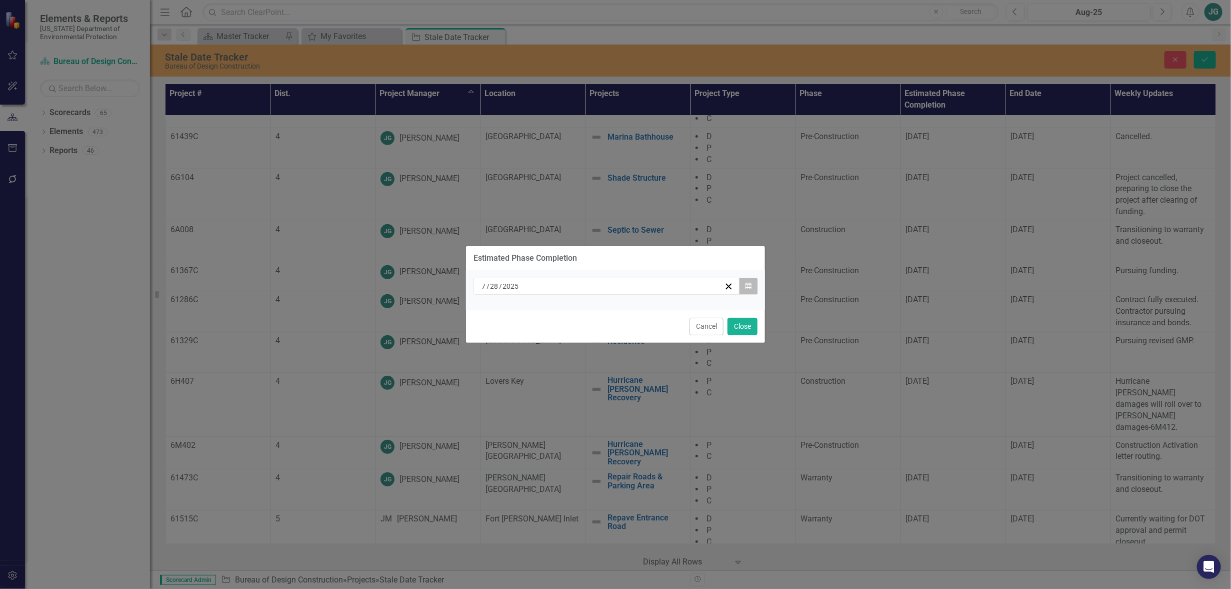
click at [745, 282] on button "Calendar" at bounding box center [748, 286] width 19 height 17
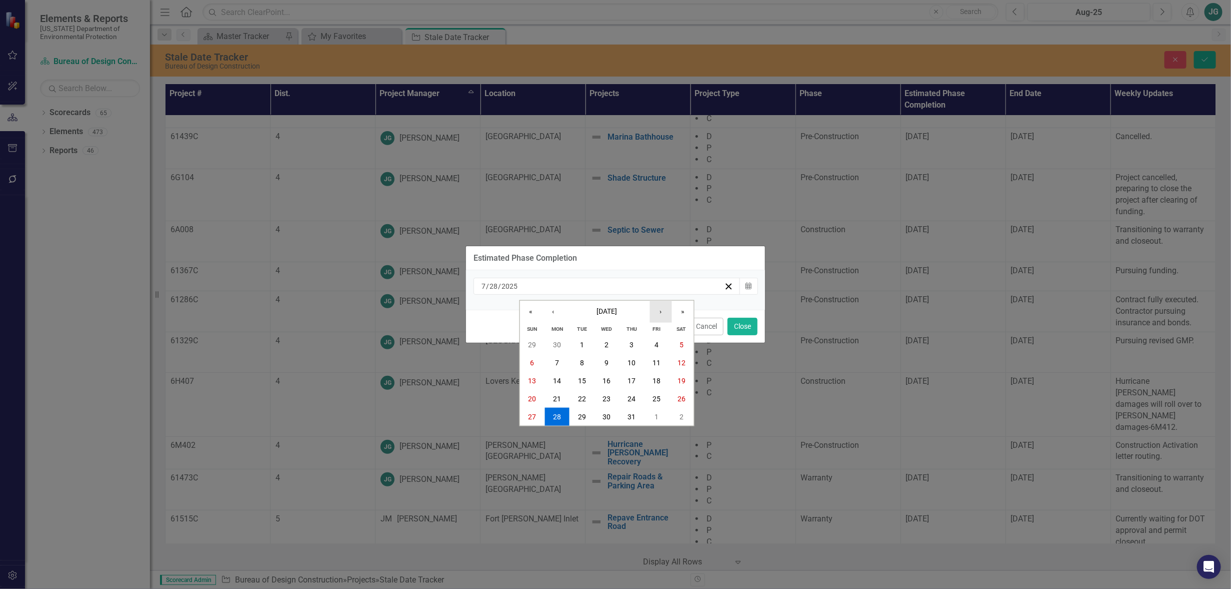
click at [663, 311] on button "›" at bounding box center [661, 311] width 22 height 22
click at [660, 304] on button "›" at bounding box center [661, 311] width 22 height 22
click at [657, 417] on abbr "31" at bounding box center [657, 417] width 8 height 8
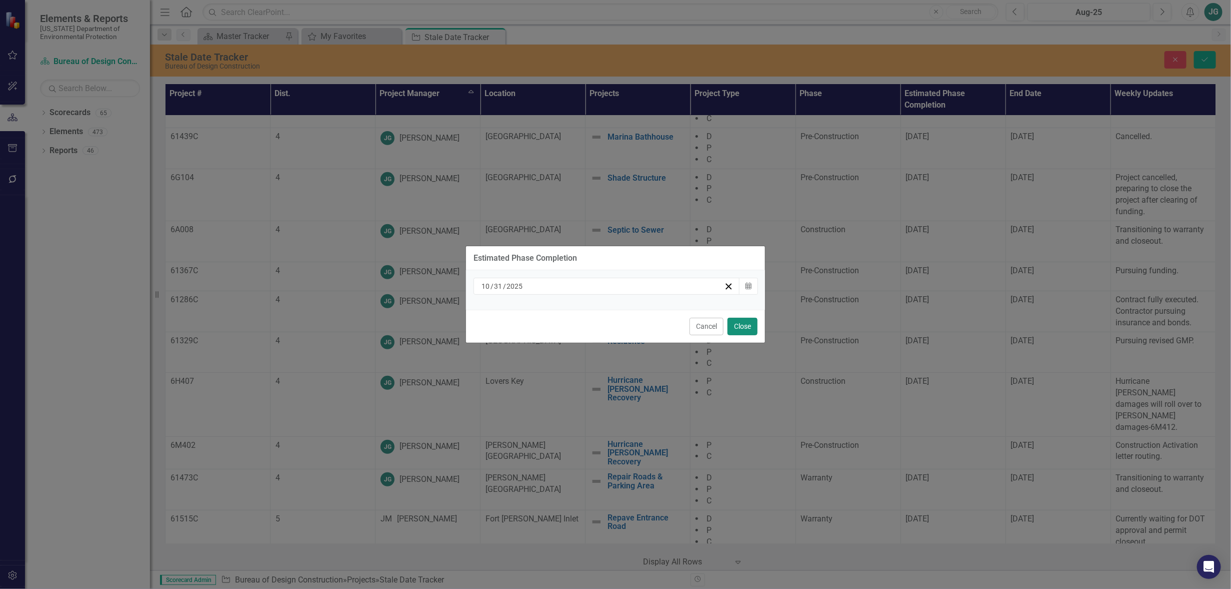
click at [750, 324] on button "Close" at bounding box center [743, 327] width 30 height 18
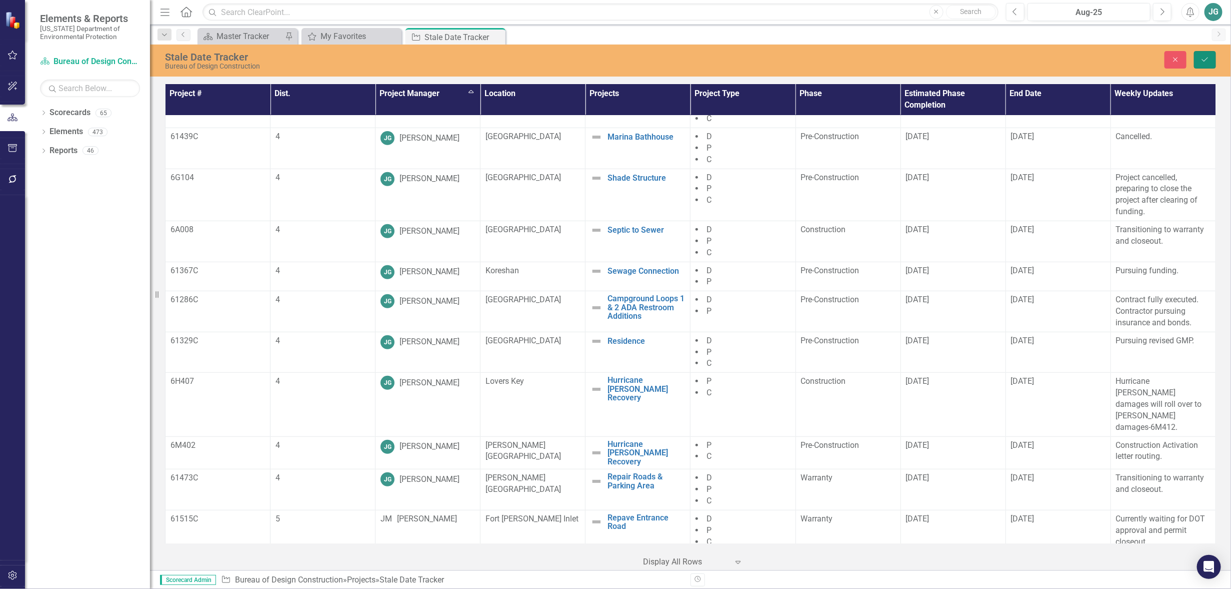
click at [1206, 58] on icon "Save" at bounding box center [1205, 59] width 9 height 7
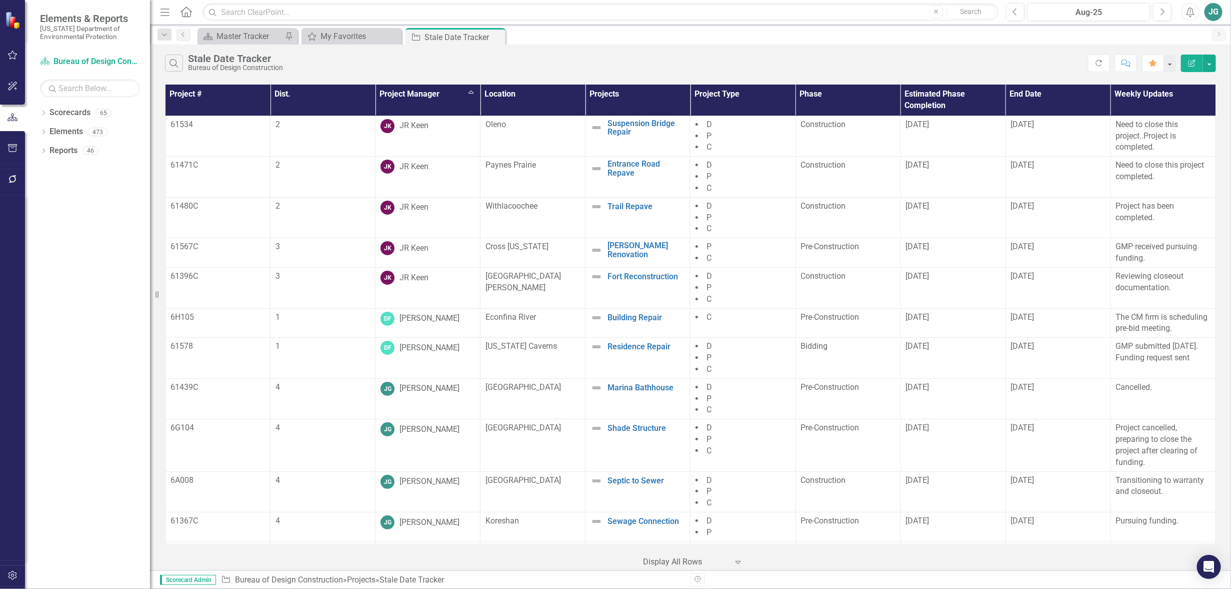
scroll to position [188, 0]
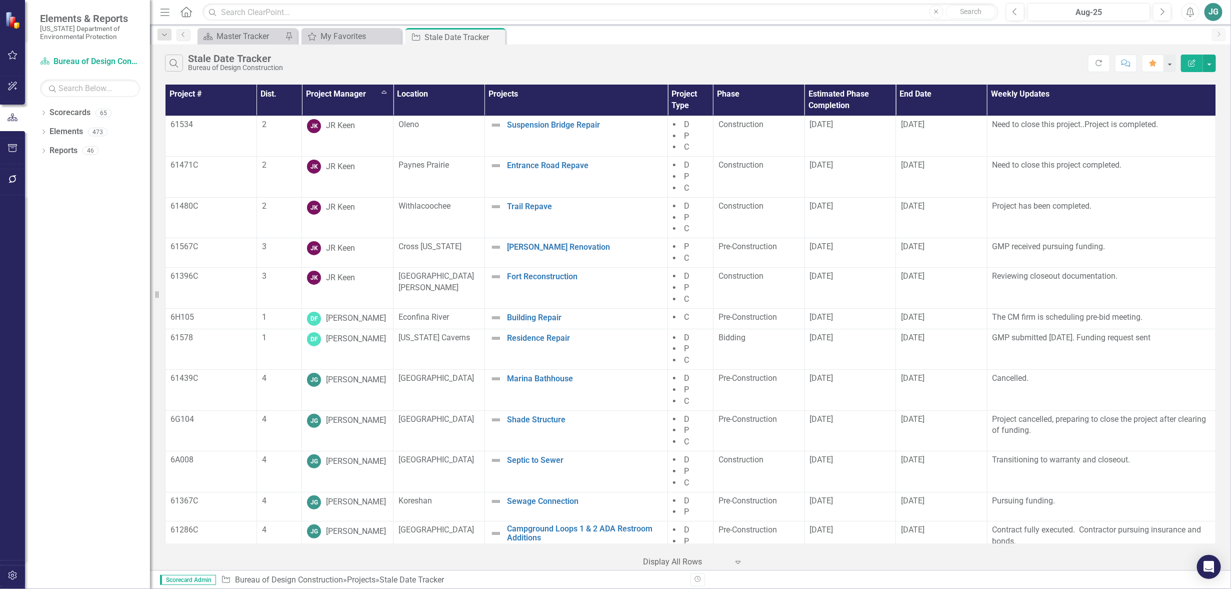
scroll to position [188, 0]
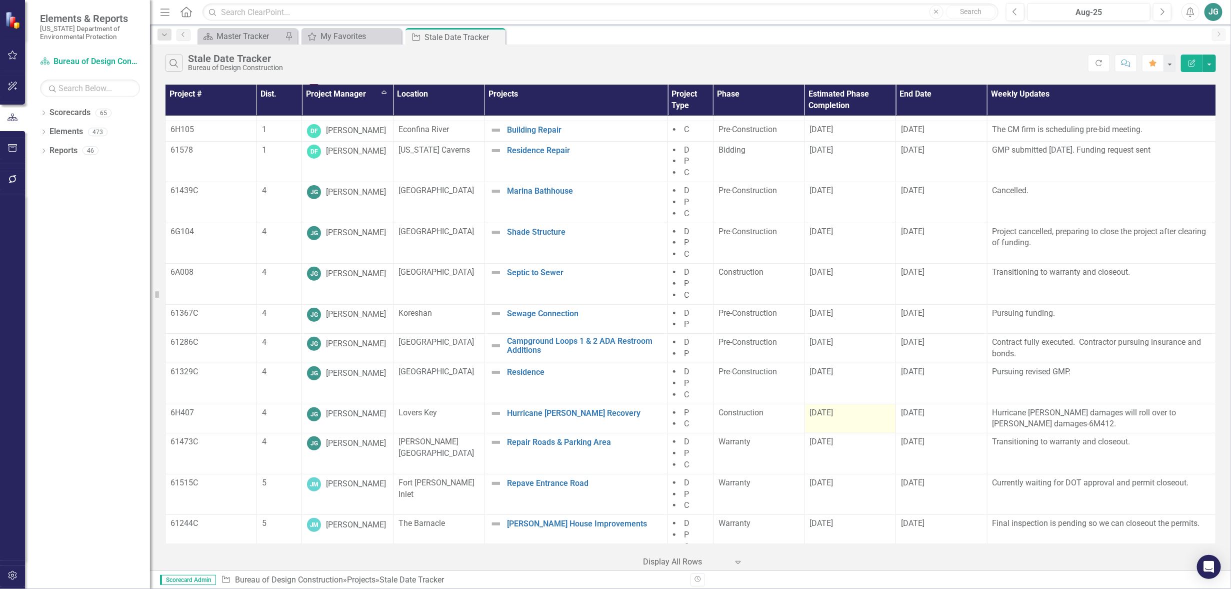
click at [862, 422] on td "[DATE]" at bounding box center [851, 419] width 92 height 30
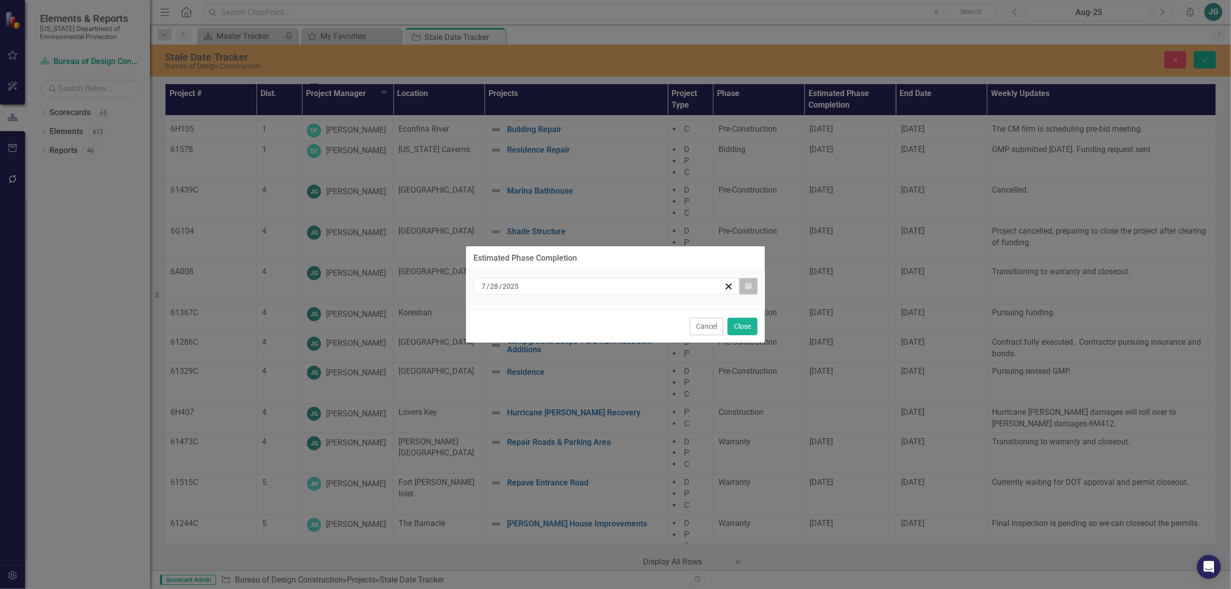
click at [756, 290] on button "Calendar" at bounding box center [748, 286] width 19 height 17
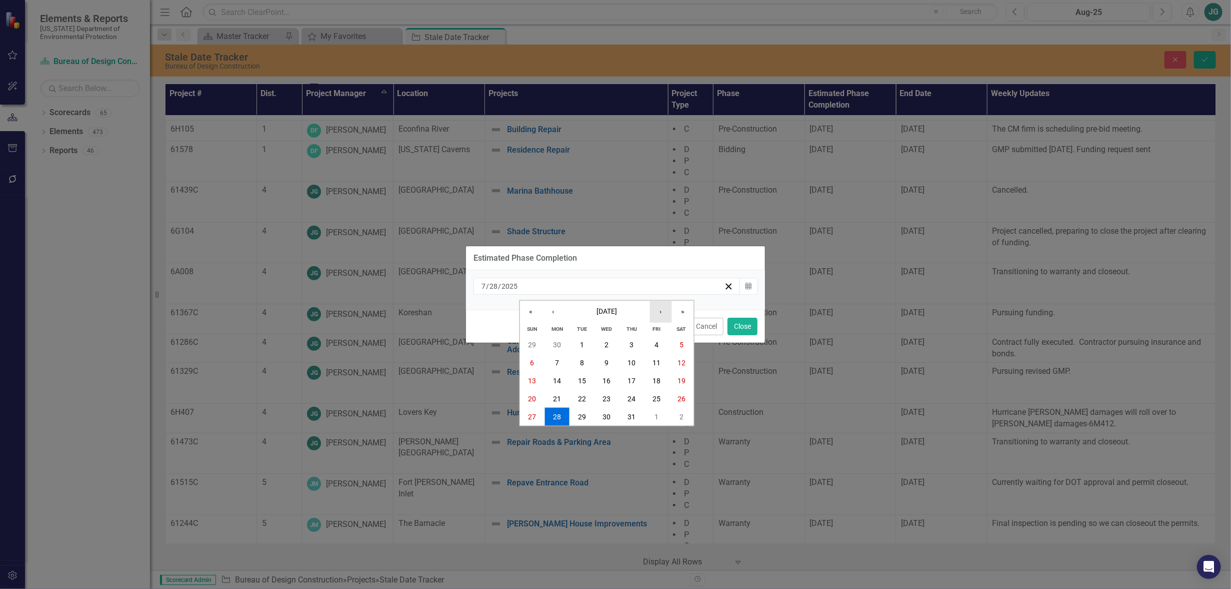
click at [666, 313] on button "›" at bounding box center [661, 311] width 22 height 22
click at [594, 261] on div "Estimated Phase Completion" at bounding box center [615, 258] width 299 height 25
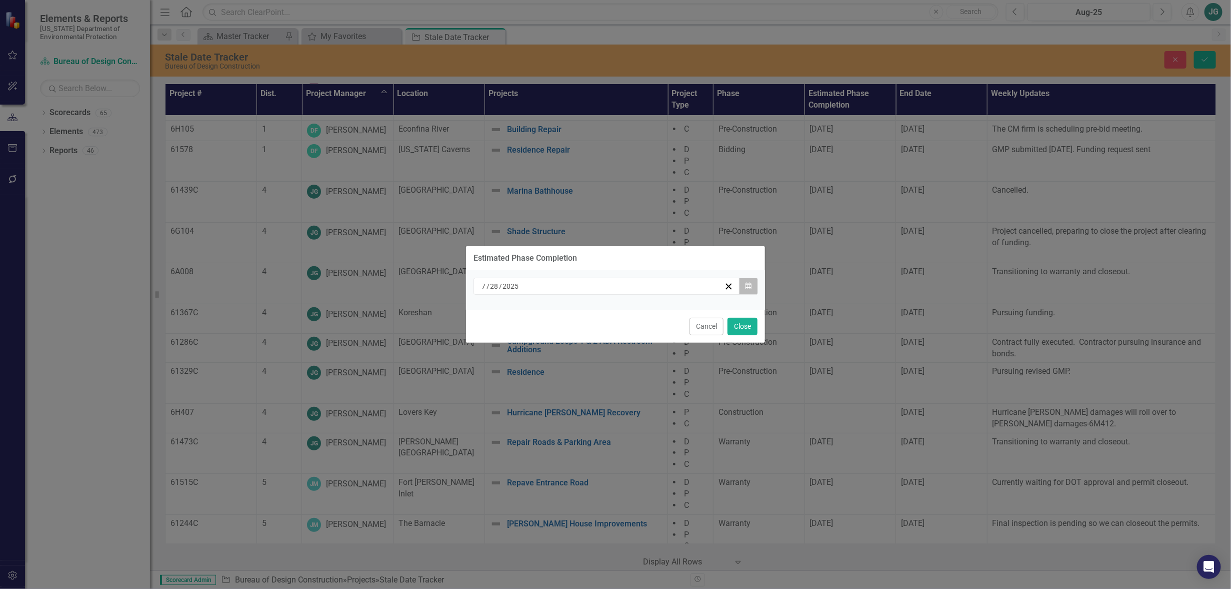
click at [749, 289] on icon "button" at bounding box center [749, 285] width 6 height 7
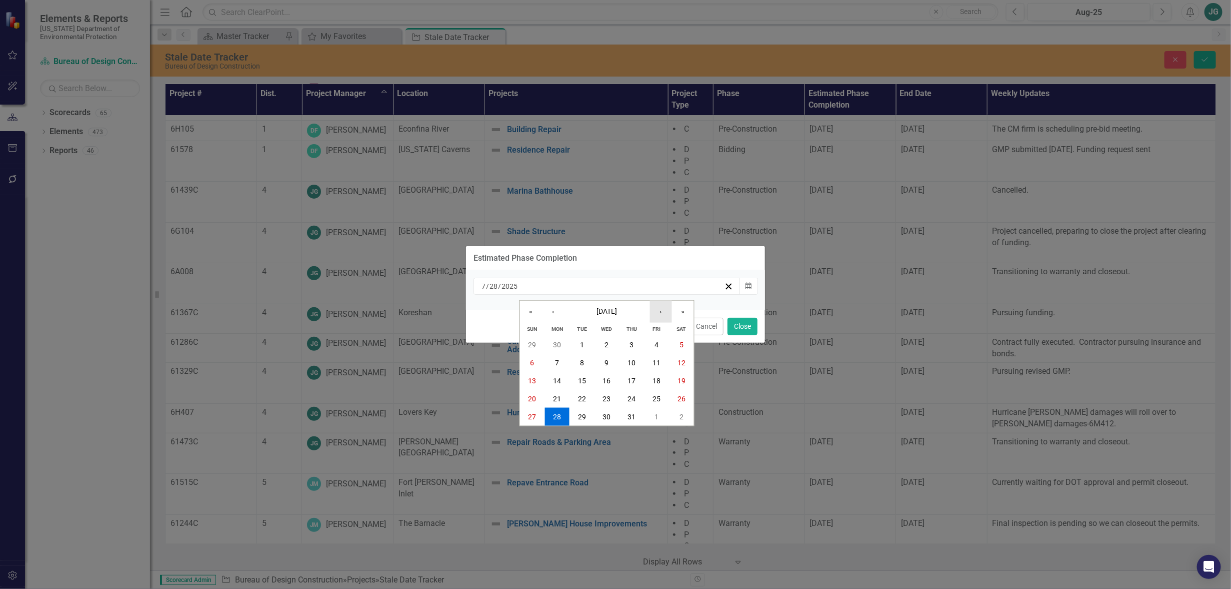
click at [667, 310] on button "›" at bounding box center [661, 311] width 22 height 22
click at [583, 420] on abbr "30" at bounding box center [582, 417] width 8 height 8
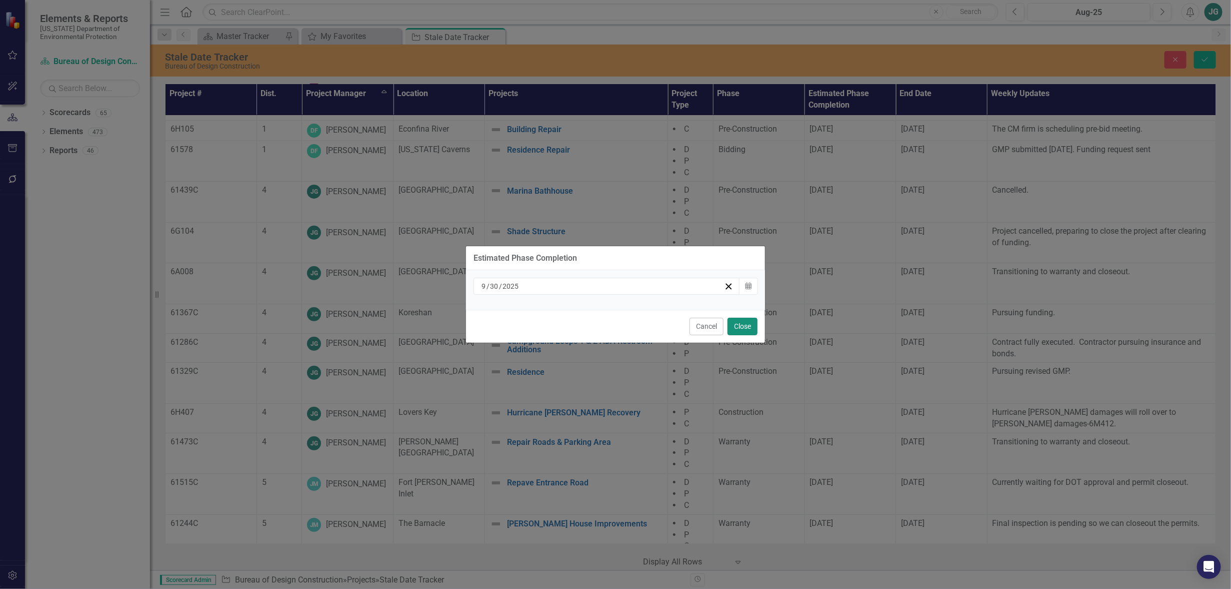
click at [749, 327] on button "Close" at bounding box center [743, 327] width 30 height 18
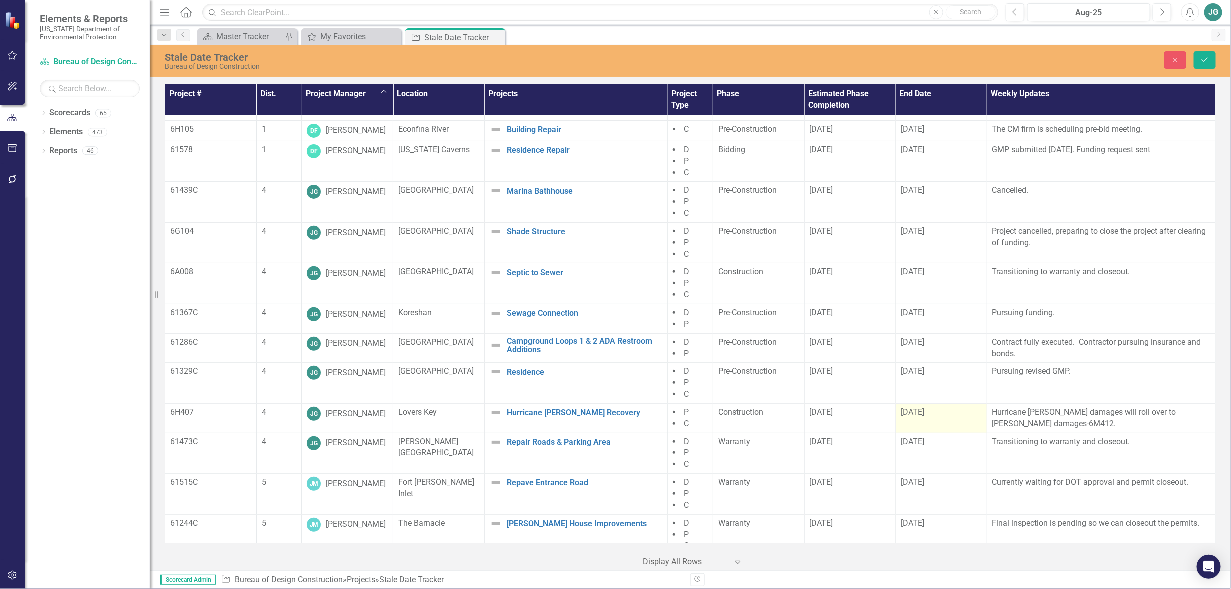
click at [931, 421] on td "[DATE]" at bounding box center [942, 418] width 92 height 30
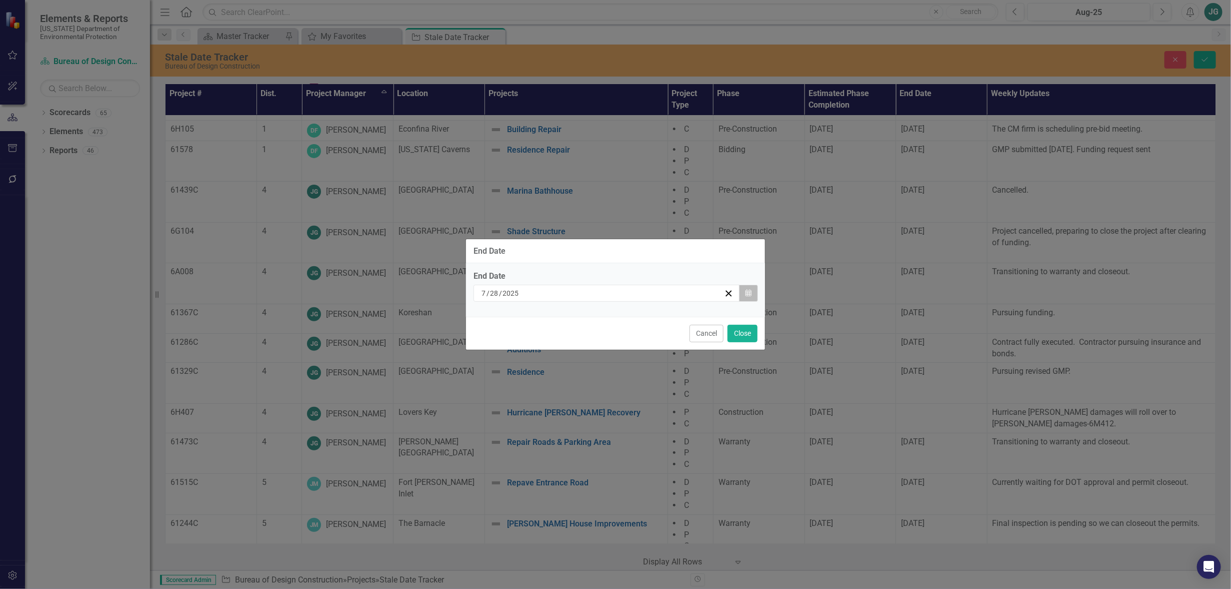
click at [743, 288] on button "Calendar" at bounding box center [748, 293] width 19 height 17
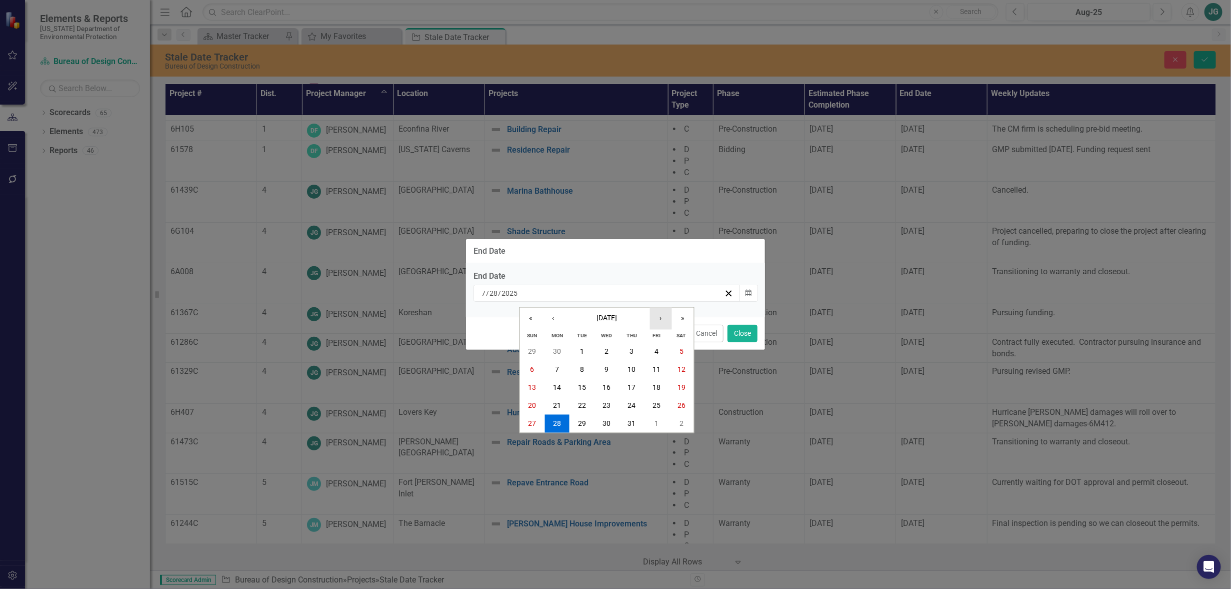
click at [658, 316] on button "›" at bounding box center [661, 318] width 22 height 22
click at [583, 422] on abbr "30" at bounding box center [582, 424] width 8 height 8
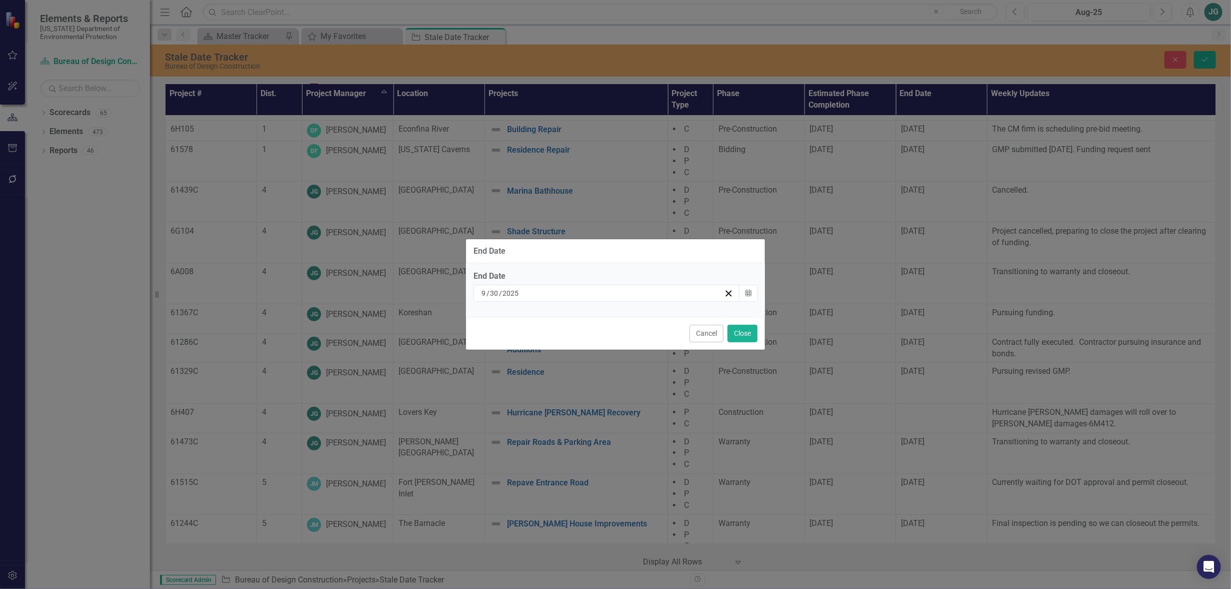
click at [759, 334] on div "Cancel Close" at bounding box center [615, 333] width 299 height 33
click at [754, 335] on button "Close" at bounding box center [743, 334] width 30 height 18
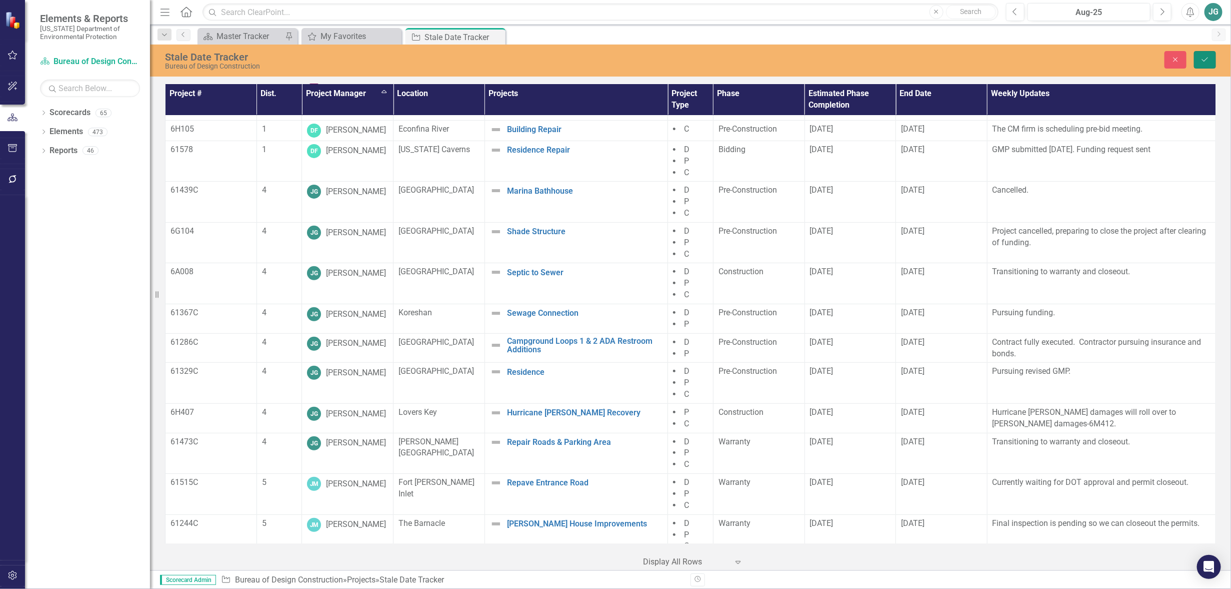
click at [1201, 59] on icon "Save" at bounding box center [1205, 59] width 9 height 7
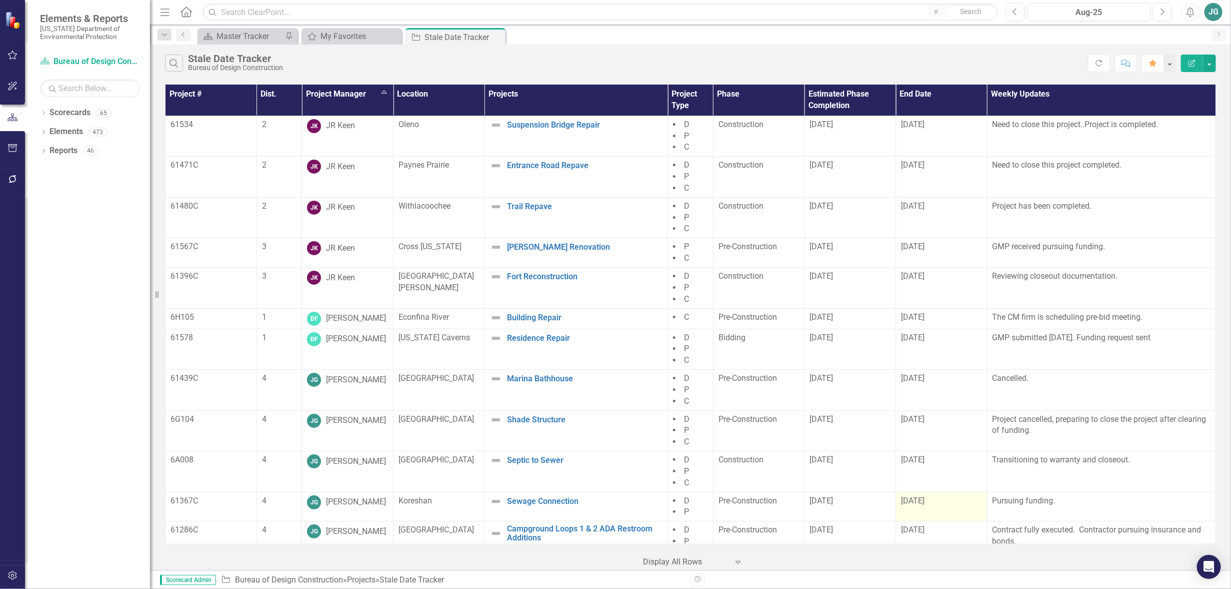
click at [959, 507] on td "[DATE]" at bounding box center [942, 507] width 92 height 30
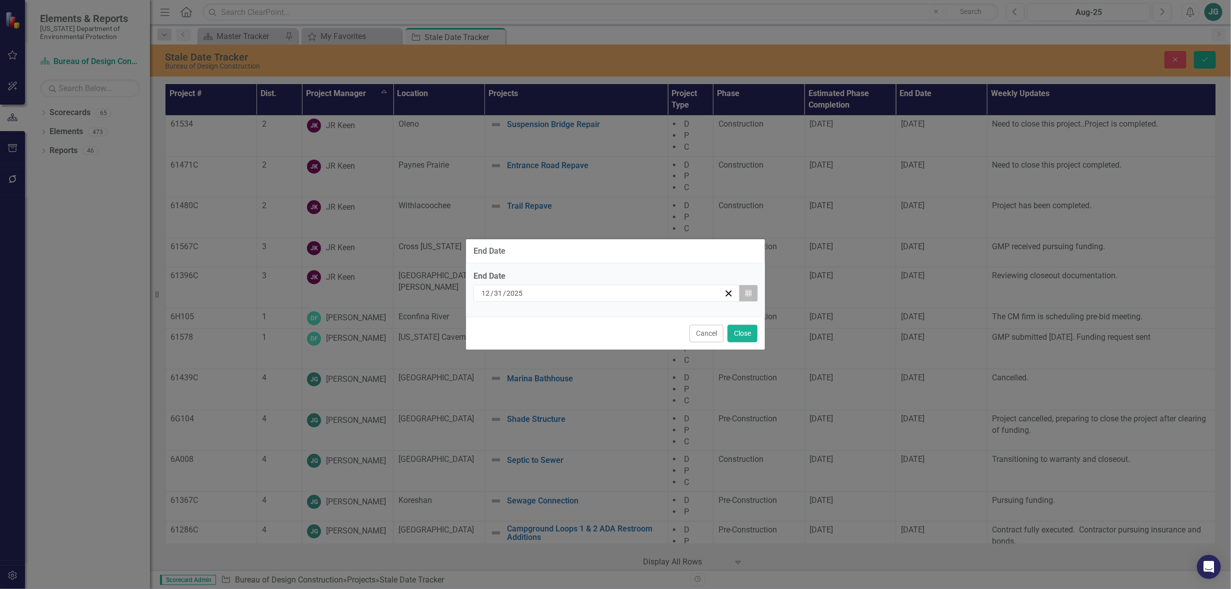
click at [749, 292] on icon "button" at bounding box center [749, 292] width 6 height 7
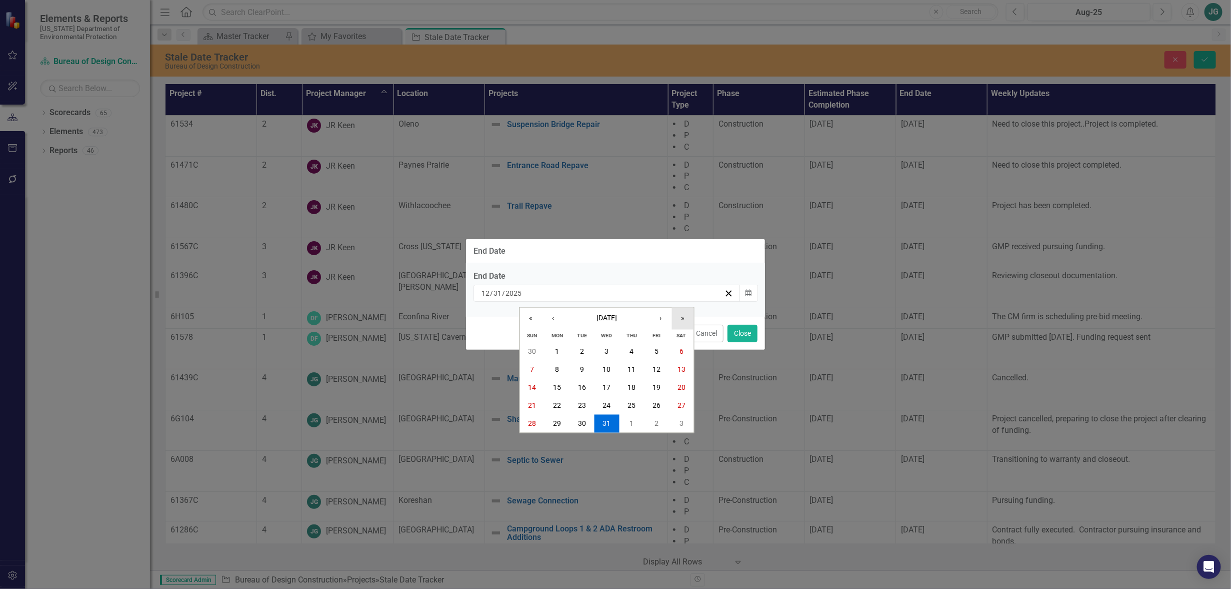
click at [684, 316] on button "»" at bounding box center [683, 318] width 22 height 22
click at [629, 425] on abbr "31" at bounding box center [632, 424] width 8 height 8
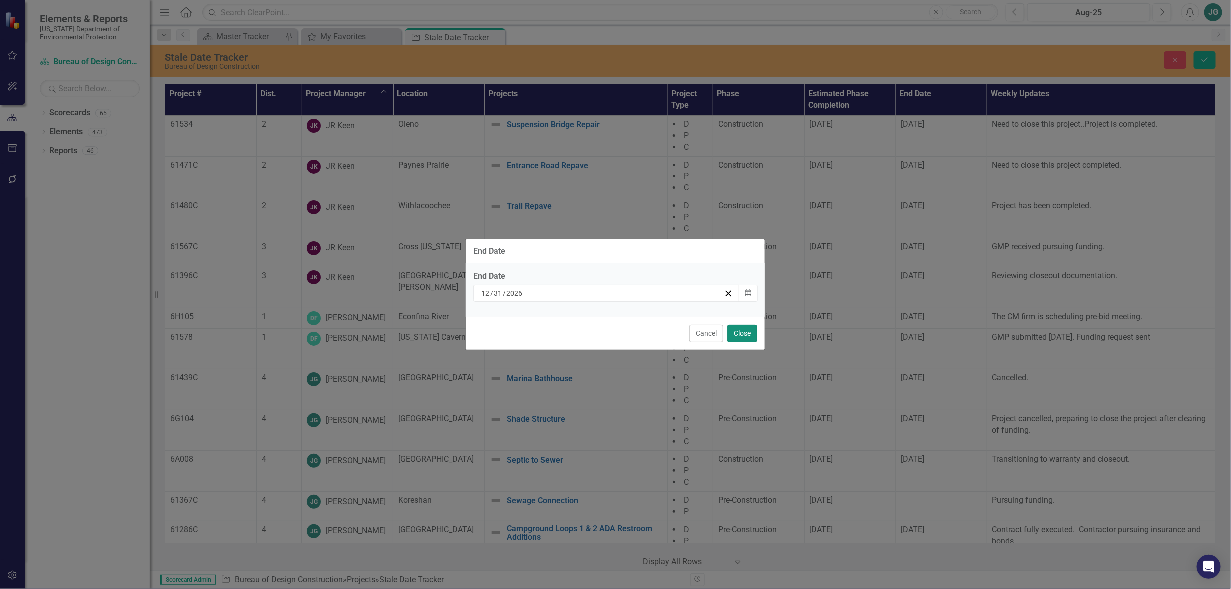
click at [742, 334] on button "Close" at bounding box center [743, 334] width 30 height 18
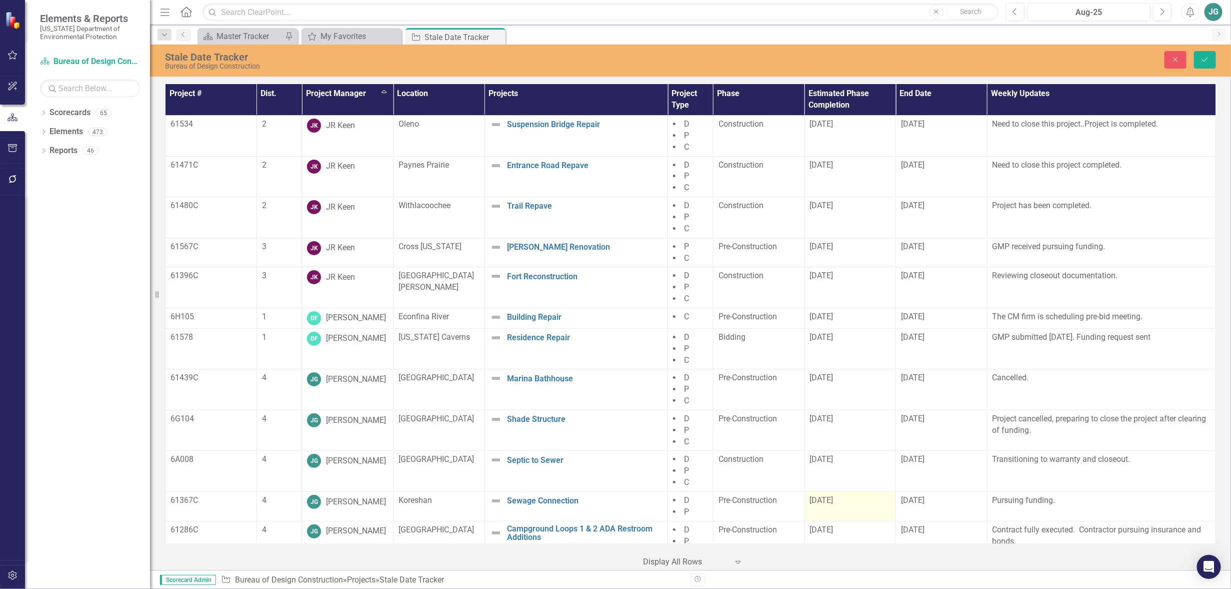
click at [856, 499] on div "[DATE]" at bounding box center [850, 501] width 81 height 12
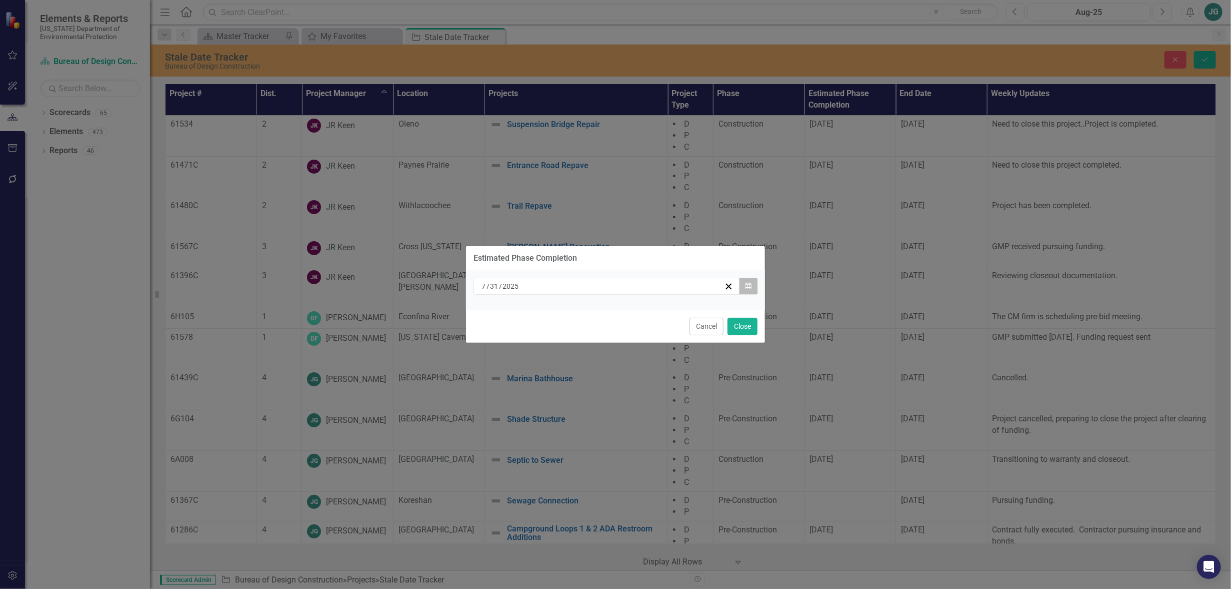
click at [751, 288] on icon "Calendar" at bounding box center [749, 286] width 6 height 7
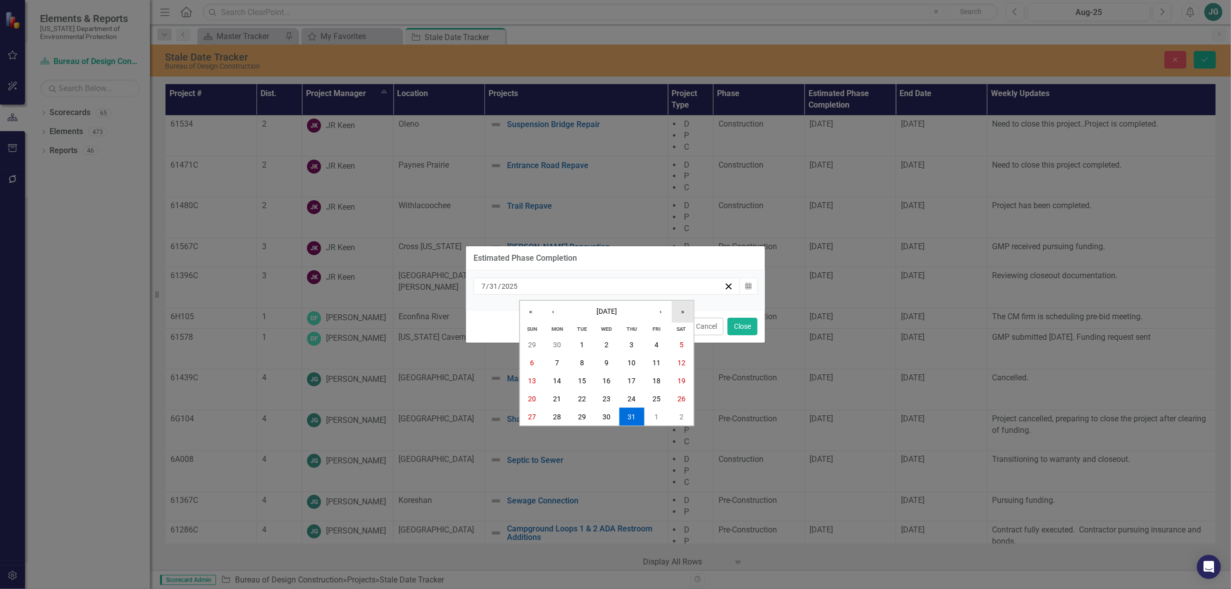
click at [678, 311] on button "»" at bounding box center [683, 311] width 22 height 22
click at [607, 339] on button "1" at bounding box center [607, 345] width 25 height 18
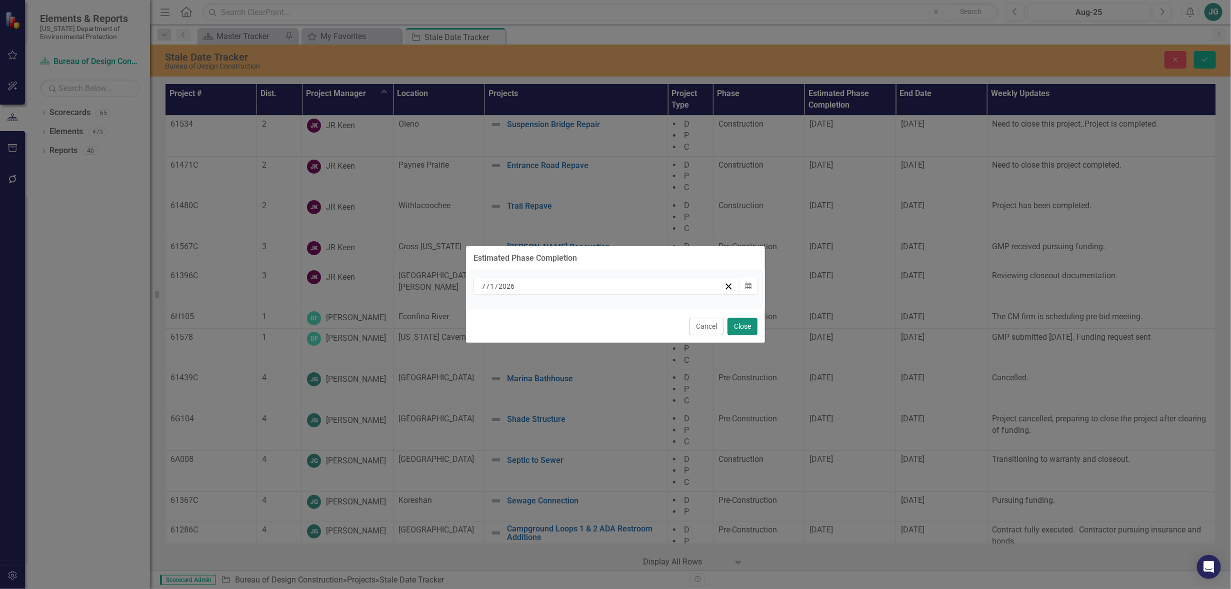
click at [740, 322] on button "Close" at bounding box center [743, 327] width 30 height 18
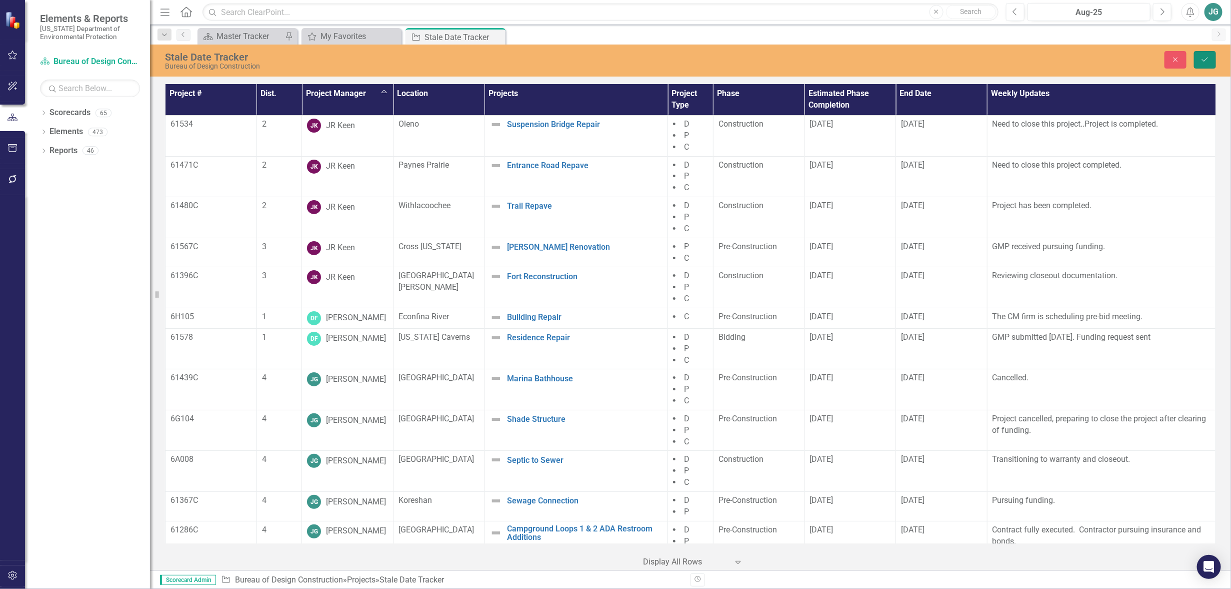
click at [1201, 58] on icon "Save" at bounding box center [1205, 59] width 9 height 7
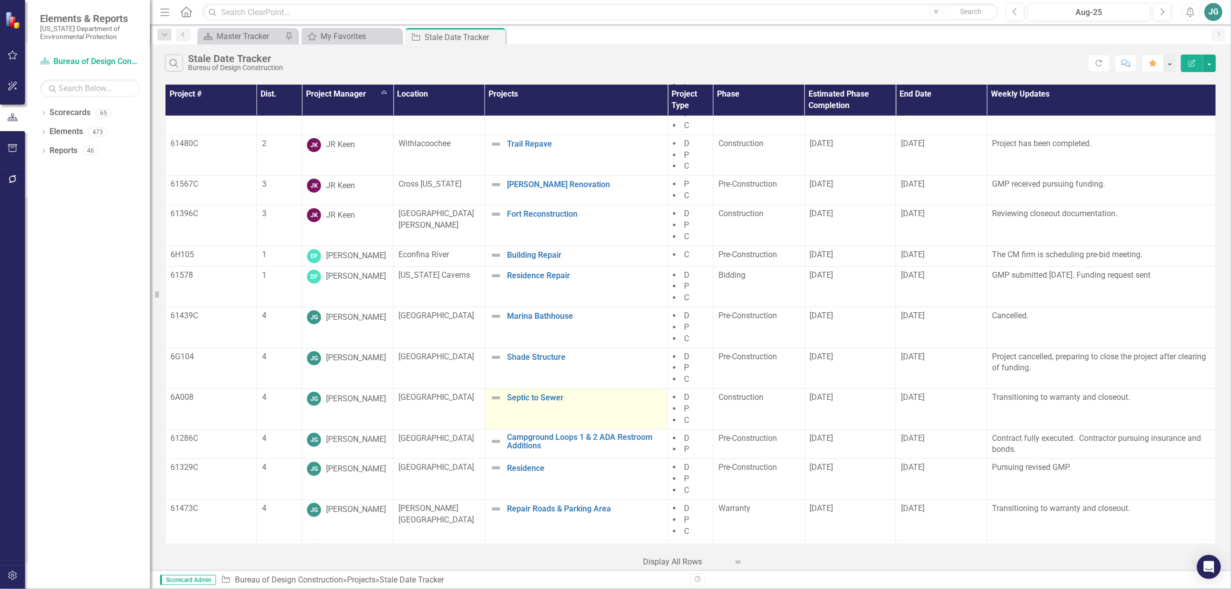
scroll to position [125, 0]
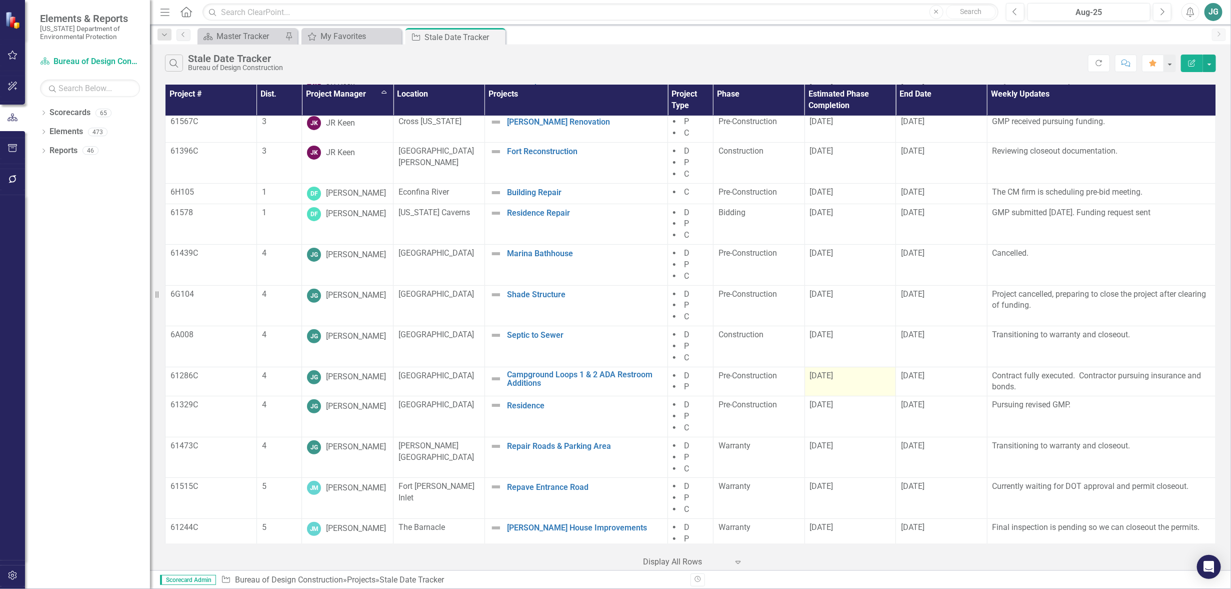
click at [862, 380] on div "[DATE]" at bounding box center [850, 376] width 81 height 12
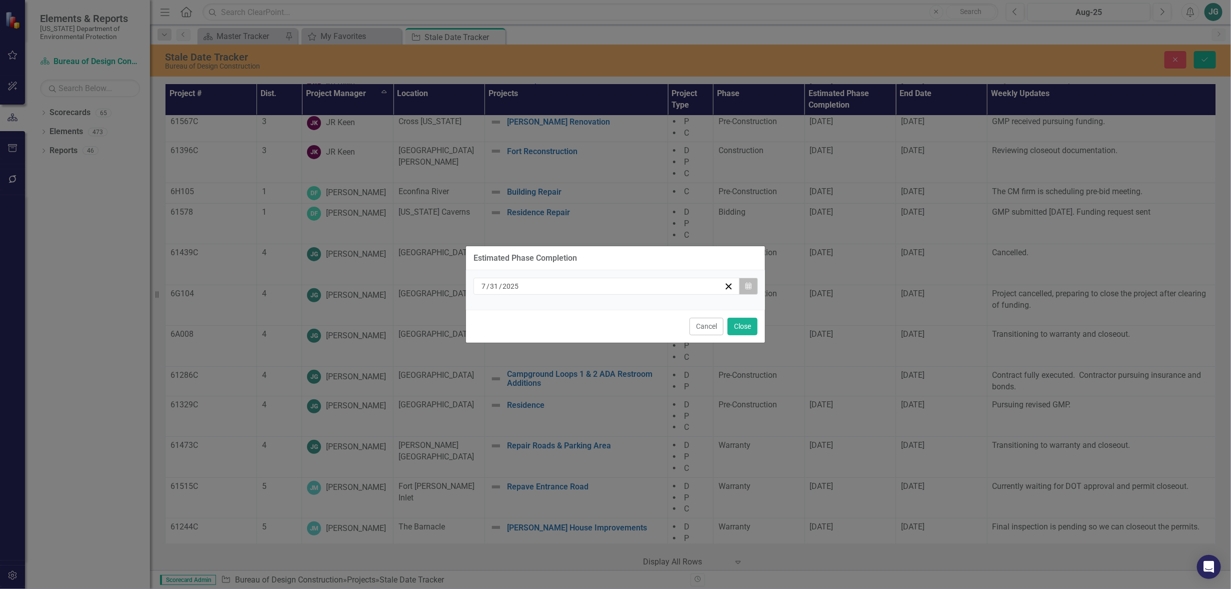
click at [749, 286] on icon "Calendar" at bounding box center [749, 286] width 6 height 7
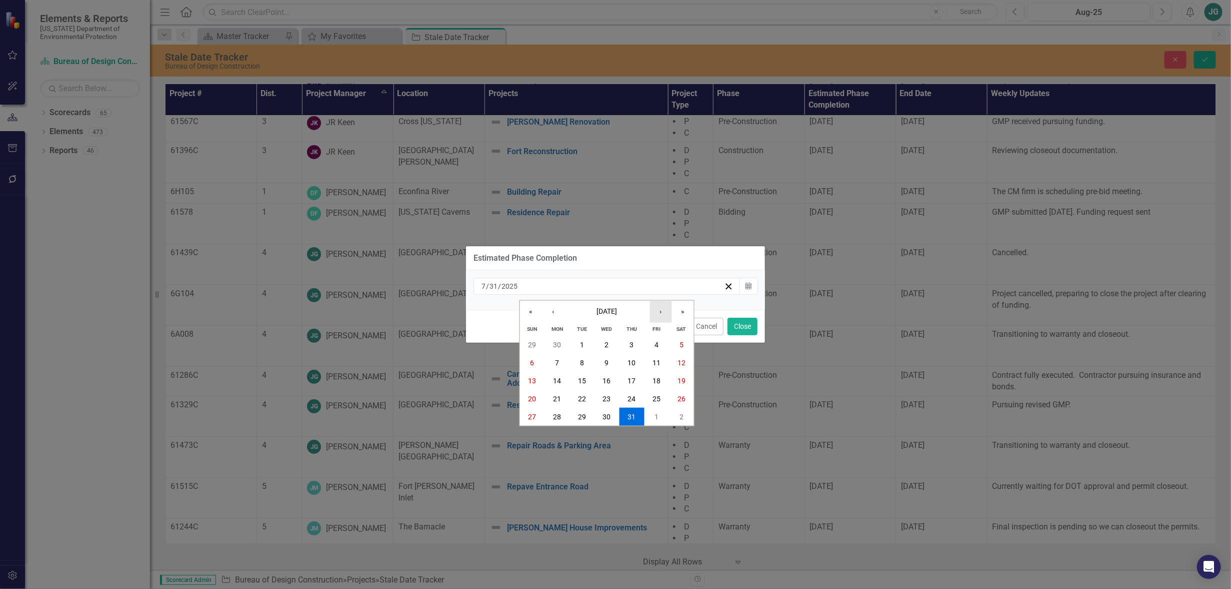
click at [659, 311] on button "›" at bounding box center [661, 311] width 22 height 22
click at [532, 431] on abbr "31" at bounding box center [533, 435] width 8 height 8
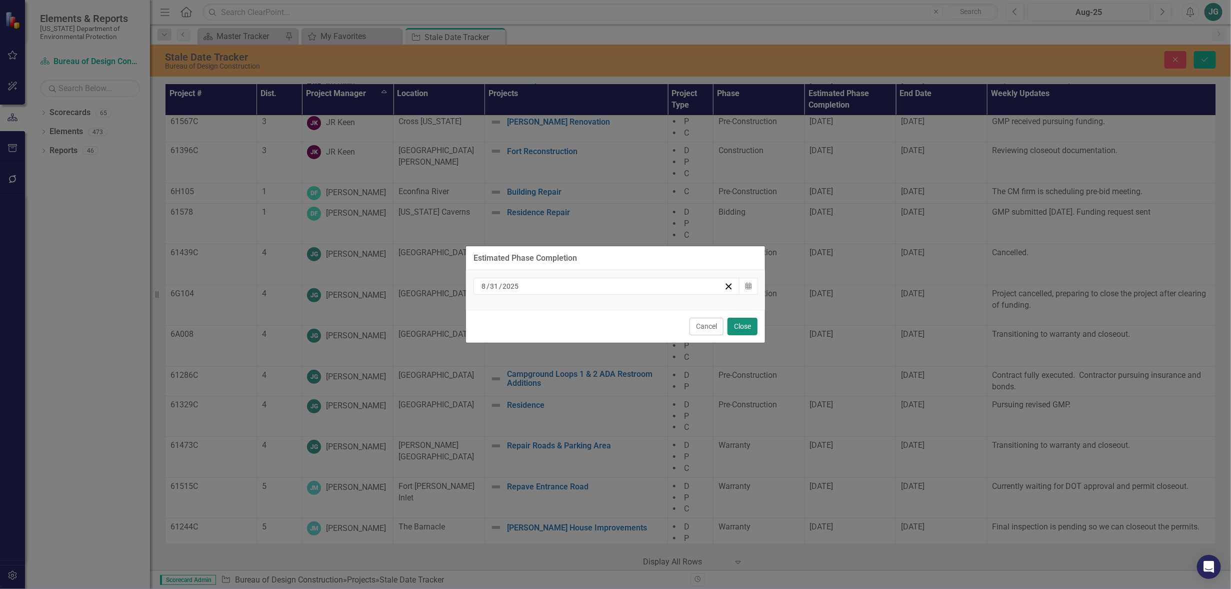
click at [747, 325] on button "Close" at bounding box center [743, 327] width 30 height 18
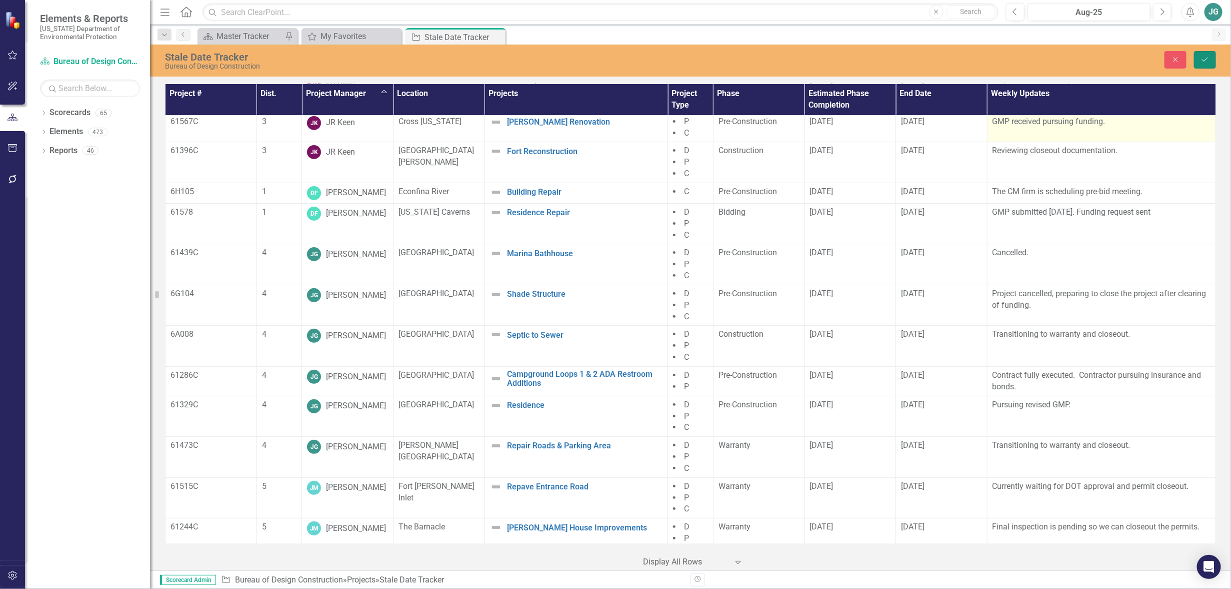
drag, startPoint x: 1207, startPoint y: 60, endPoint x: 1109, endPoint y: 134, distance: 122.8
click at [1207, 59] on icon "Save" at bounding box center [1205, 59] width 9 height 7
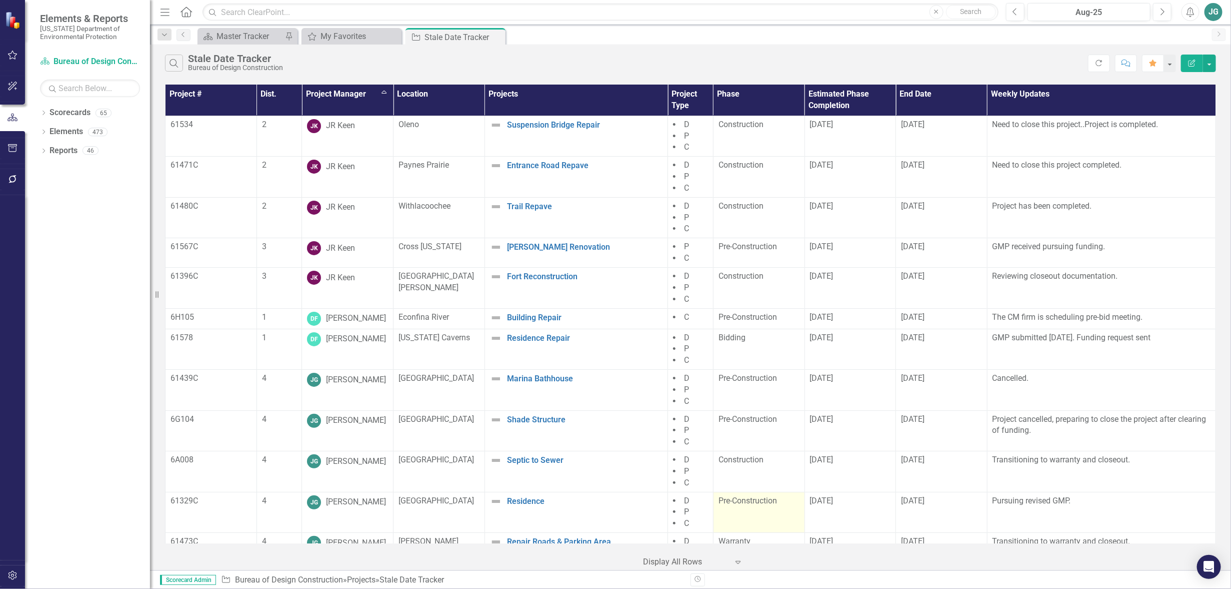
scroll to position [63, 0]
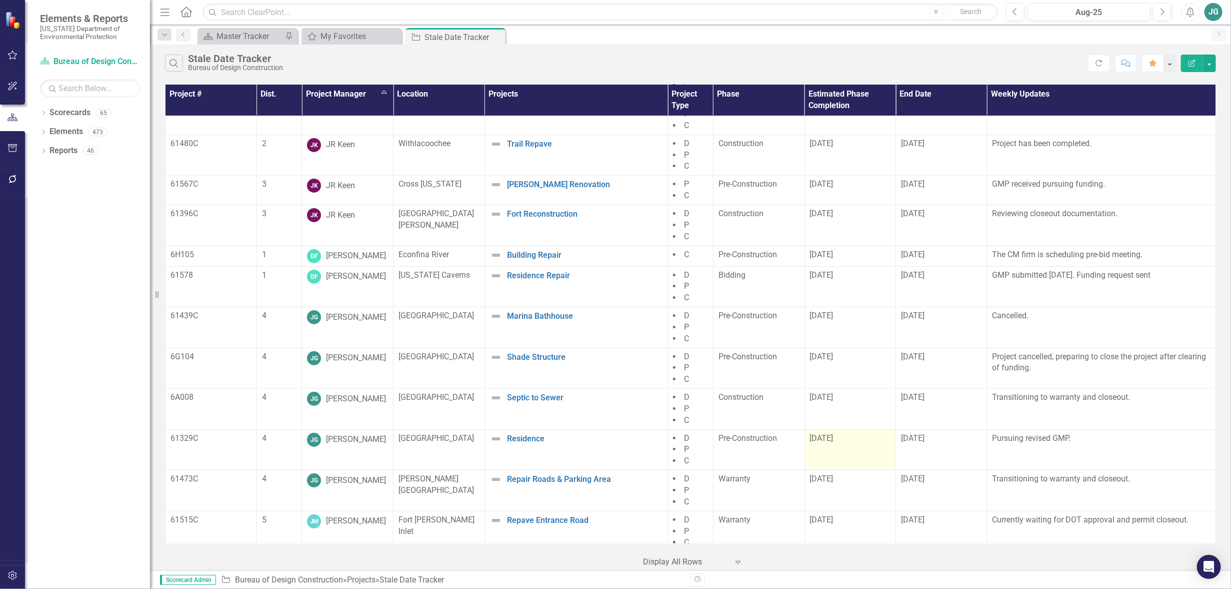
click at [873, 455] on td "[DATE]" at bounding box center [851, 449] width 92 height 41
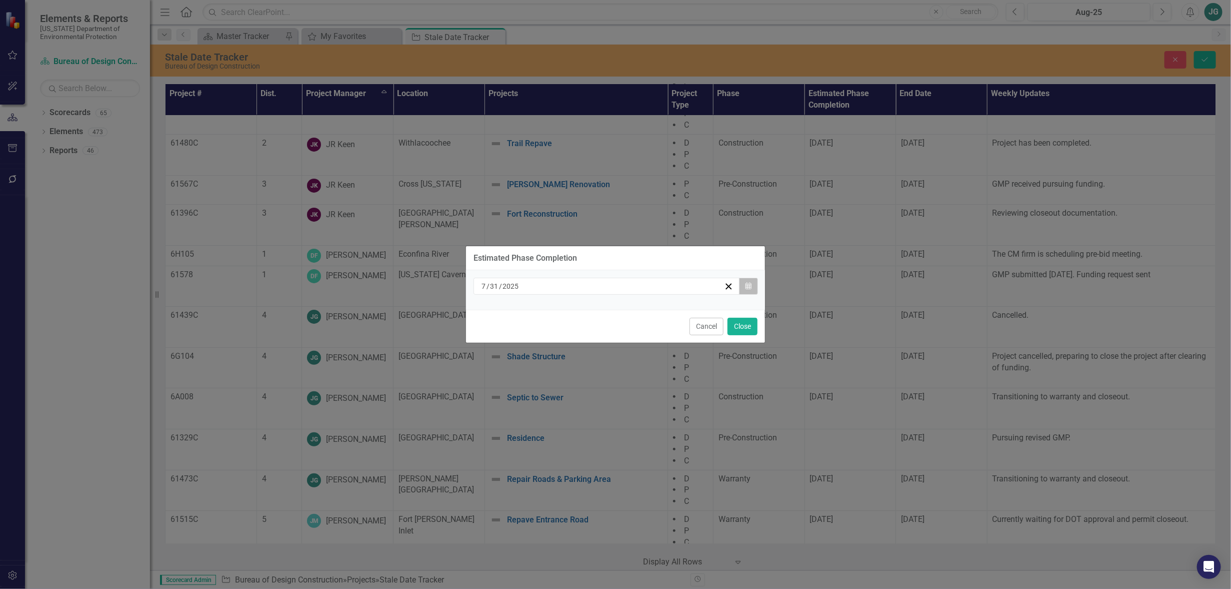
click at [751, 287] on icon "Calendar" at bounding box center [749, 286] width 6 height 7
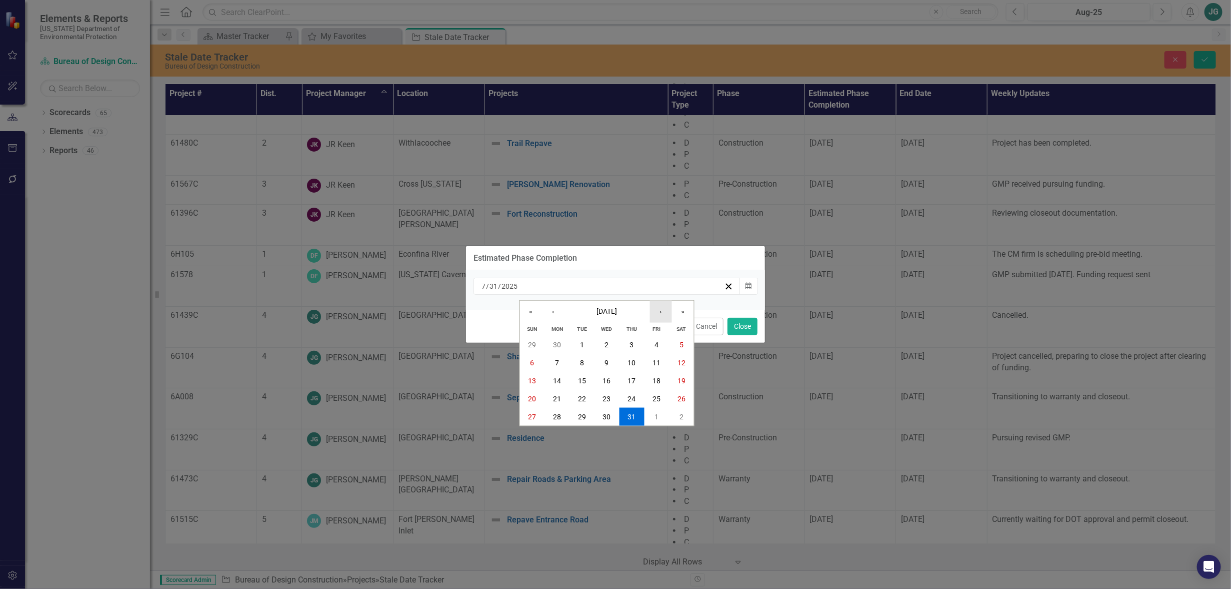
click at [654, 310] on button "›" at bounding box center [661, 311] width 22 height 22
click at [651, 415] on button "31" at bounding box center [656, 417] width 25 height 18
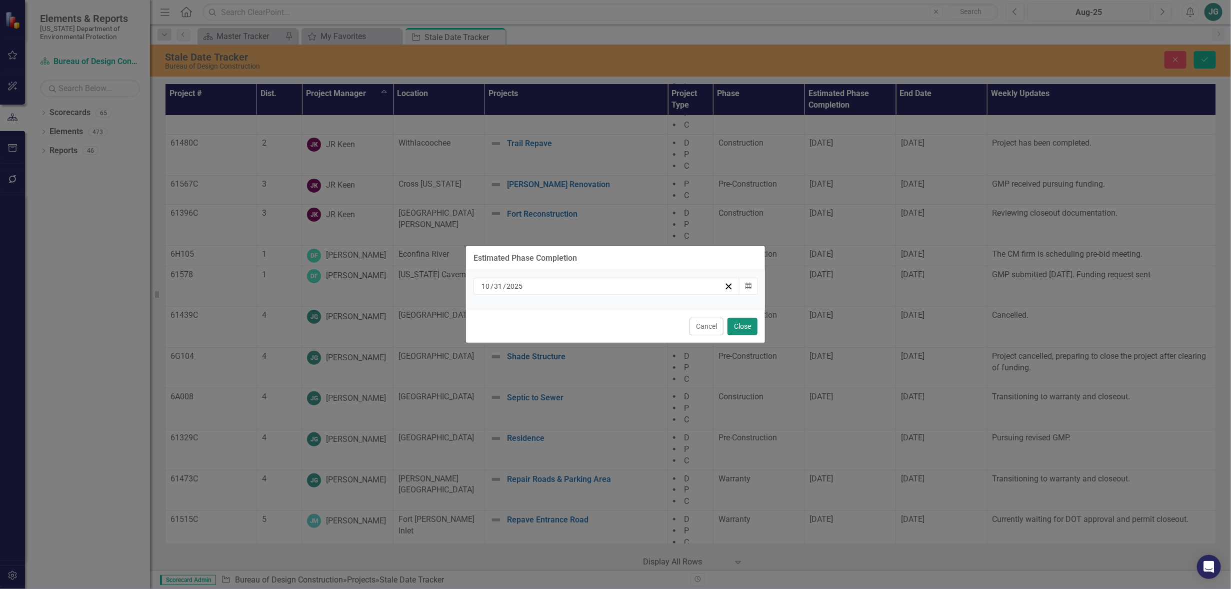
click at [748, 323] on button "Close" at bounding box center [743, 327] width 30 height 18
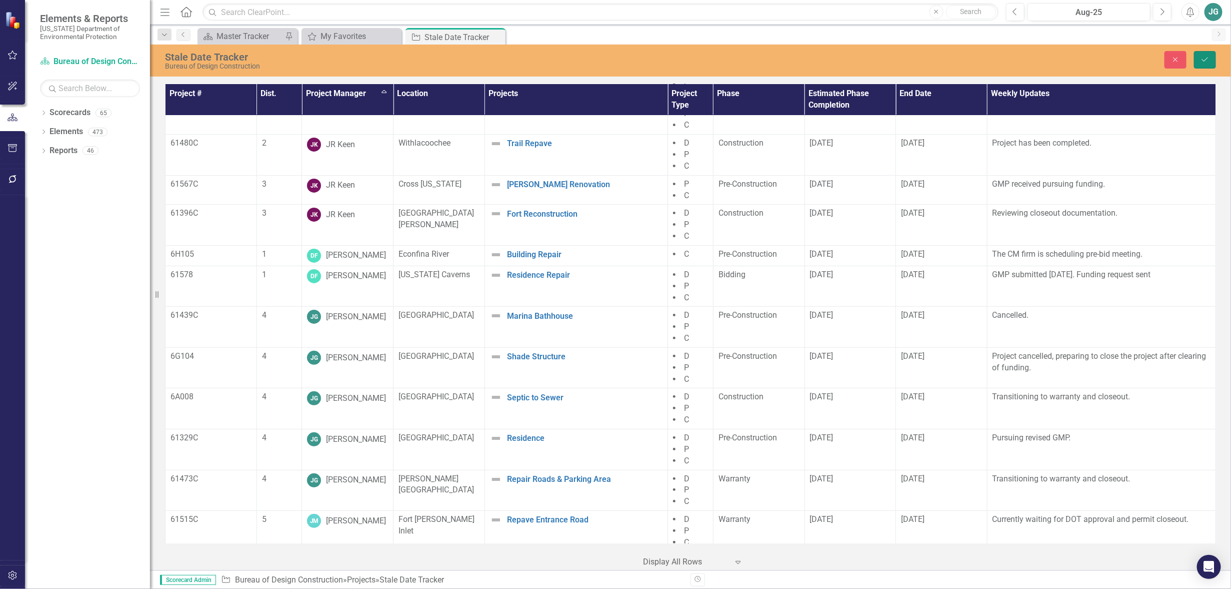
click at [1208, 62] on icon "Save" at bounding box center [1205, 59] width 9 height 7
